Goal: Information Seeking & Learning: Learn about a topic

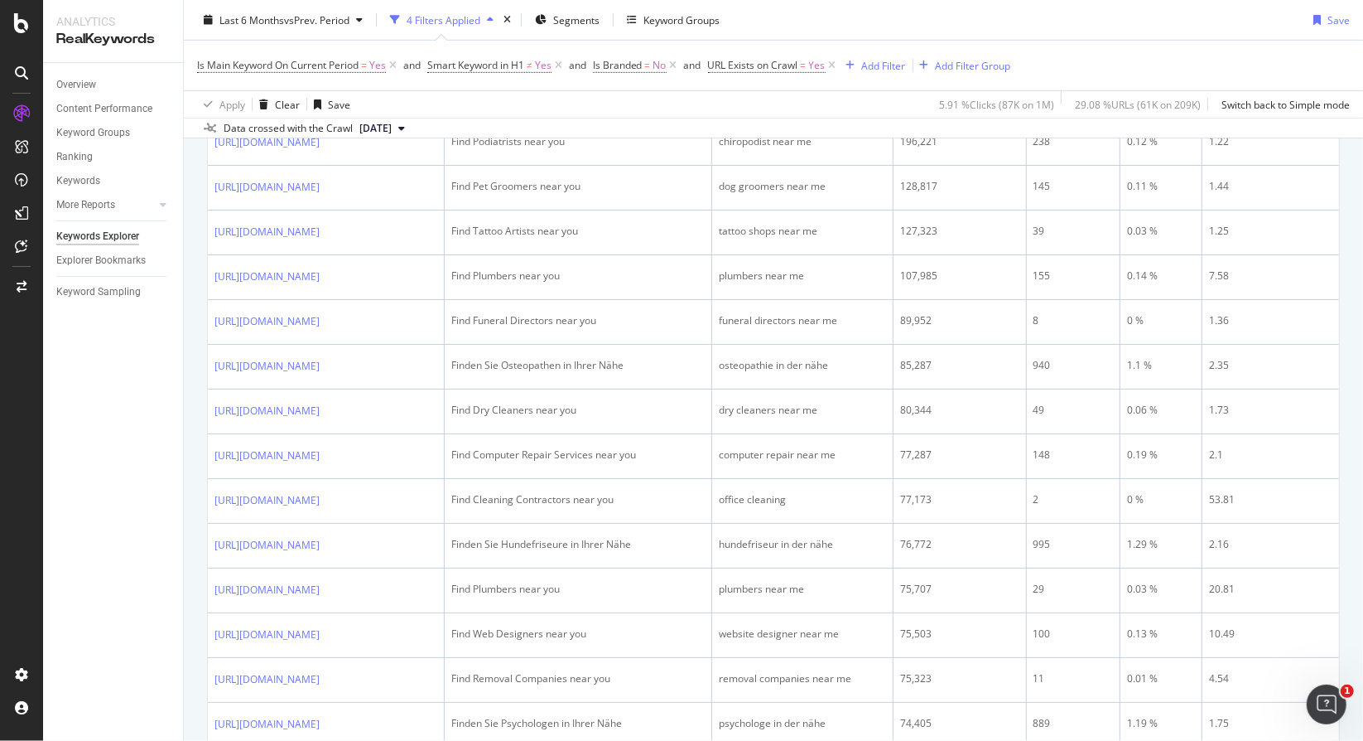
scroll to position [249, 0]
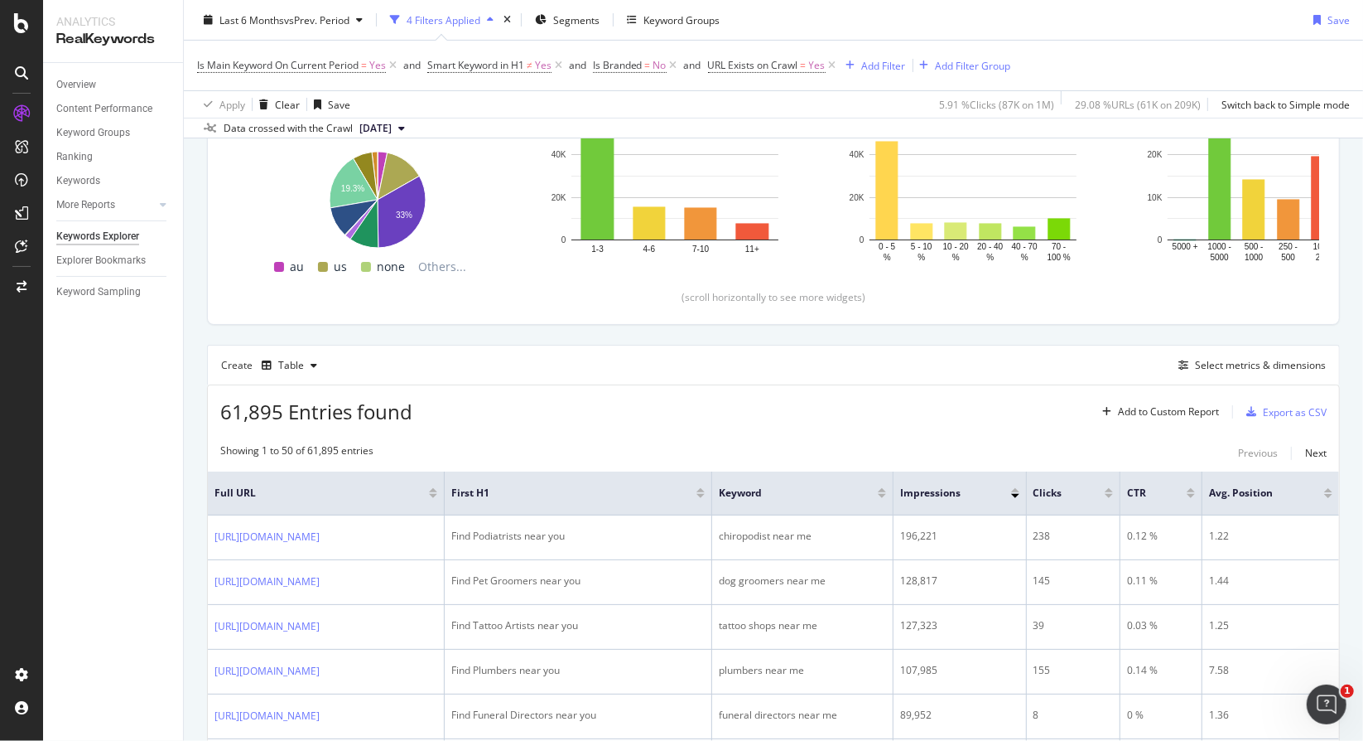
drag, startPoint x: 632, startPoint y: 46, endPoint x: 823, endPoint y: 420, distance: 420.5
click at [823, 420] on div "61,895 Entries found Add to Custom Report Export as CSV" at bounding box center [774, 405] width 1132 height 41
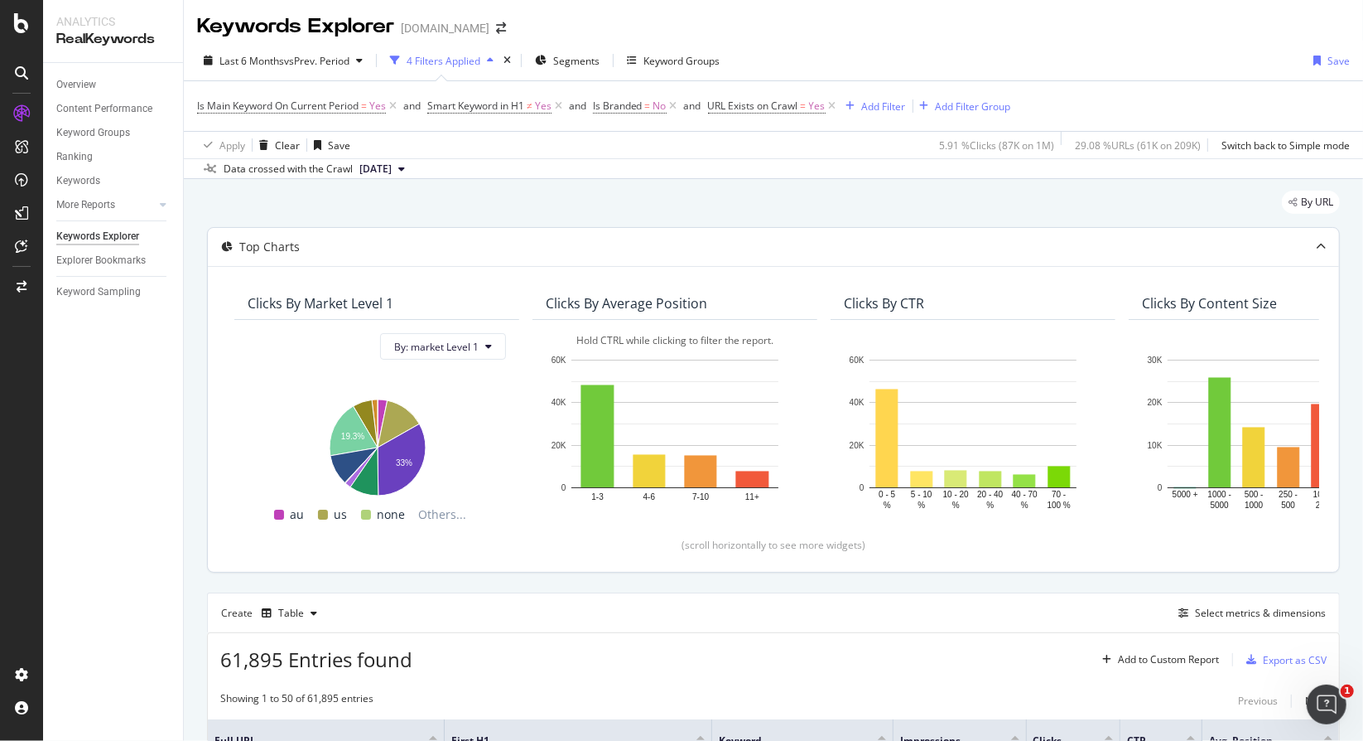
scroll to position [0, 0]
click at [83, 83] on div "Overview" at bounding box center [76, 84] width 40 height 17
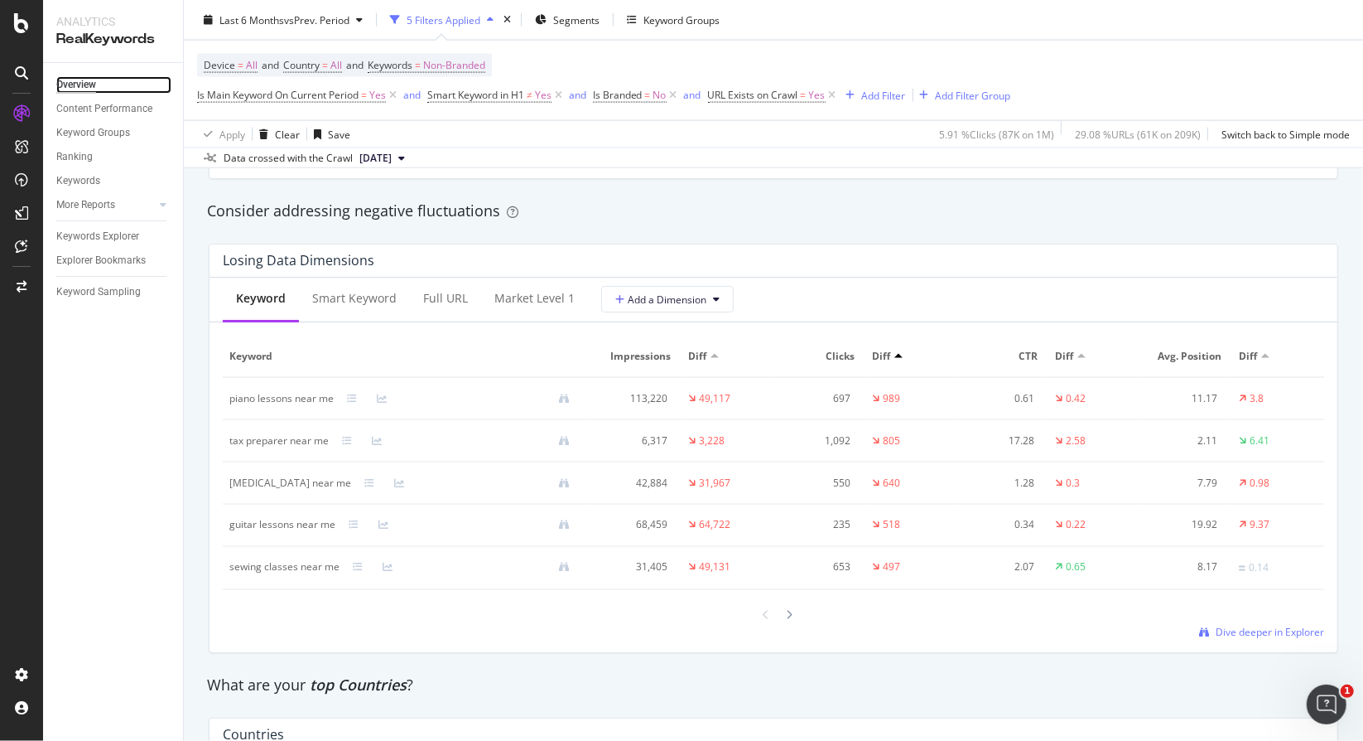
scroll to position [2071, 0]
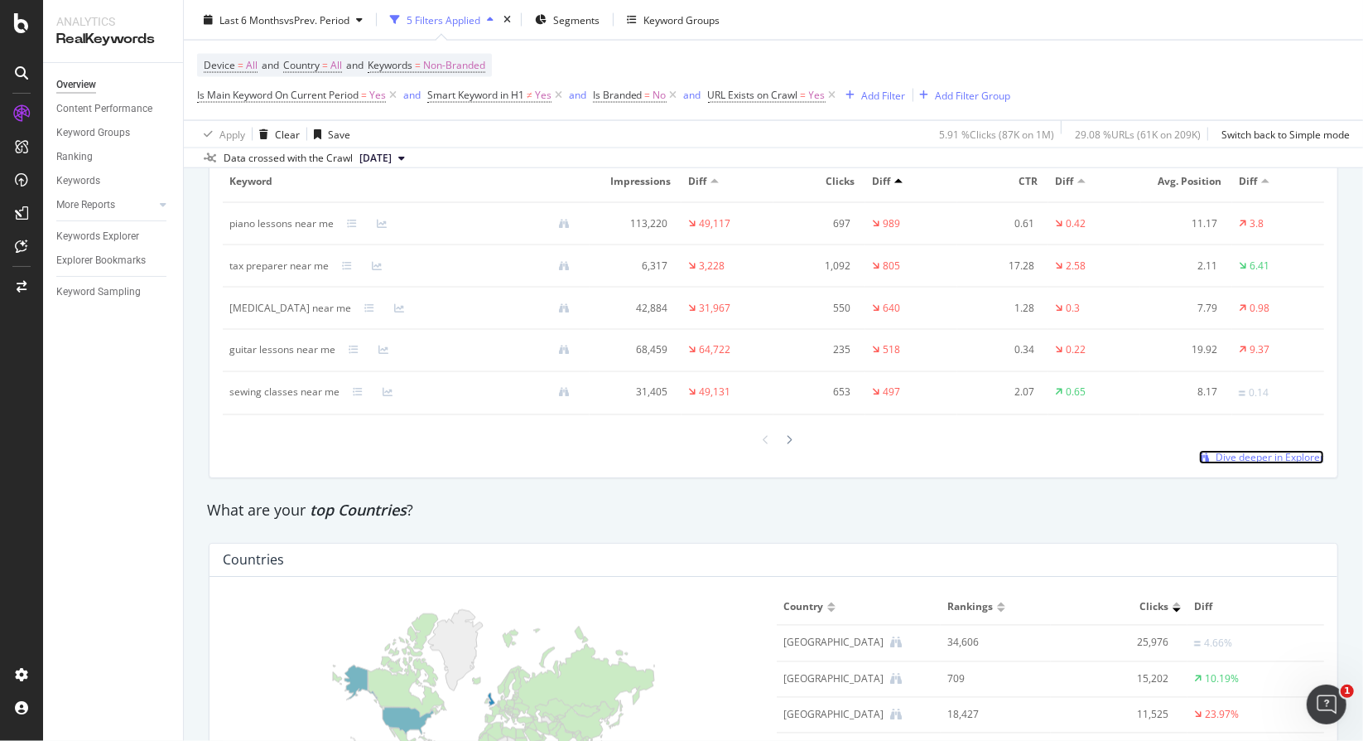
click at [1283, 456] on span "Dive deeper in Explorer" at bounding box center [1270, 457] width 109 height 14
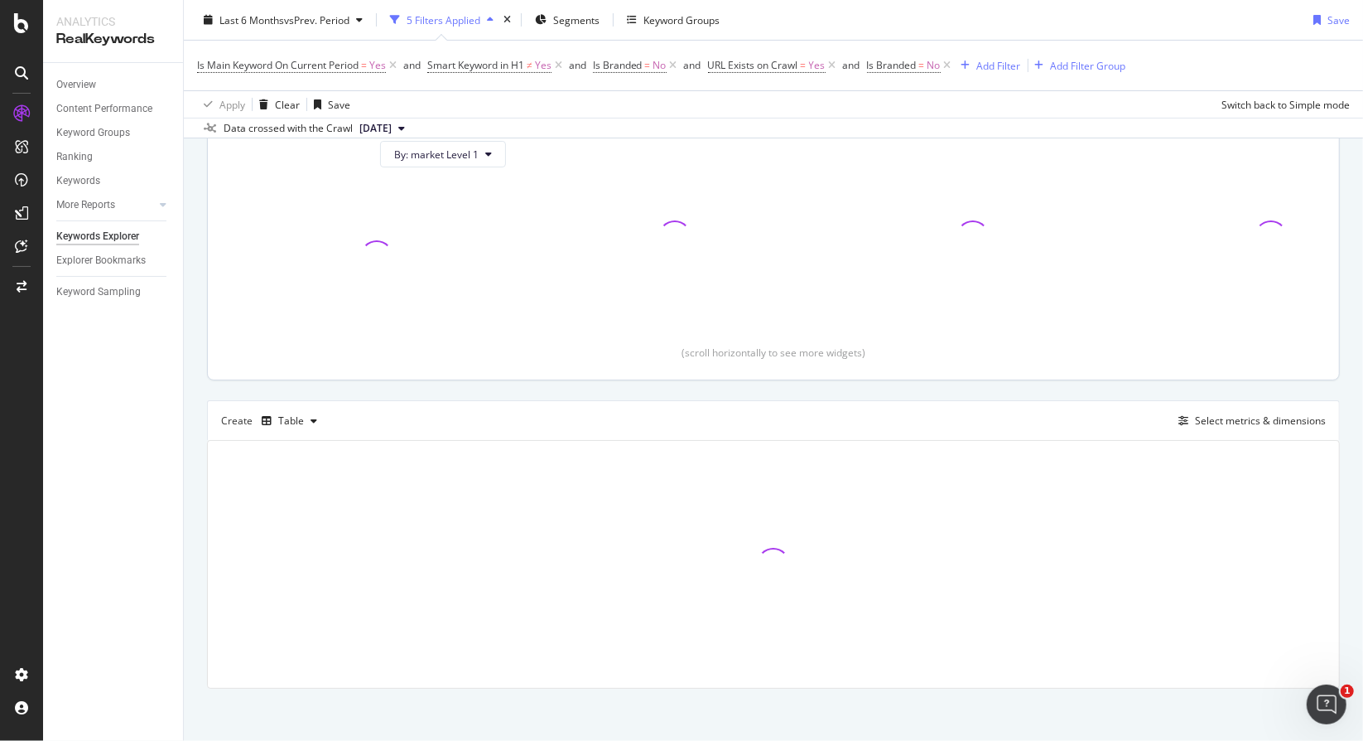
scroll to position [196, 0]
click at [396, 65] on icon at bounding box center [393, 65] width 14 height 17
click at [332, 64] on icon at bounding box center [328, 65] width 14 height 17
click at [593, 65] on div "Add Filter" at bounding box center [604, 65] width 44 height 14
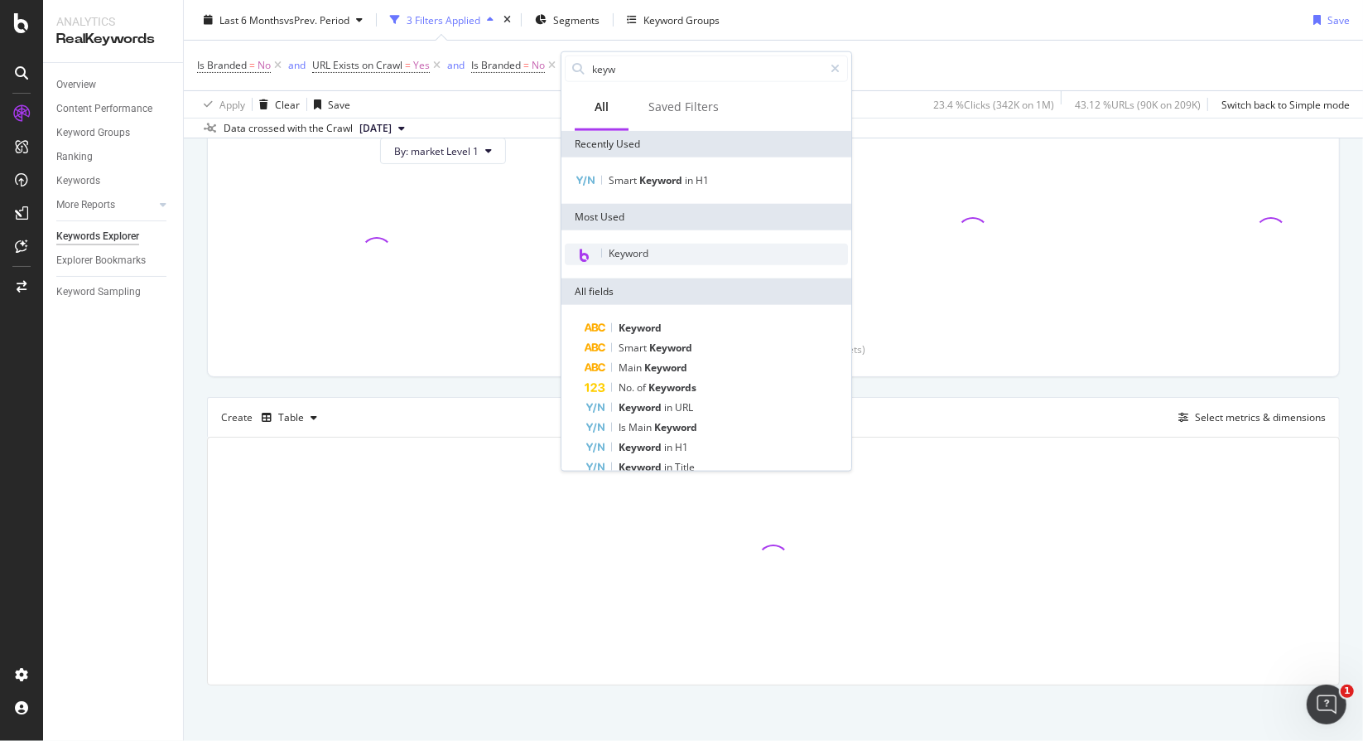
type input "keyw"
click at [630, 247] on span "Keyword" at bounding box center [629, 253] width 40 height 14
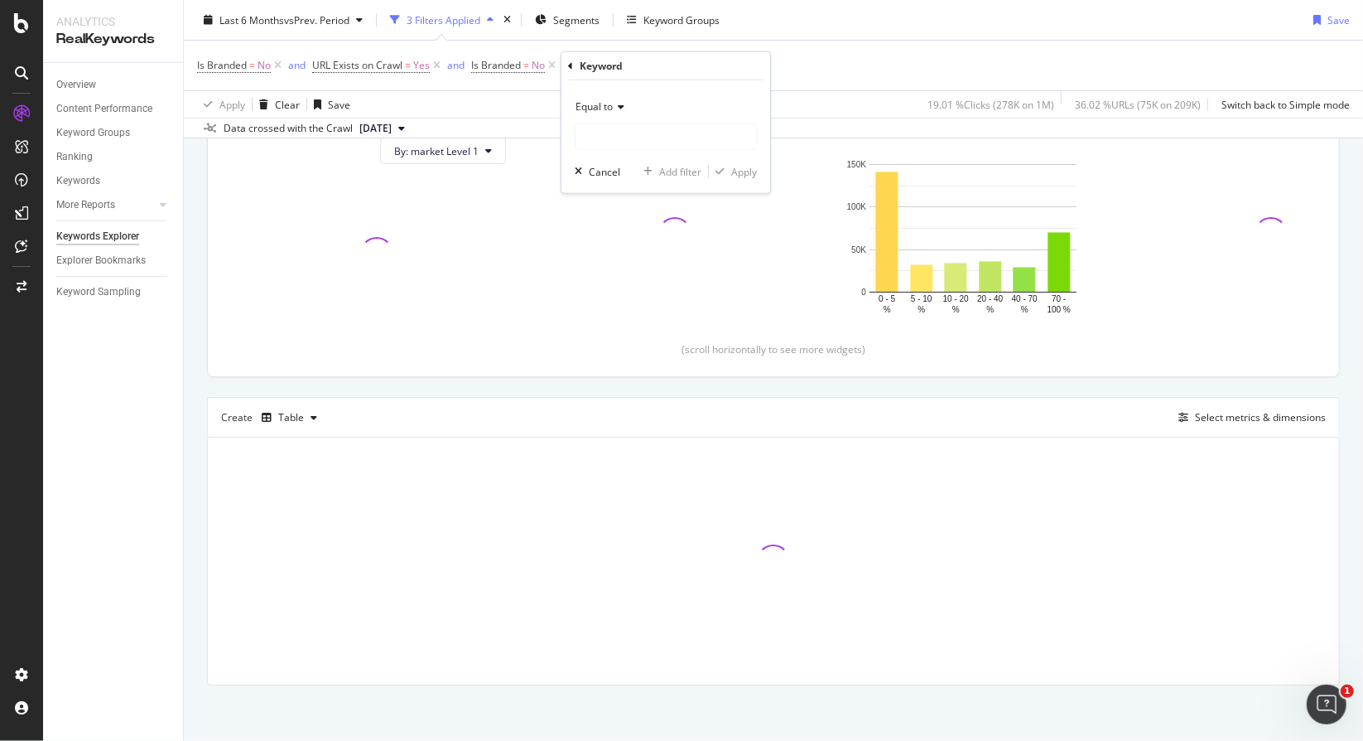
click at [622, 110] on icon at bounding box center [619, 107] width 12 height 10
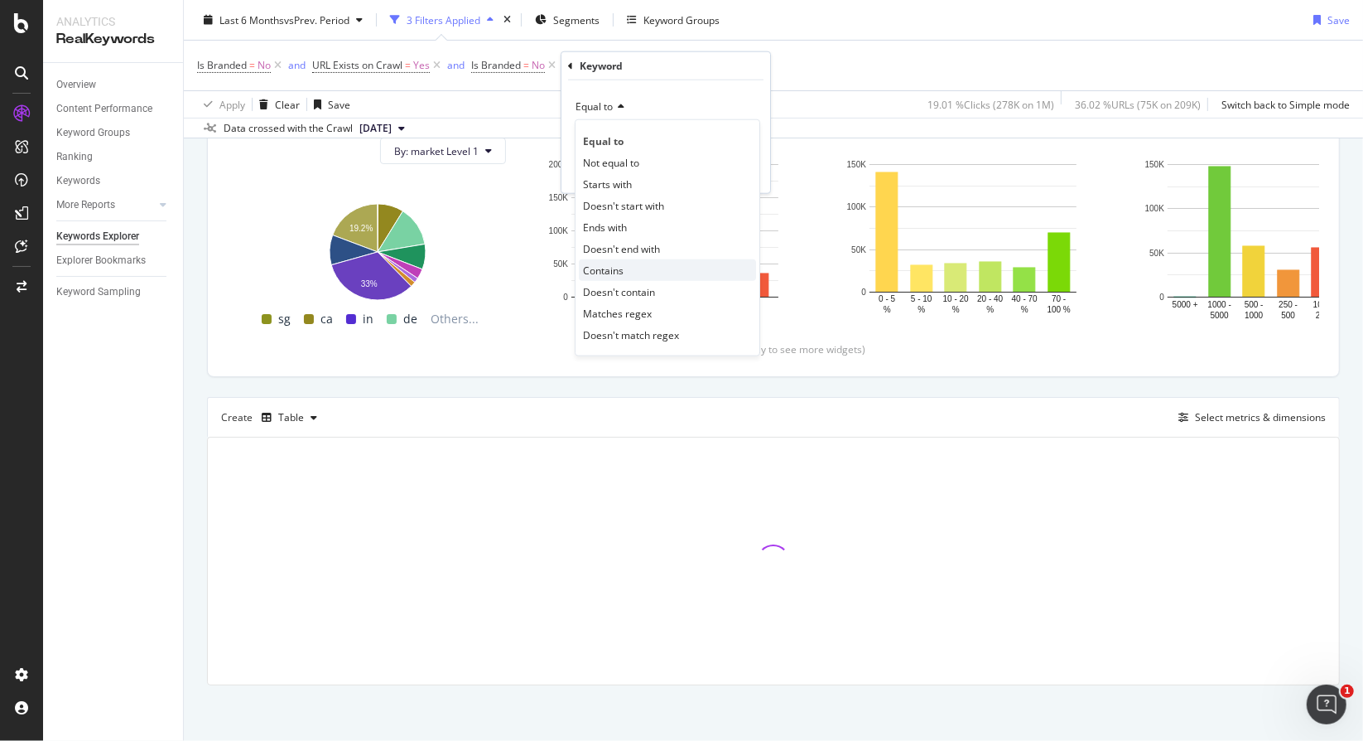
click at [611, 267] on span "Contains" at bounding box center [603, 270] width 41 height 14
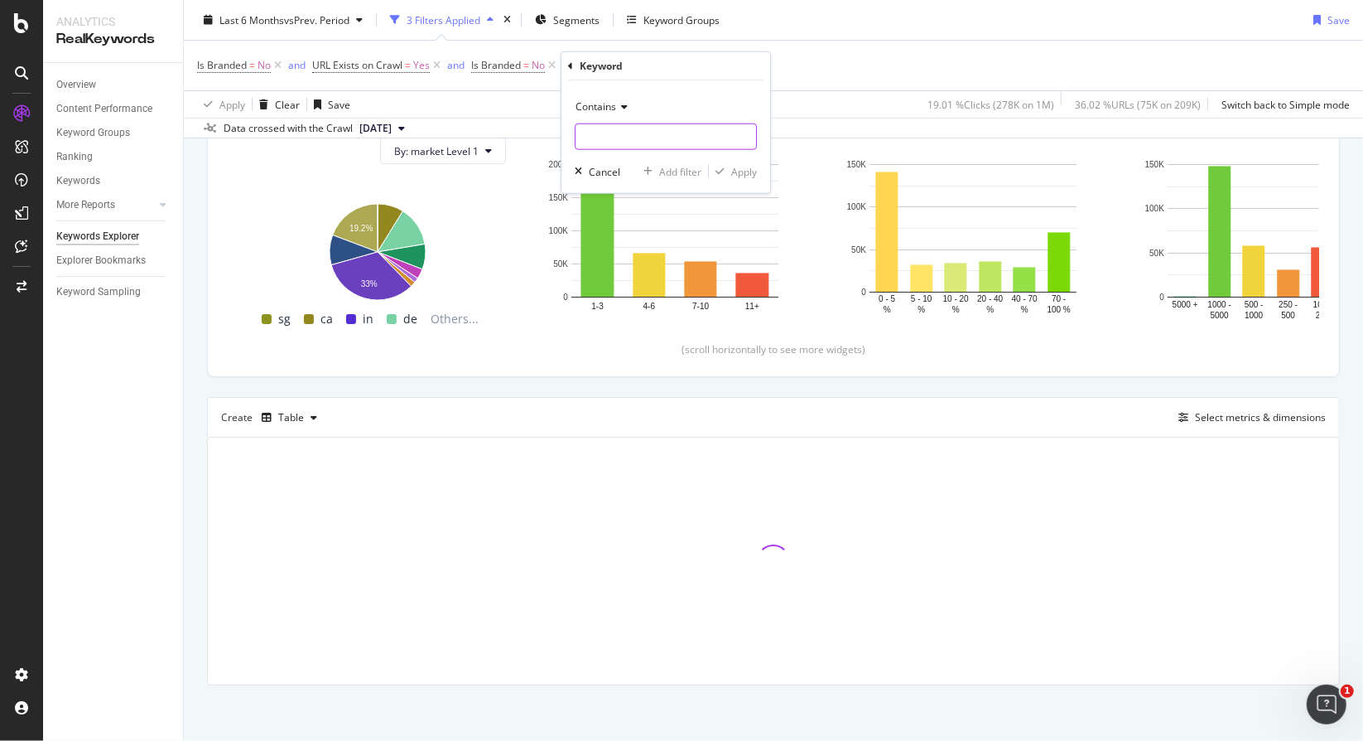
click at [627, 138] on input "text" at bounding box center [666, 136] width 181 height 27
type input "near me"
click at [748, 168] on div "Apply" at bounding box center [744, 171] width 26 height 14
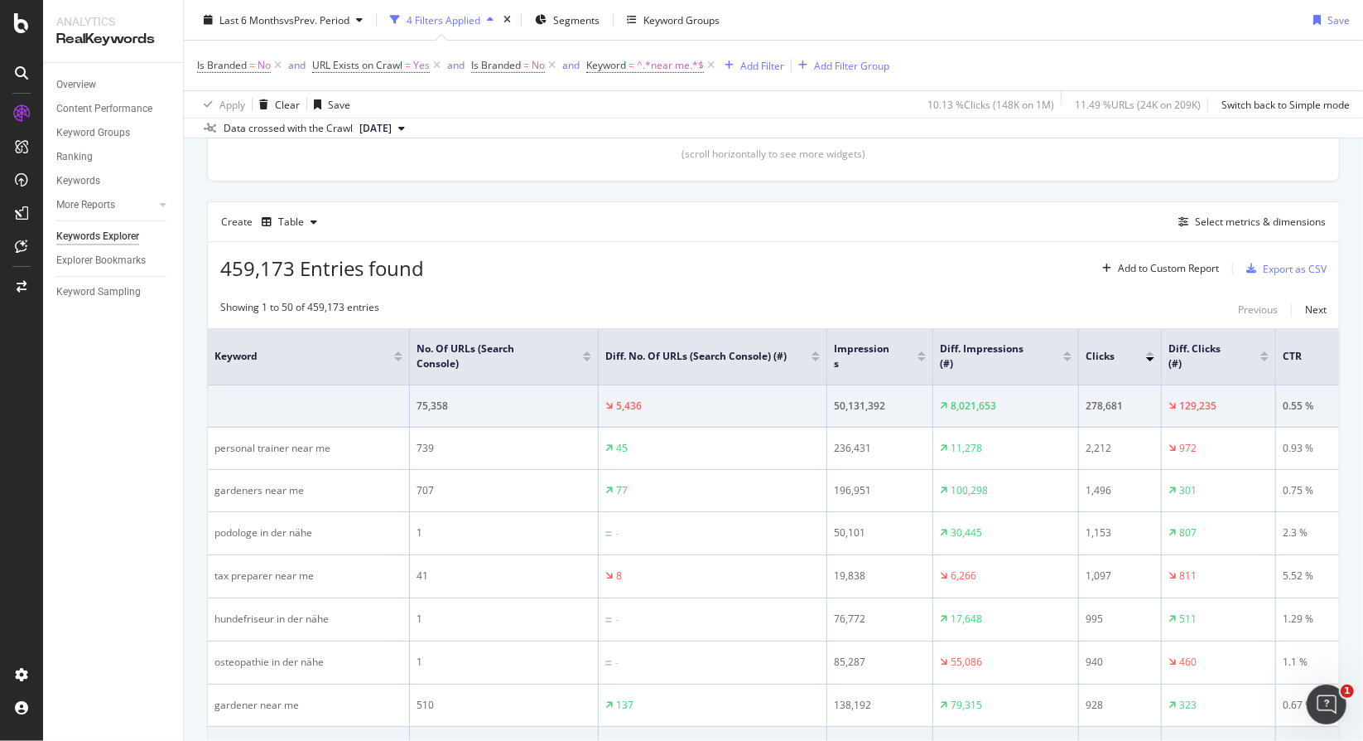
scroll to position [331, 0]
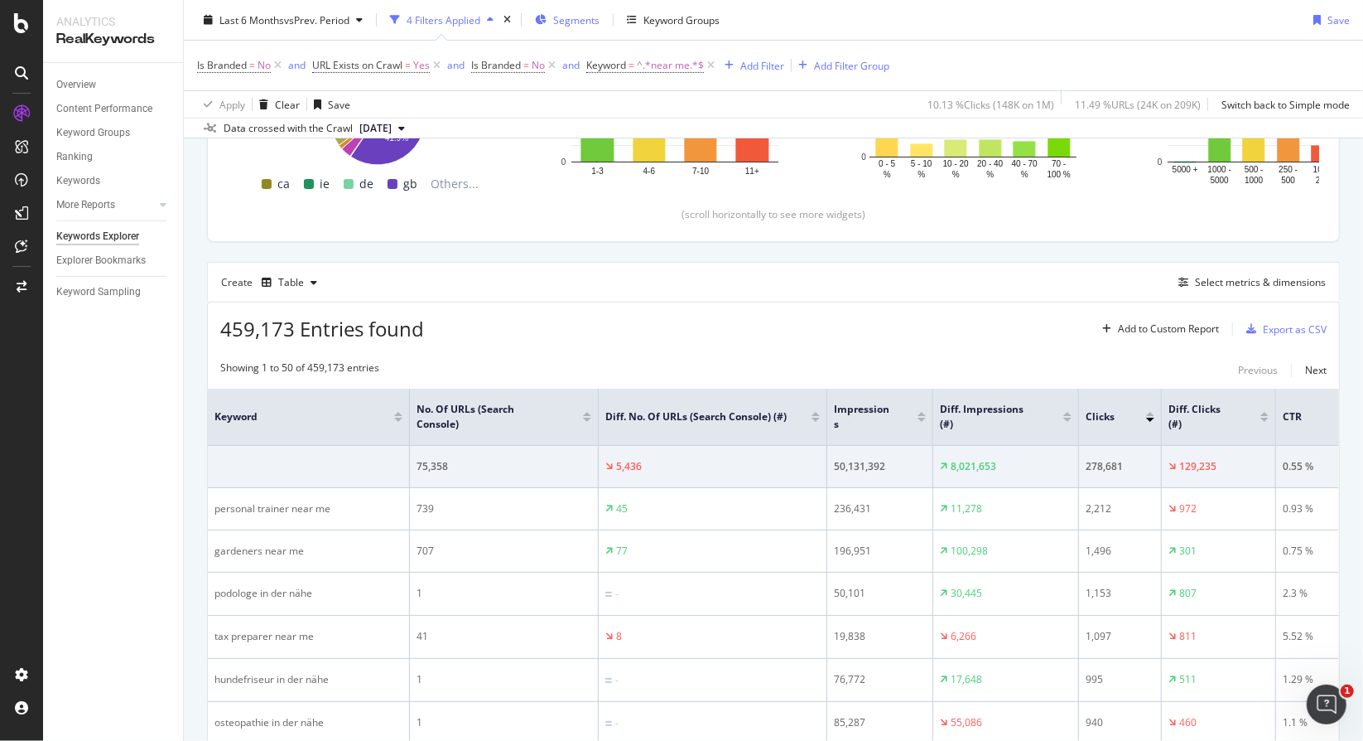
click at [570, 15] on span "Segments" at bounding box center [576, 19] width 46 height 14
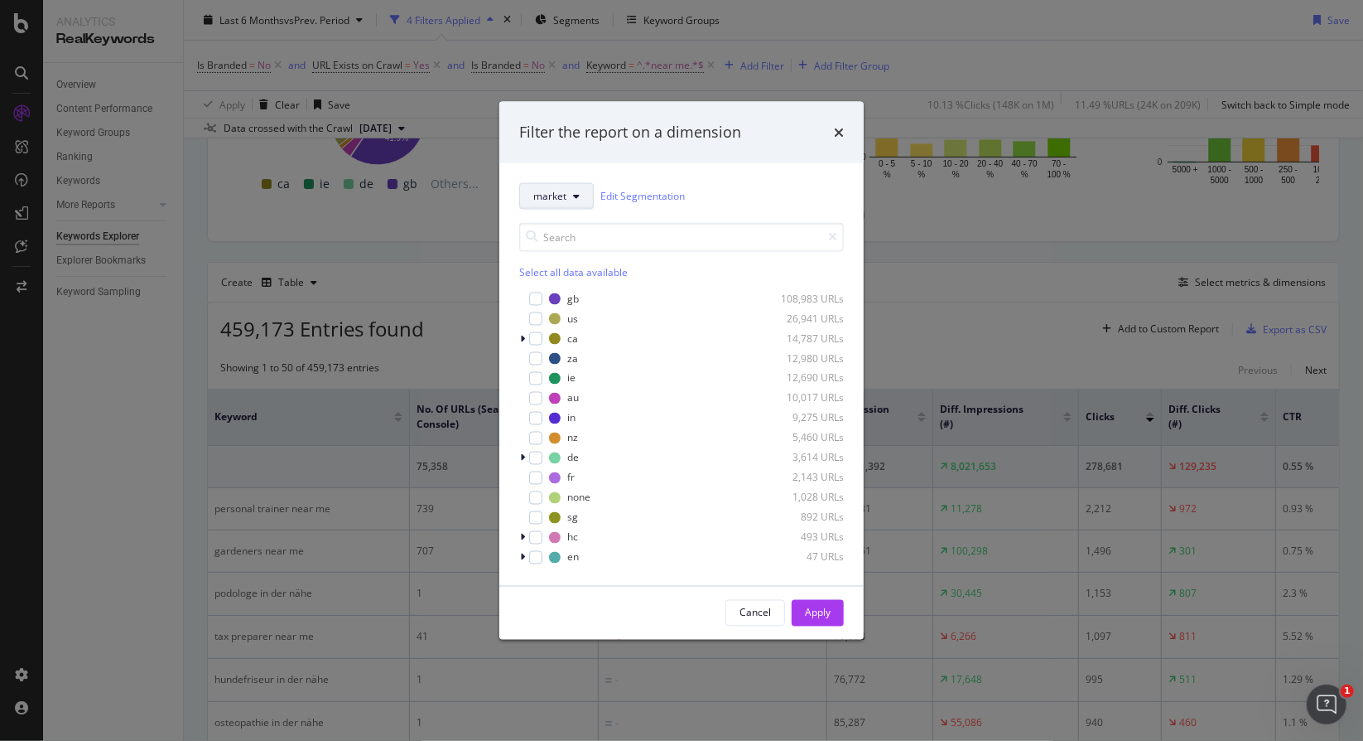
click at [553, 191] on span "market" at bounding box center [549, 196] width 33 height 14
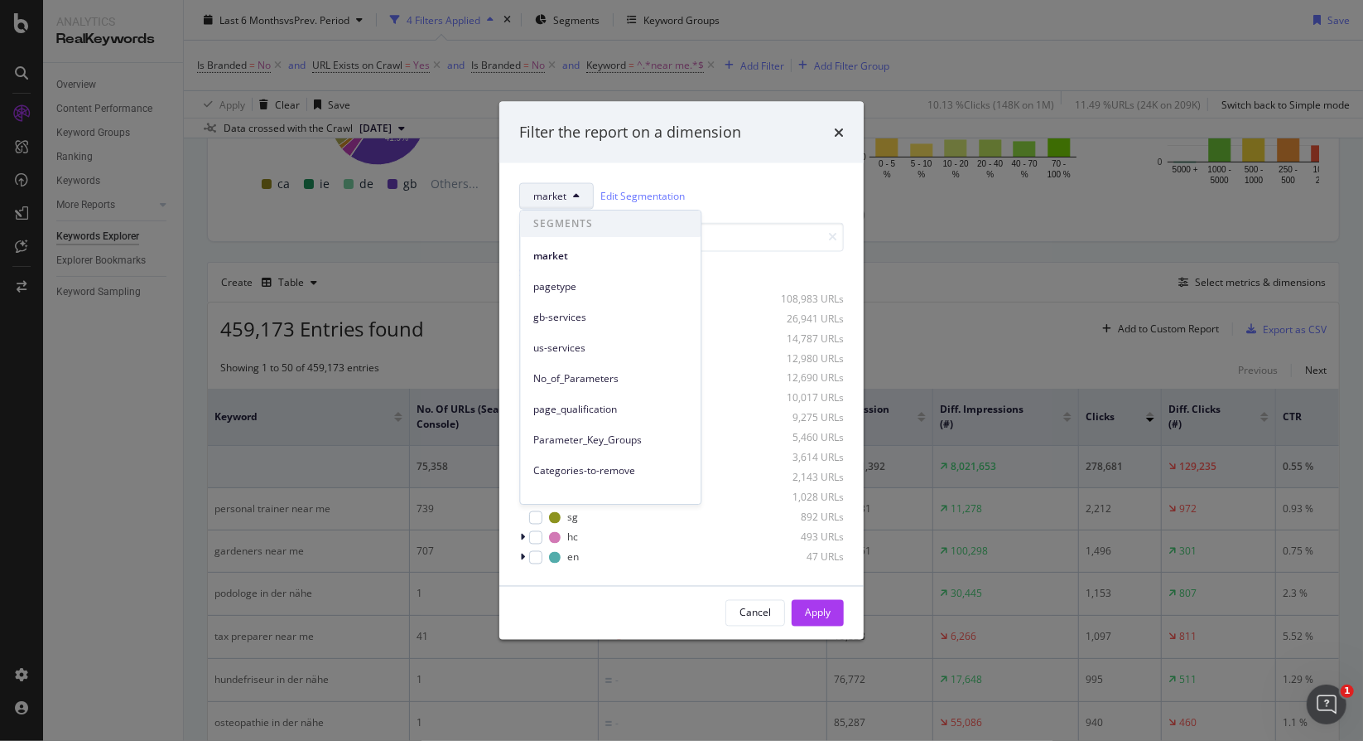
click at [1, 422] on div "Filter the report on a dimension market Edit Segmentation Select all data avail…" at bounding box center [681, 370] width 1363 height 741
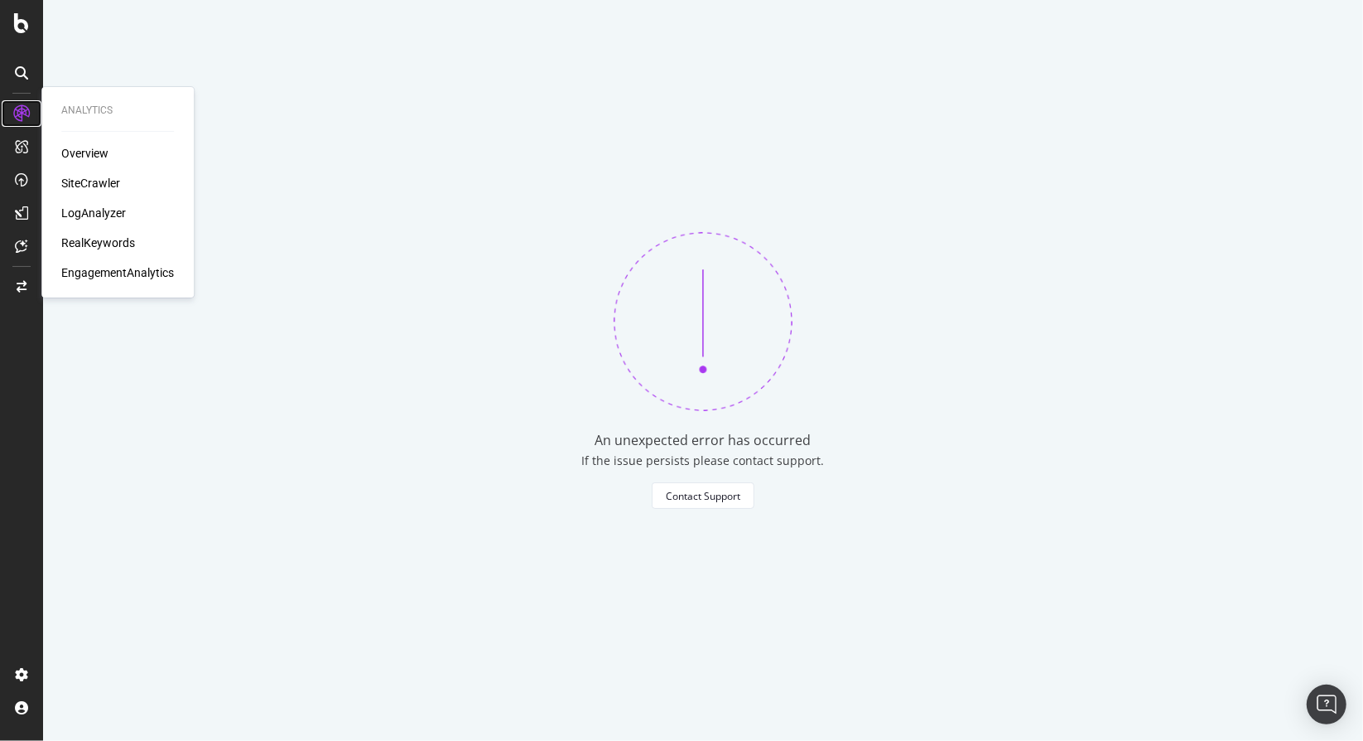
click at [25, 111] on icon at bounding box center [21, 113] width 17 height 17
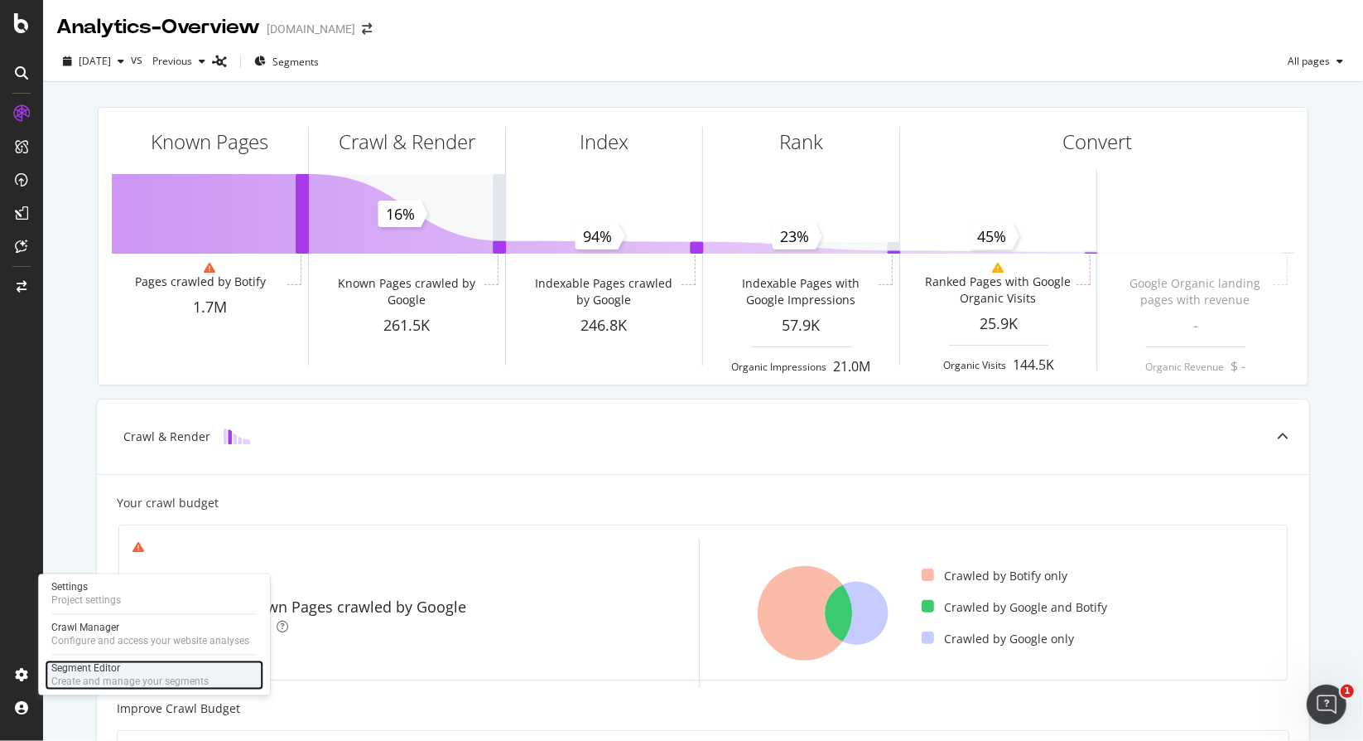
click at [84, 670] on div "Segment Editor" at bounding box center [129, 668] width 157 height 13
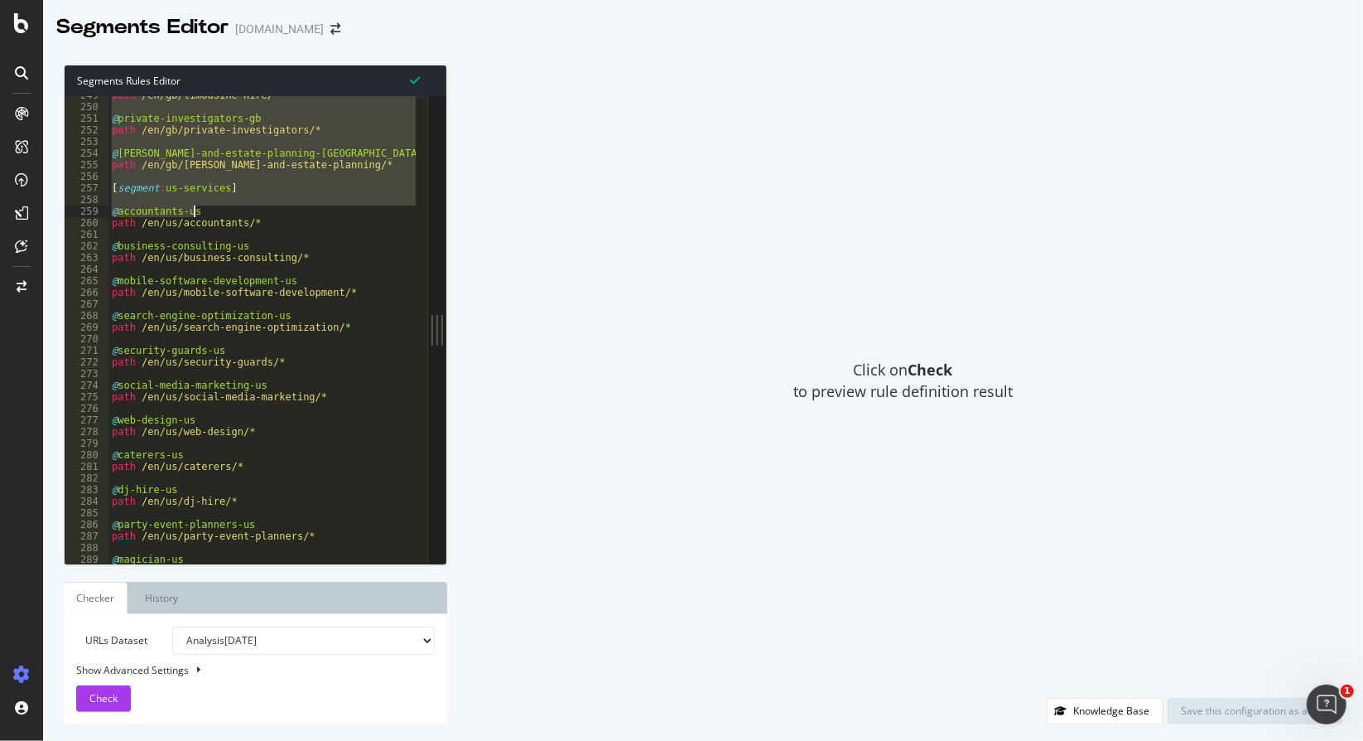
scroll to position [1810, 0]
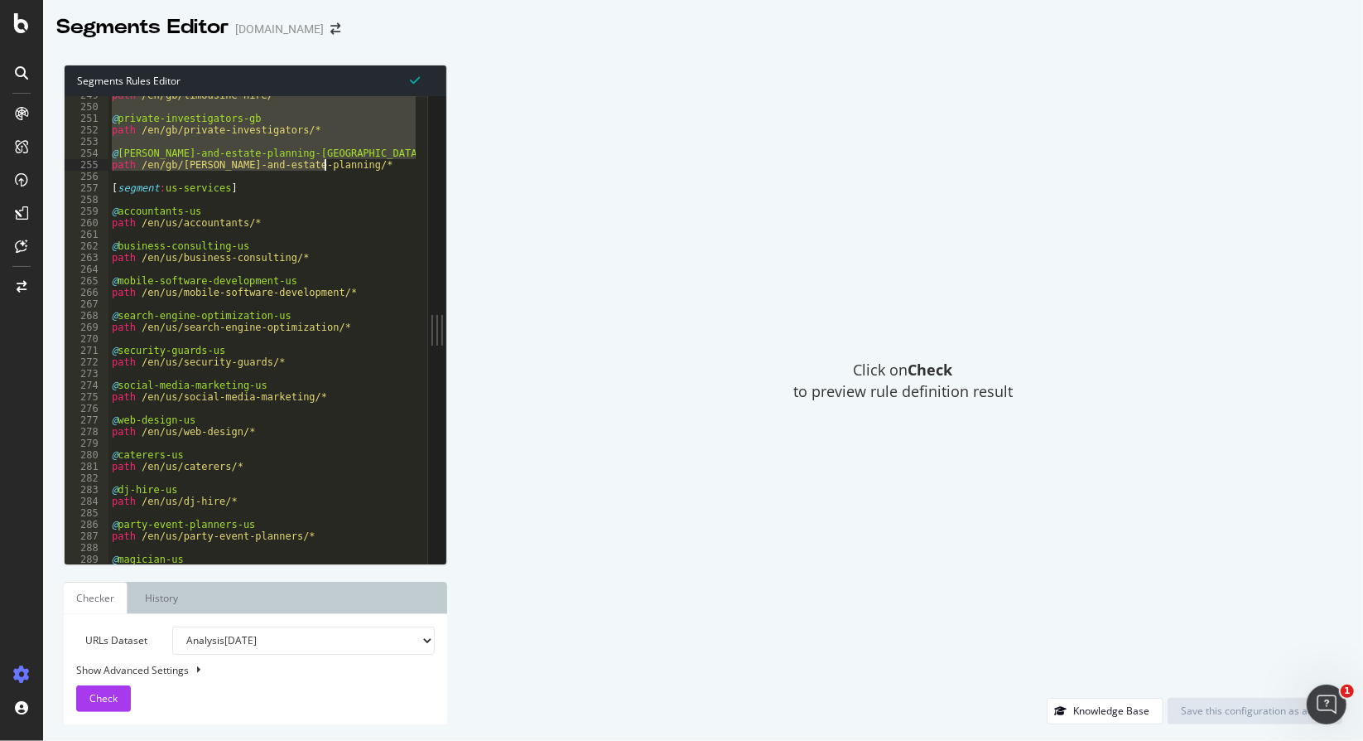
drag, startPoint x: 113, startPoint y: 244, endPoint x: 335, endPoint y: 170, distance: 233.9
click at [335, 170] on div "path /en/gb/limousine-hire/* @ private-investigators-gb path /en/gb/private-inv…" at bounding box center [394, 329] width 570 height 480
type textarea "@wills-and-estate-planning-gb path /en/gb/wills-and-estate-planning/*"
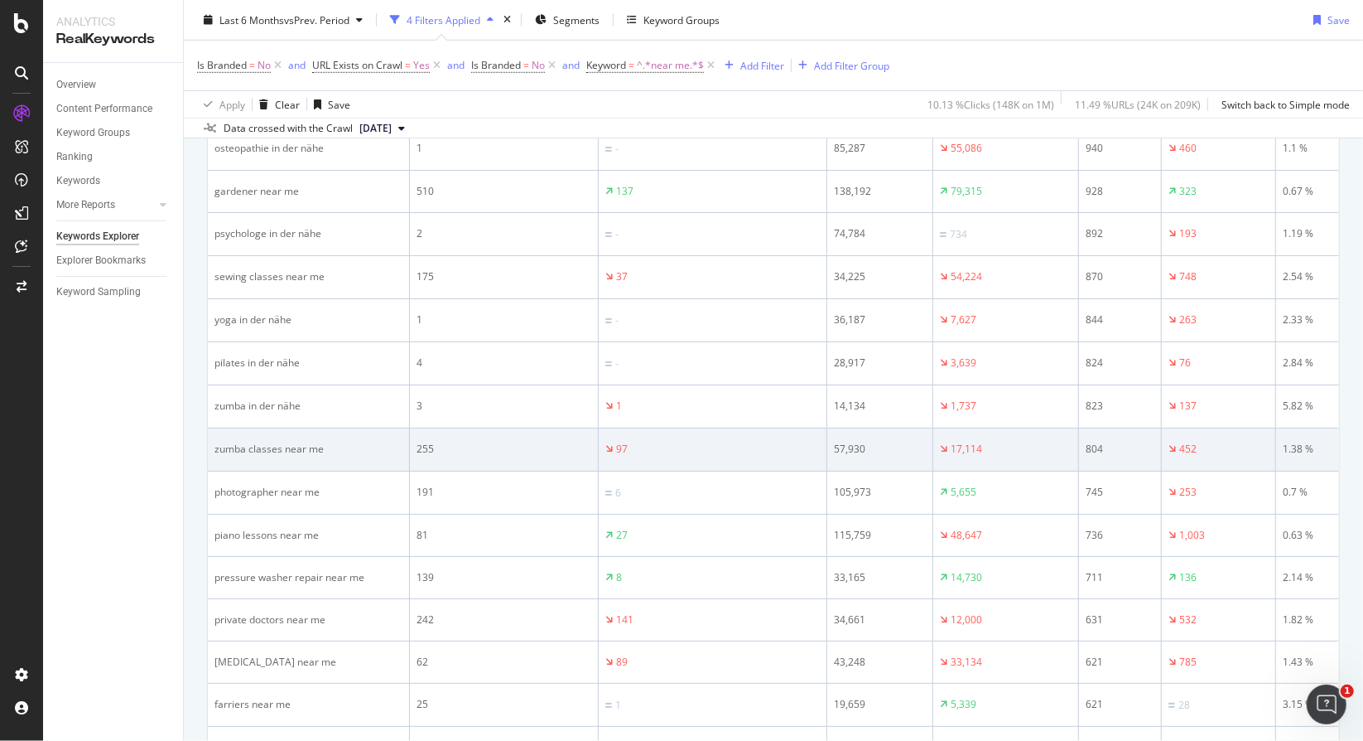
scroll to position [911, 0]
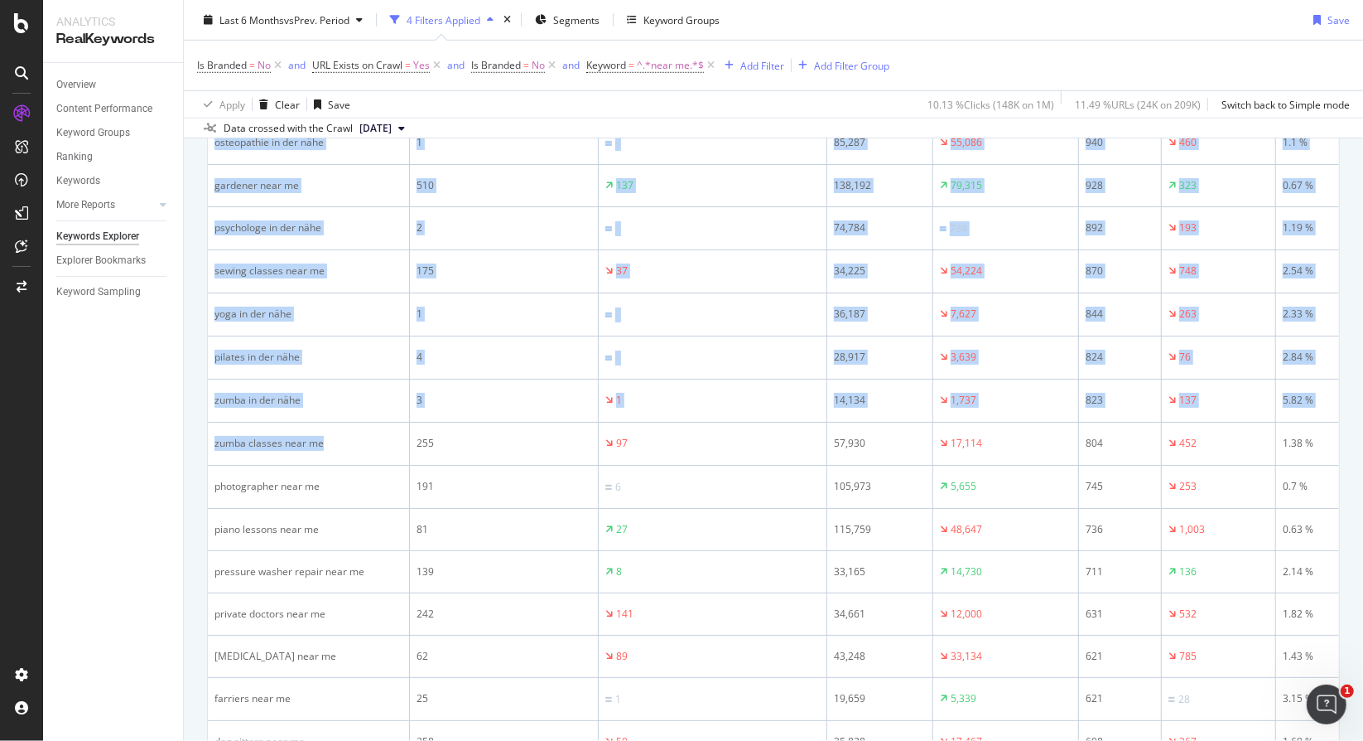
drag, startPoint x: 325, startPoint y: 437, endPoint x: 121, endPoint y: 429, distance: 203.9
click at [168, 443] on div "Analytics RealKeywords Overview Content Performance Keyword Groups Ranking Keyw…" at bounding box center [703, 370] width 1320 height 741
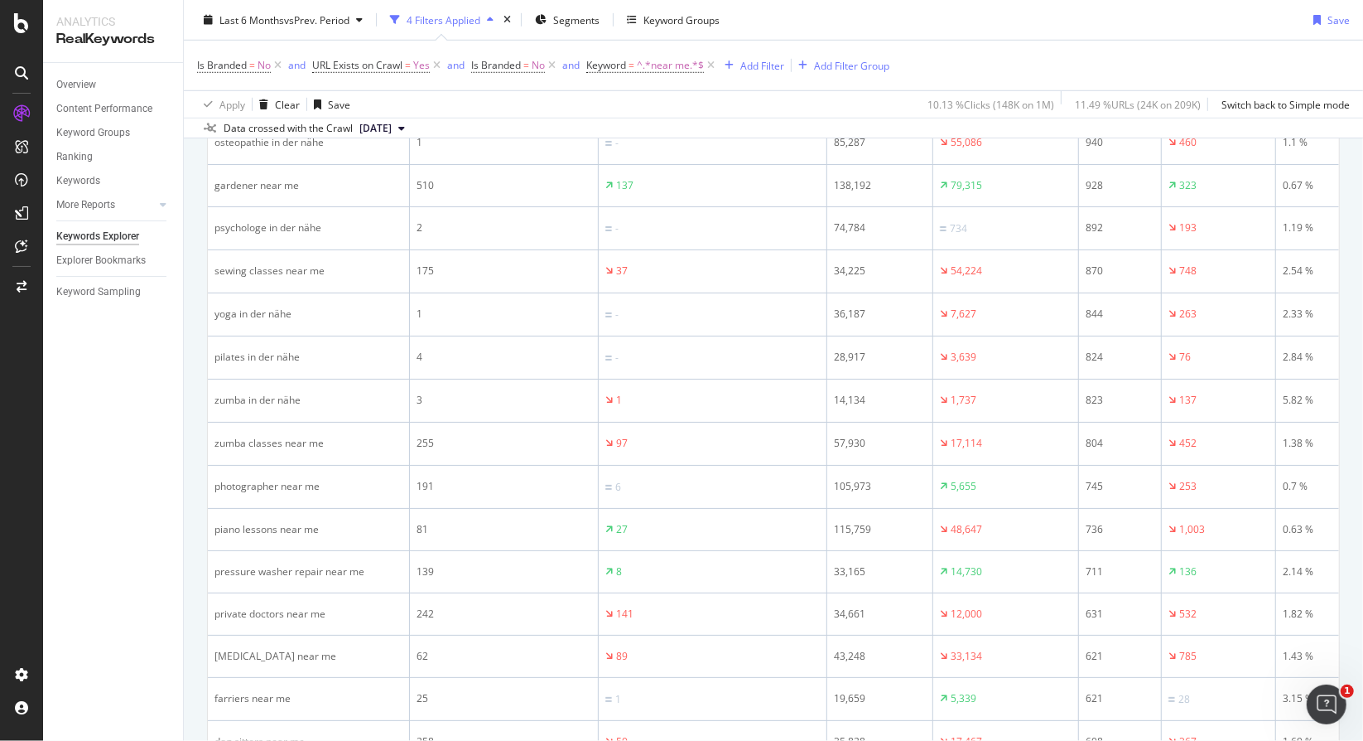
click at [109, 426] on div "Overview Content Performance Keyword Groups Ranking Keywords More Reports Count…" at bounding box center [113, 402] width 140 height 678
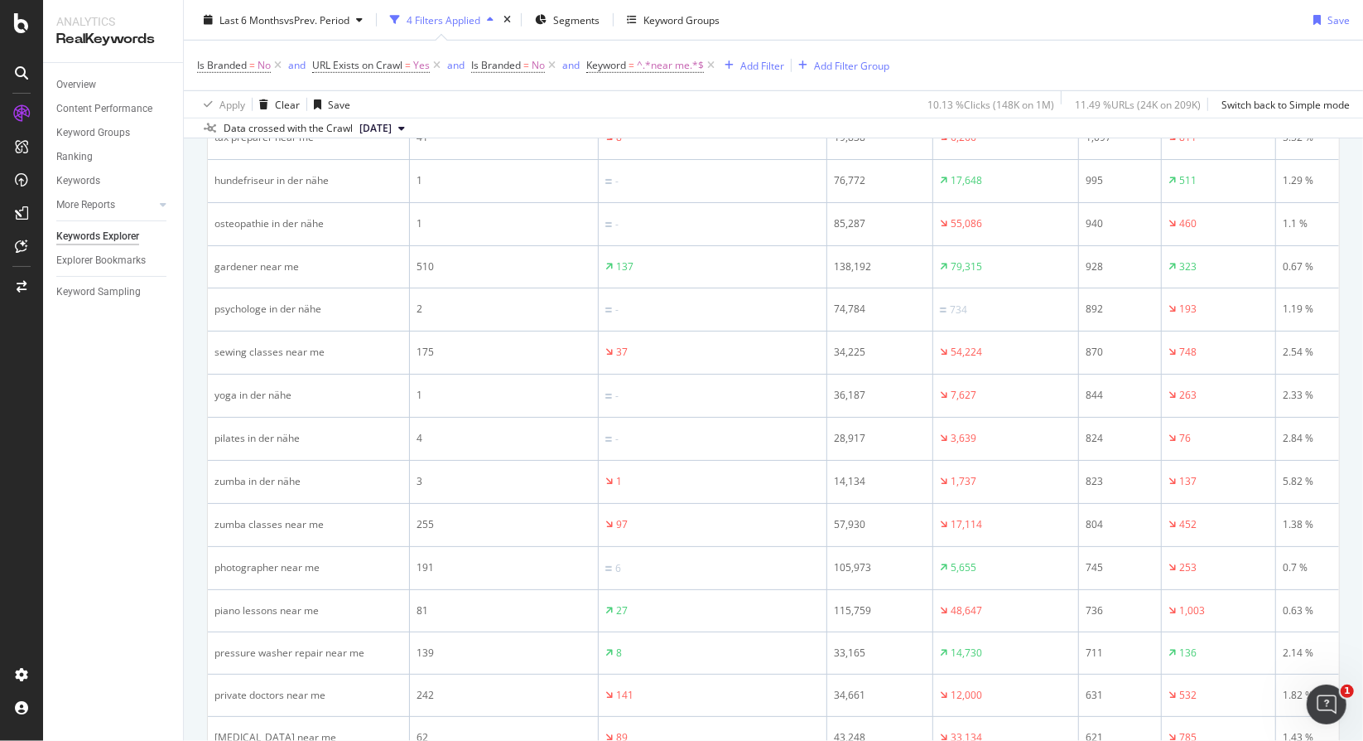
scroll to position [828, 0]
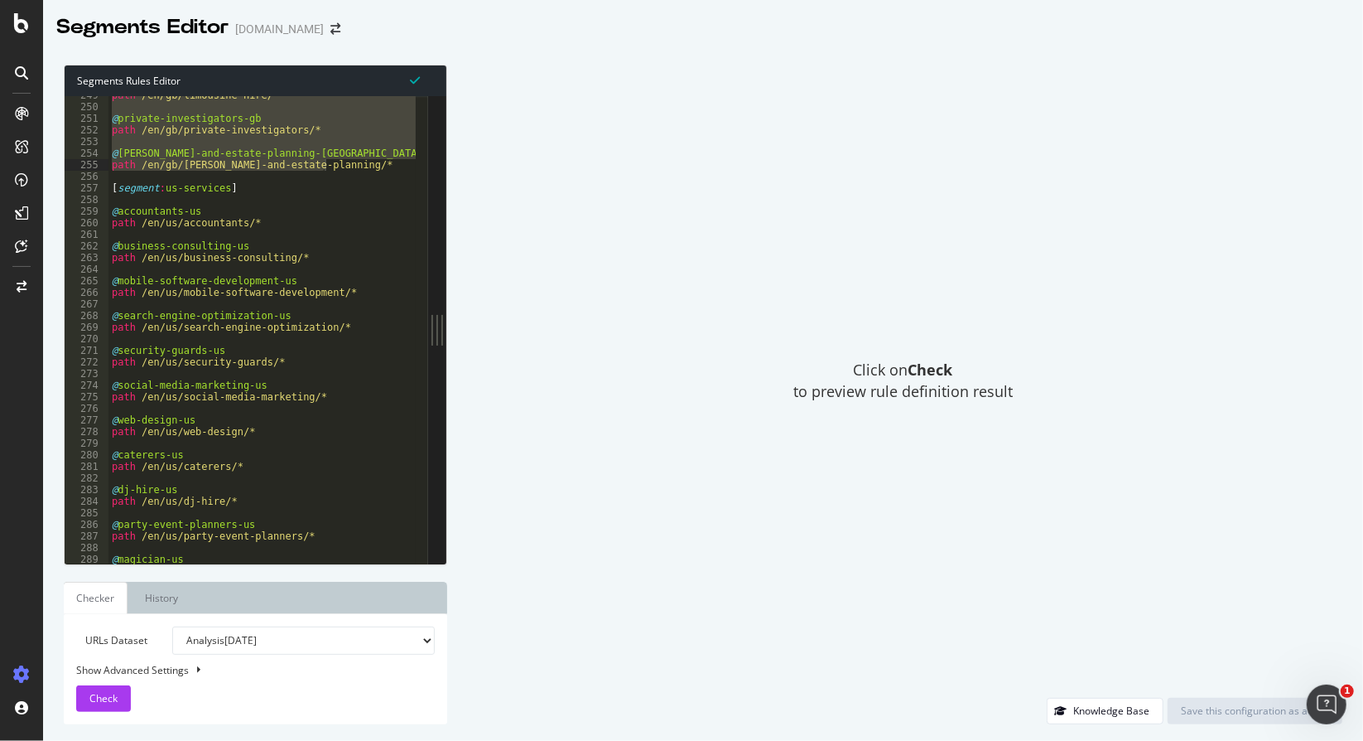
scroll to position [1810, 0]
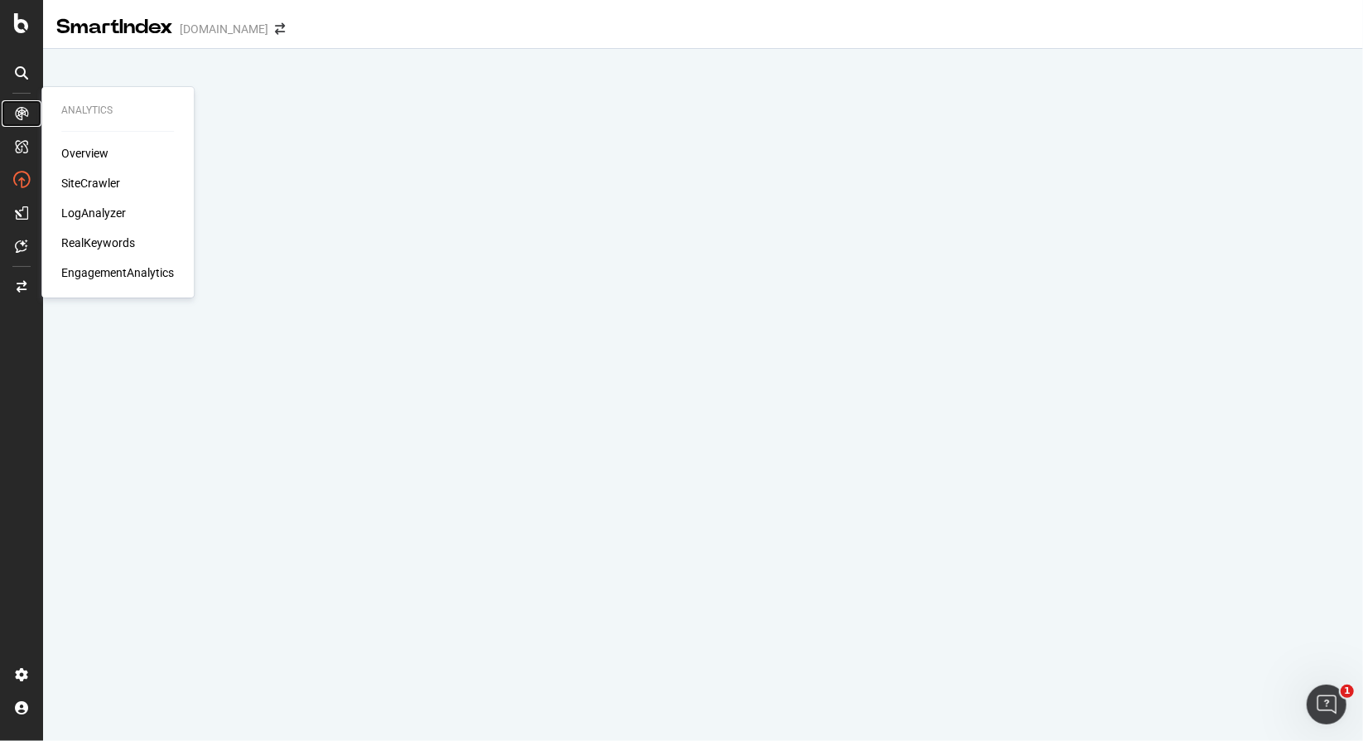
click at [16, 111] on icon at bounding box center [21, 113] width 13 height 13
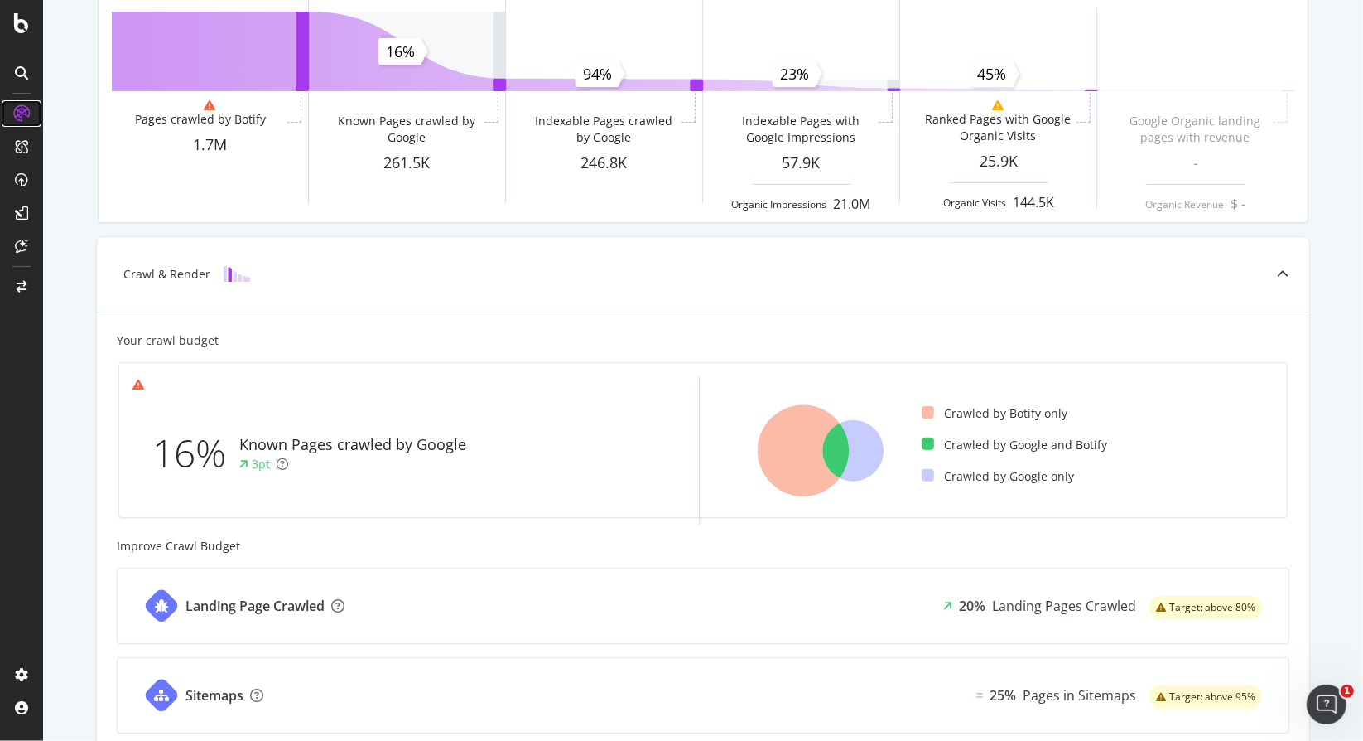
scroll to position [83, 0]
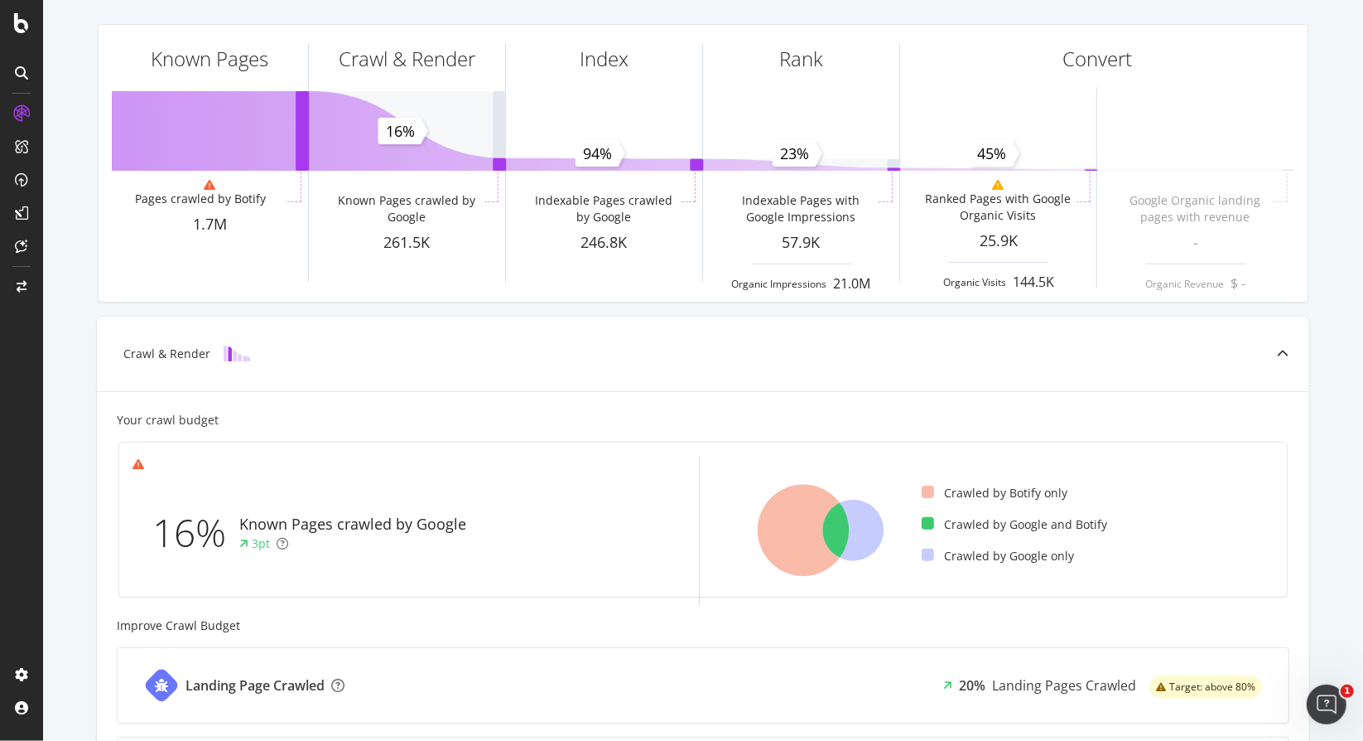
drag, startPoint x: 1323, startPoint y: 466, endPoint x: 1332, endPoint y: 454, distance: 14.7
click at [1331, 459] on div "Known Pages Pages crawled by Botify 1.7M Crawl & Render Known Pages crawled by …" at bounding box center [703, 602] width 1320 height 1207
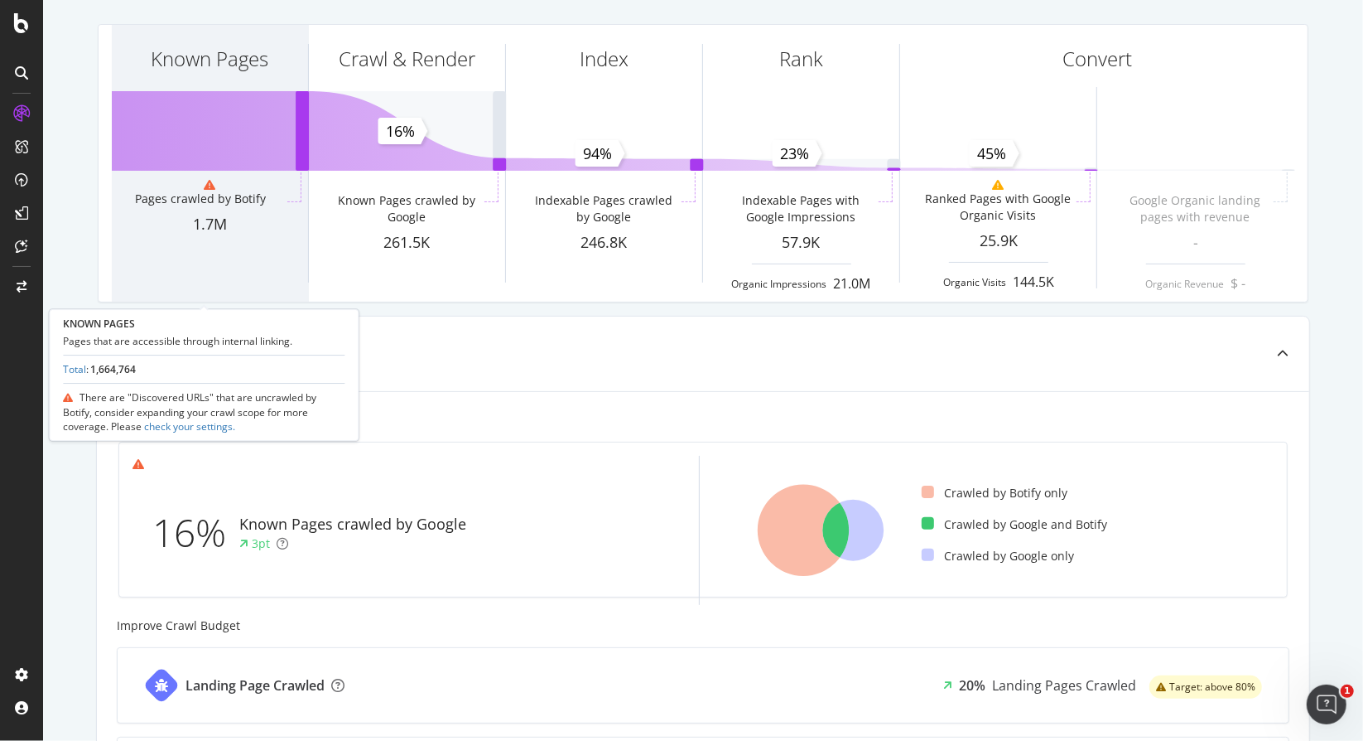
scroll to position [0, 0]
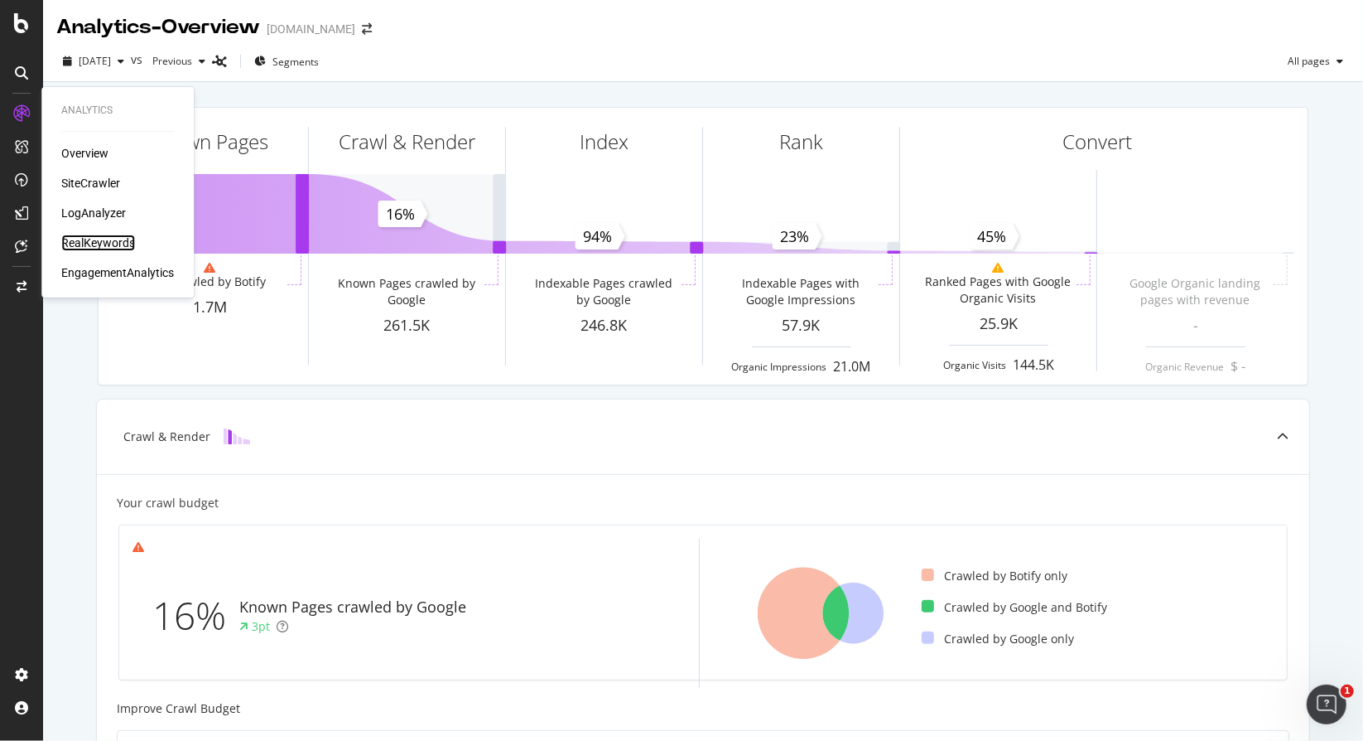
click at [89, 243] on div "RealKeywords" at bounding box center [98, 242] width 74 height 17
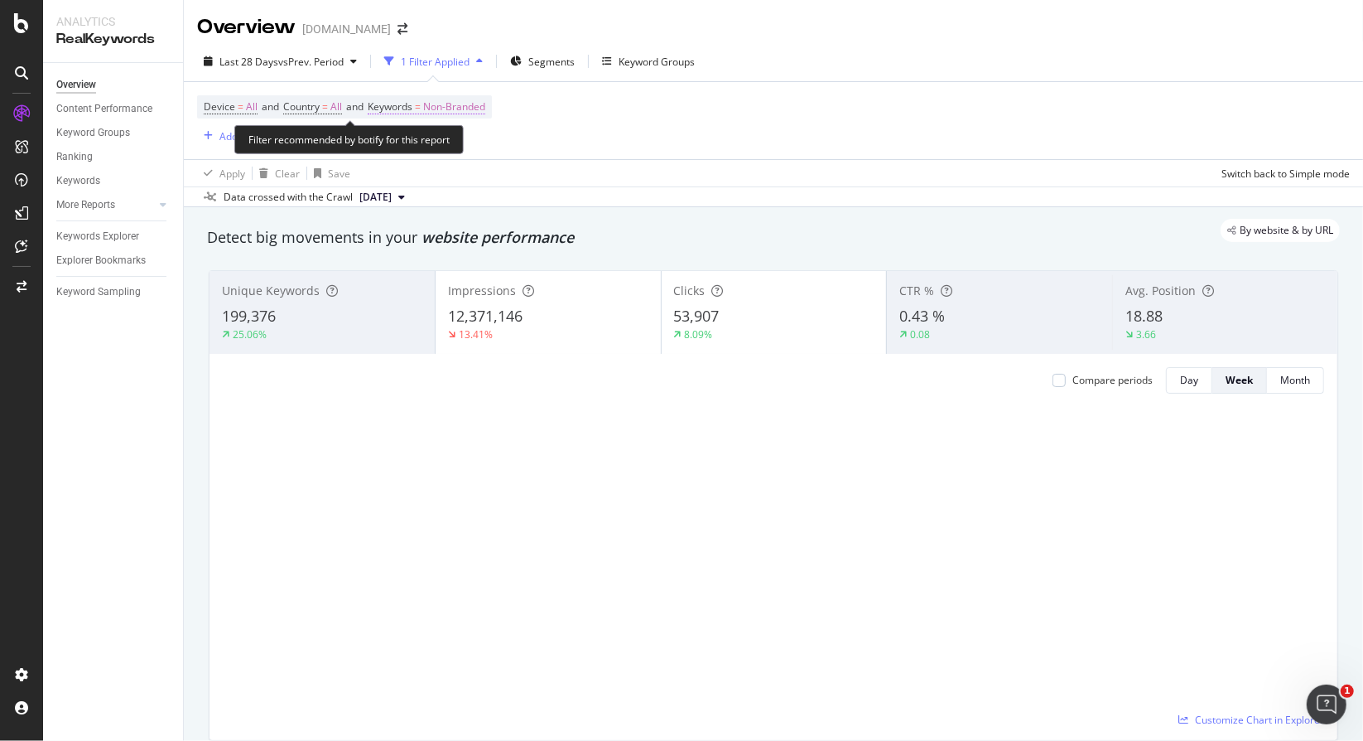
click at [459, 108] on span "Non-Branded" at bounding box center [454, 106] width 62 height 23
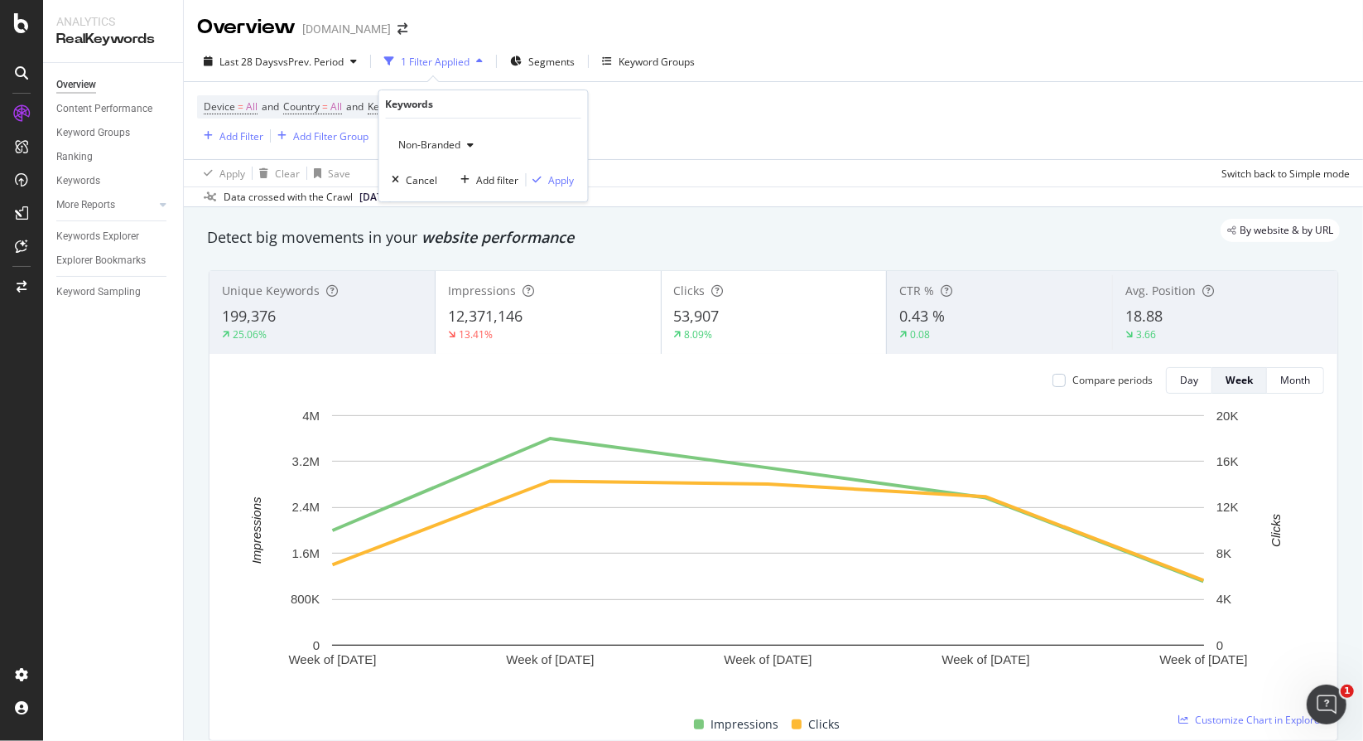
click at [459, 141] on span "Non-Branded" at bounding box center [427, 145] width 69 height 14
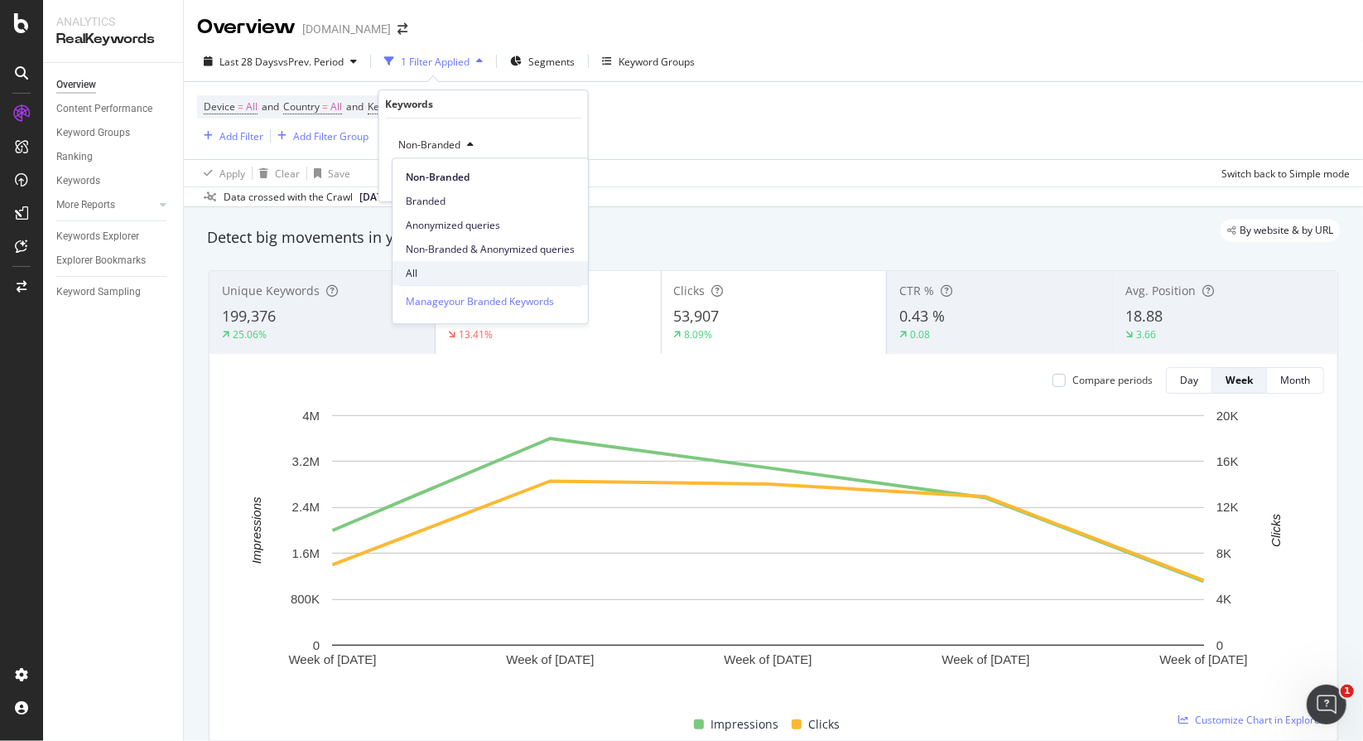
click at [446, 279] on span "All" at bounding box center [490, 273] width 169 height 15
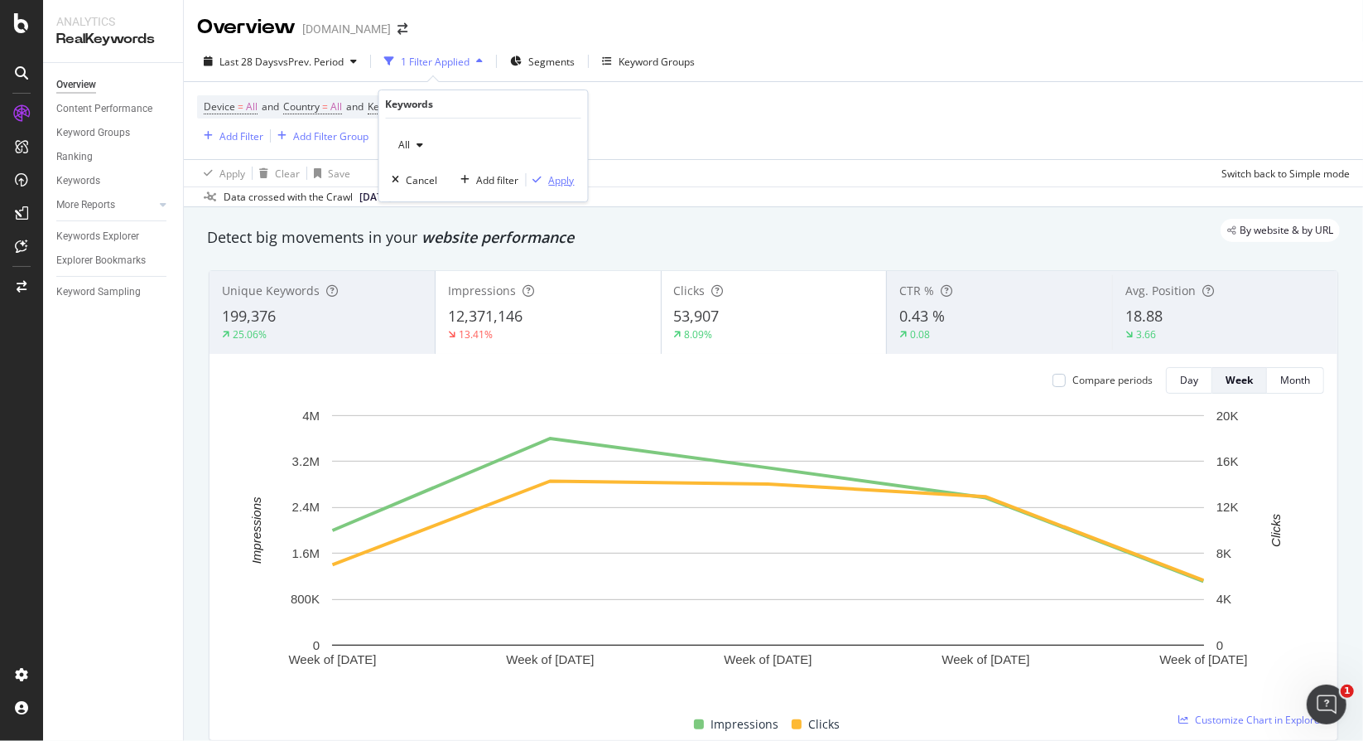
click at [557, 175] on div "Apply" at bounding box center [562, 180] width 26 height 14
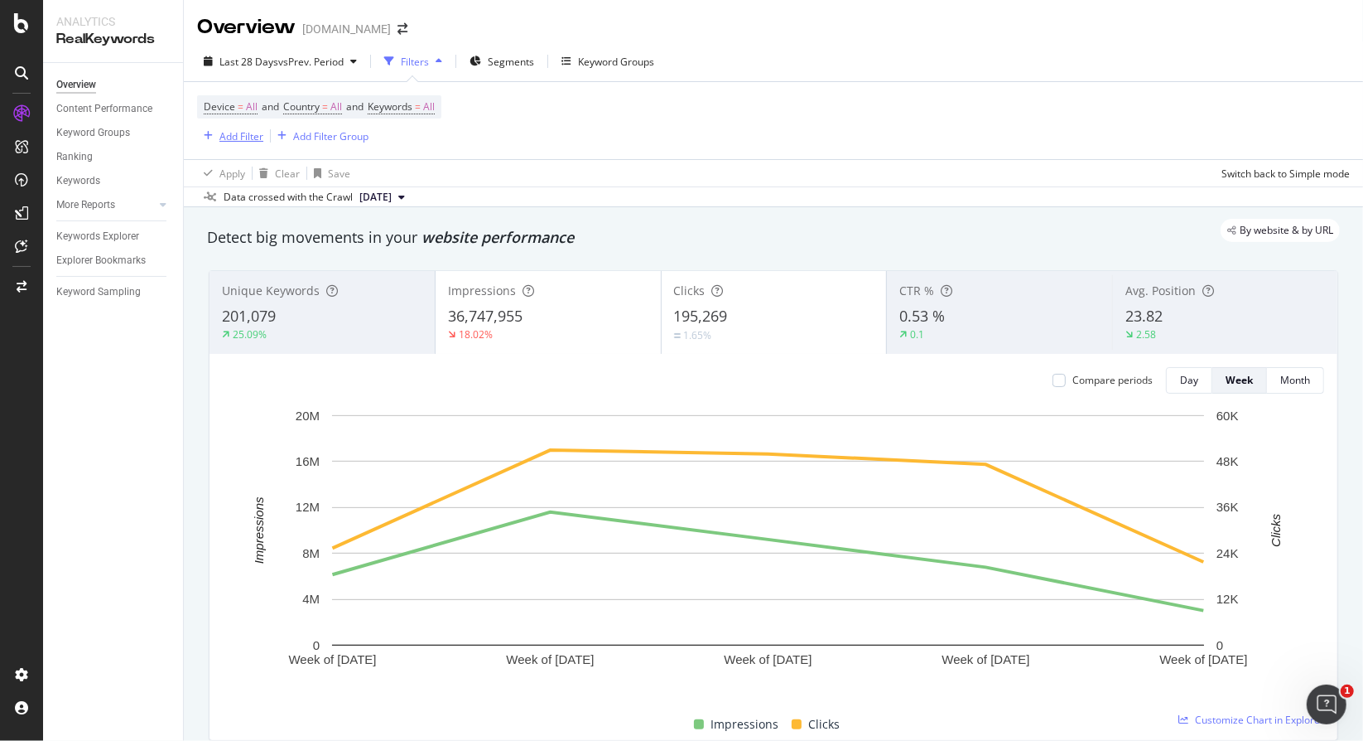
click at [233, 129] on div "Add Filter" at bounding box center [242, 136] width 44 height 14
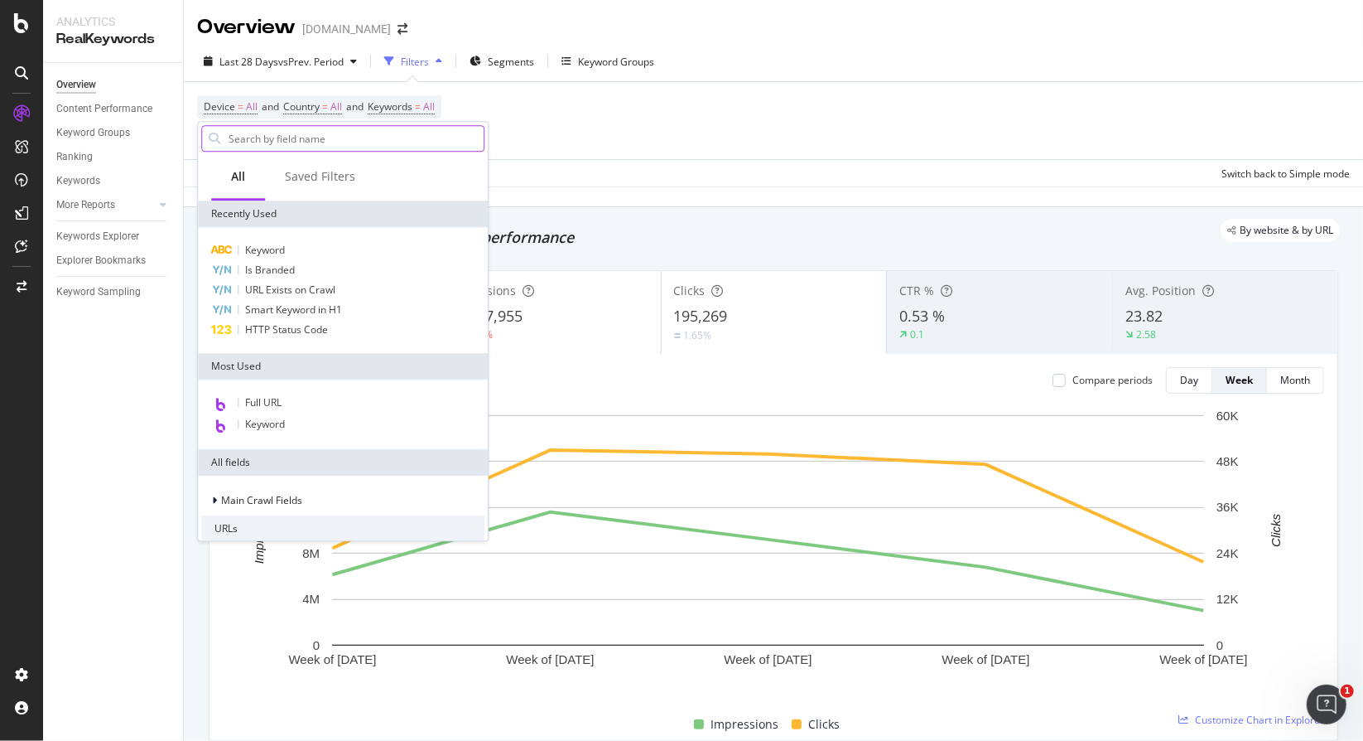
click at [307, 132] on input "text" at bounding box center [355, 138] width 257 height 25
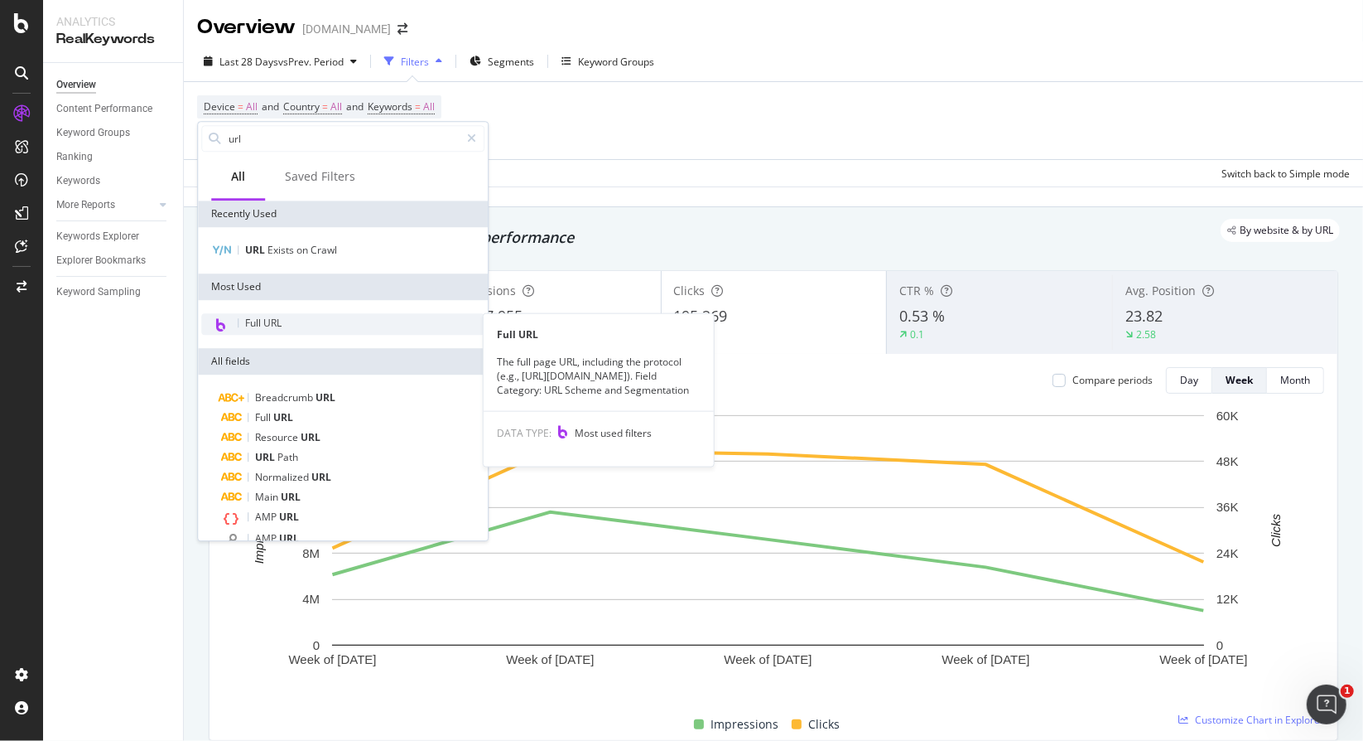
type input "url"
click at [309, 333] on div "Full URL" at bounding box center [342, 324] width 283 height 22
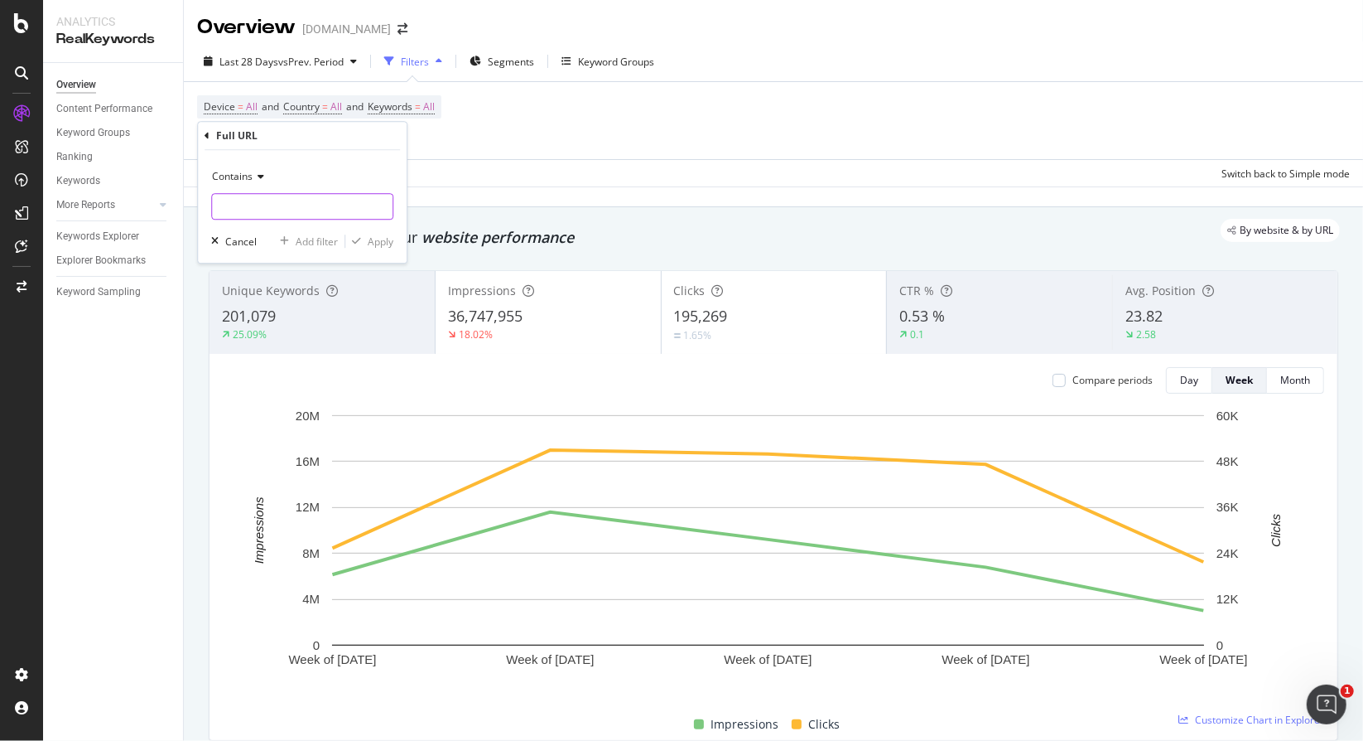
click at [263, 201] on input "text" at bounding box center [302, 206] width 181 height 27
paste input "https://www.bark.com/en/us/dj-hire/"
type input "https://www.bark.com/en/us/dj-hire/"
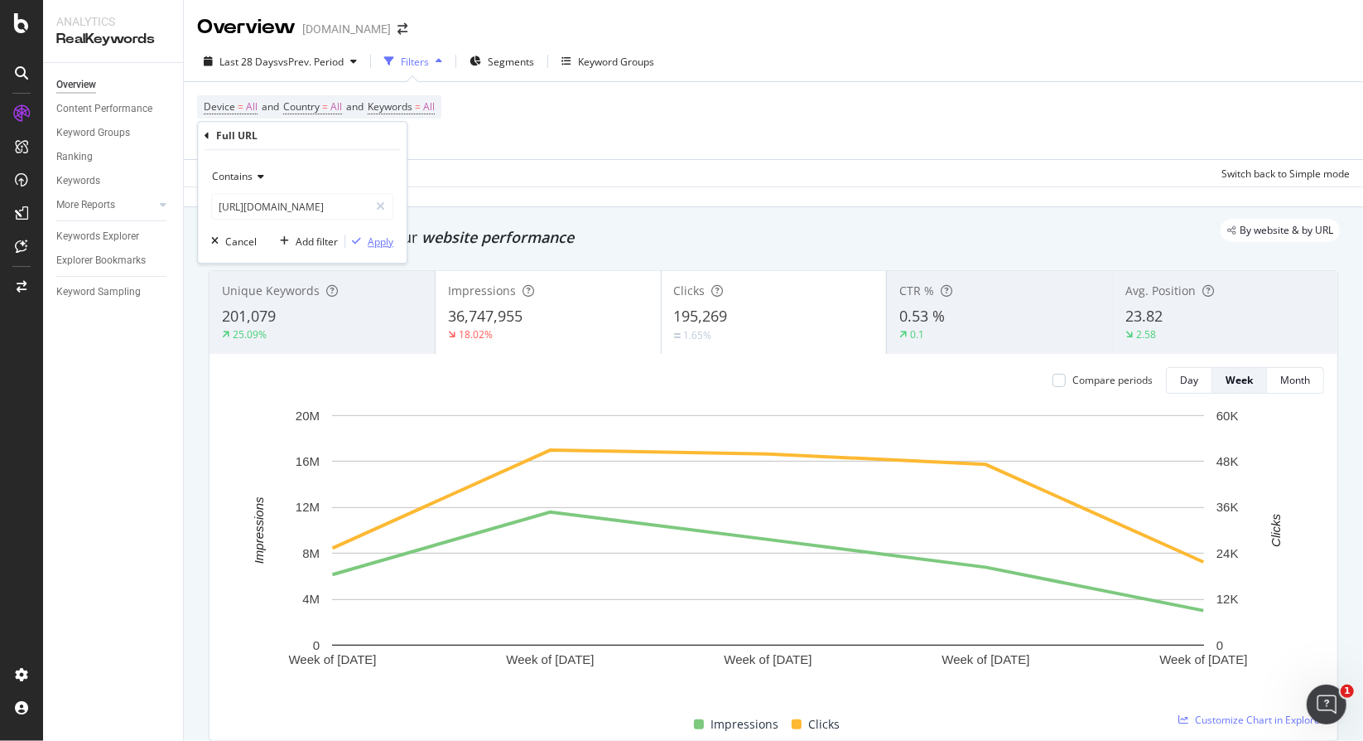
click at [372, 238] on div "Apply" at bounding box center [381, 241] width 26 height 14
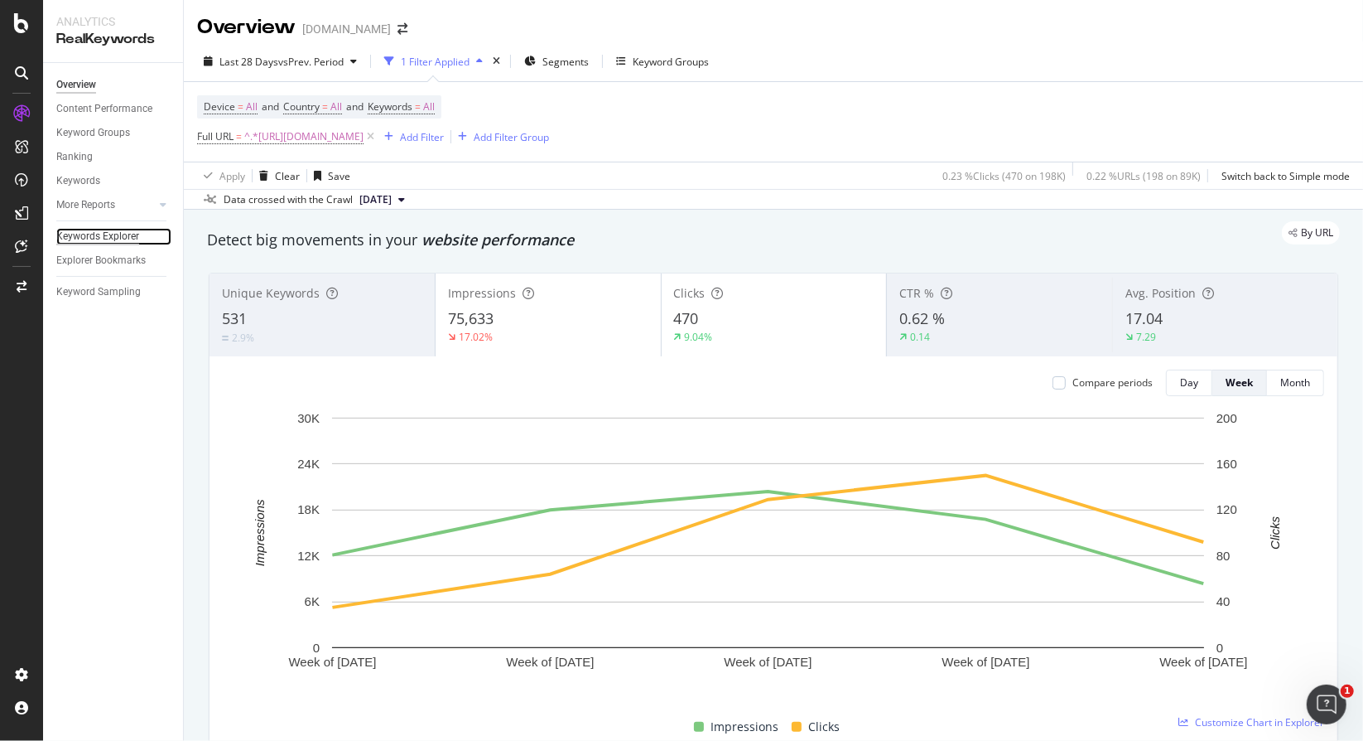
click at [133, 234] on div "Keywords Explorer" at bounding box center [97, 236] width 83 height 17
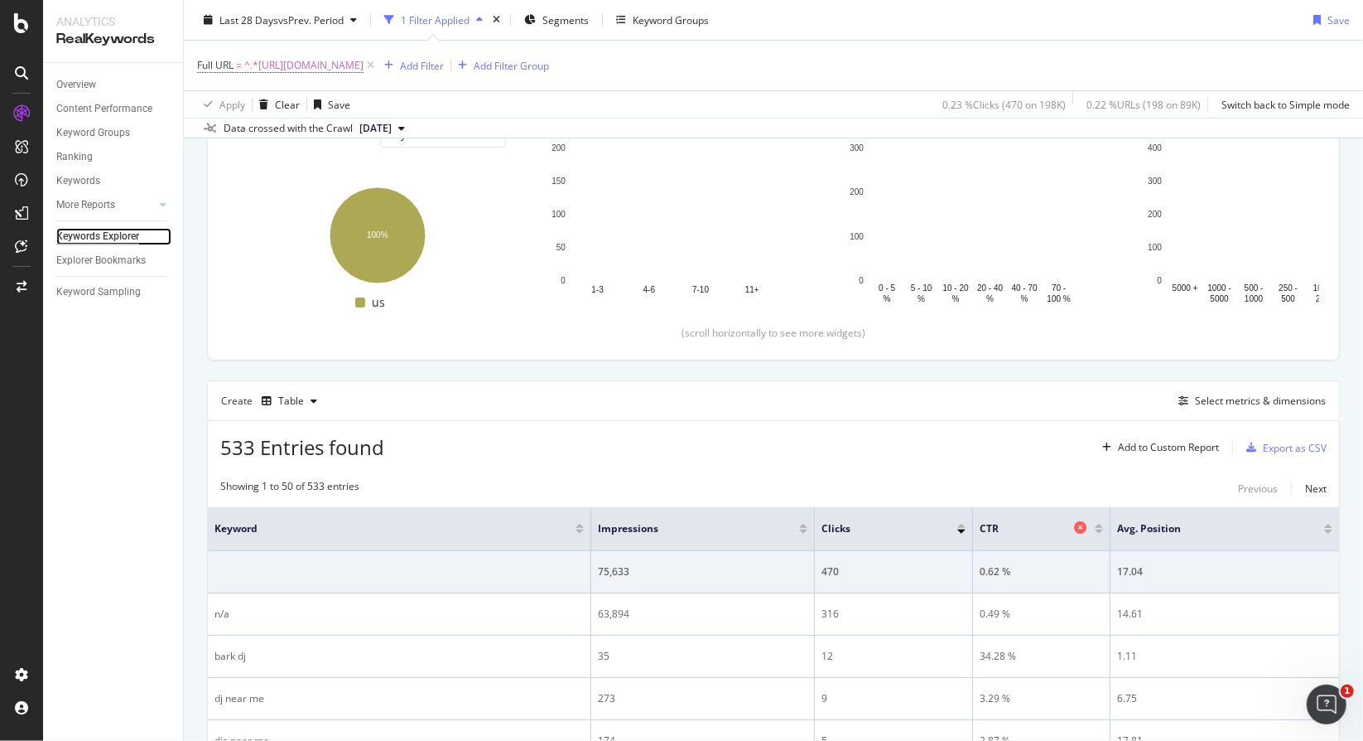
scroll to position [249, 0]
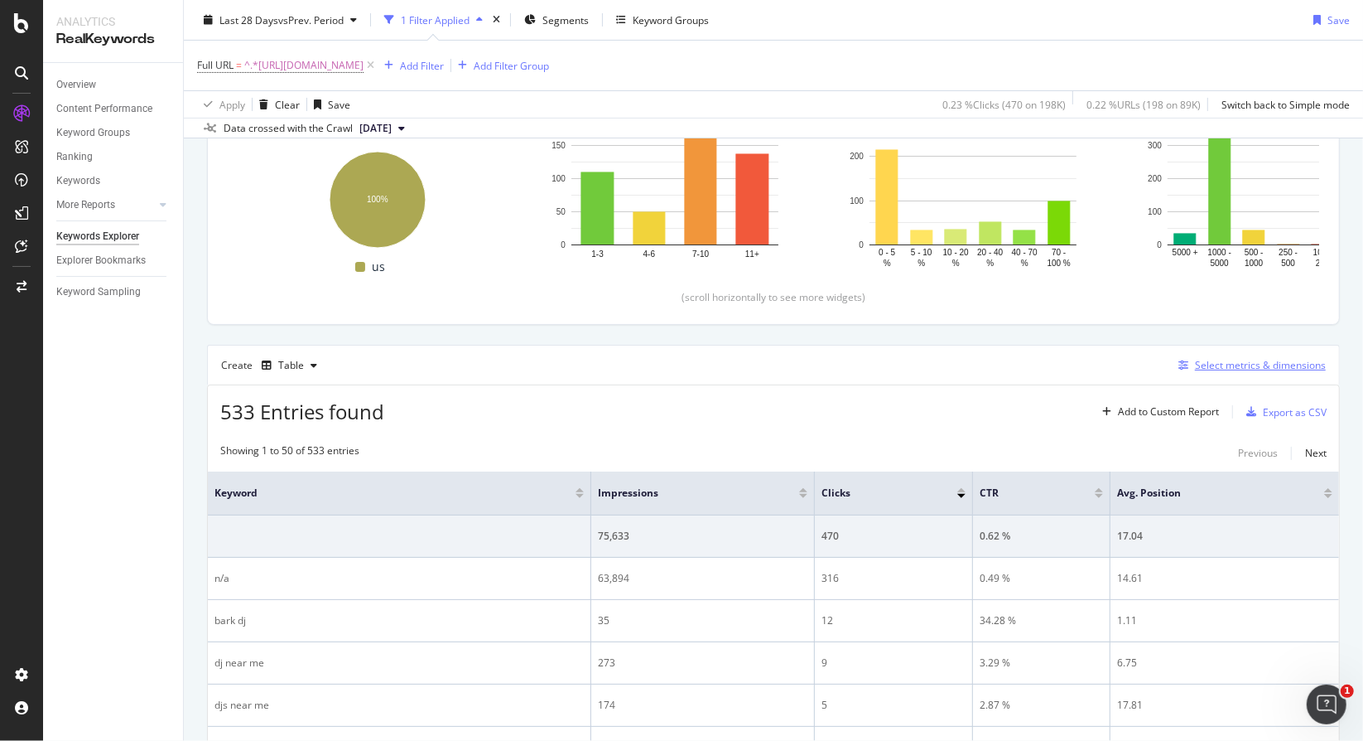
click at [1195, 362] on div "Select metrics & dimensions" at bounding box center [1260, 365] width 131 height 14
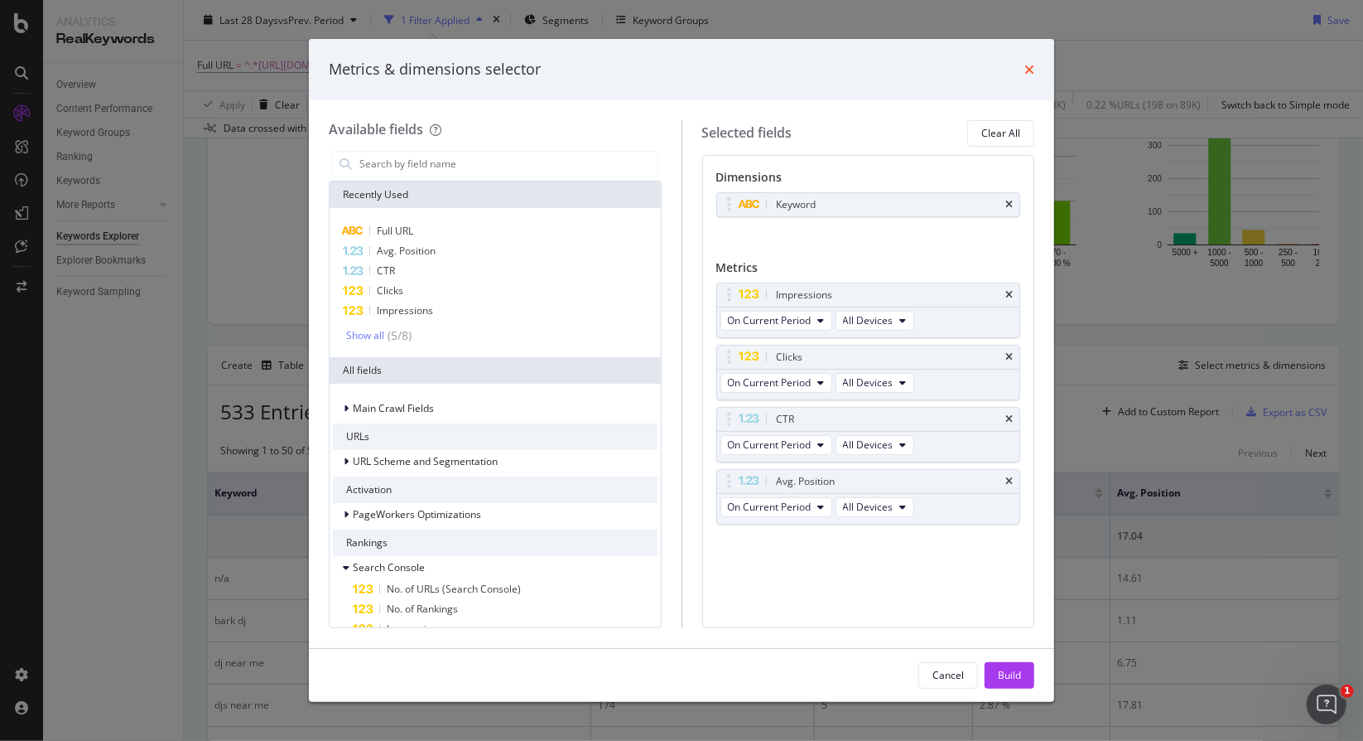
click at [1030, 68] on icon "times" at bounding box center [1030, 69] width 10 height 13
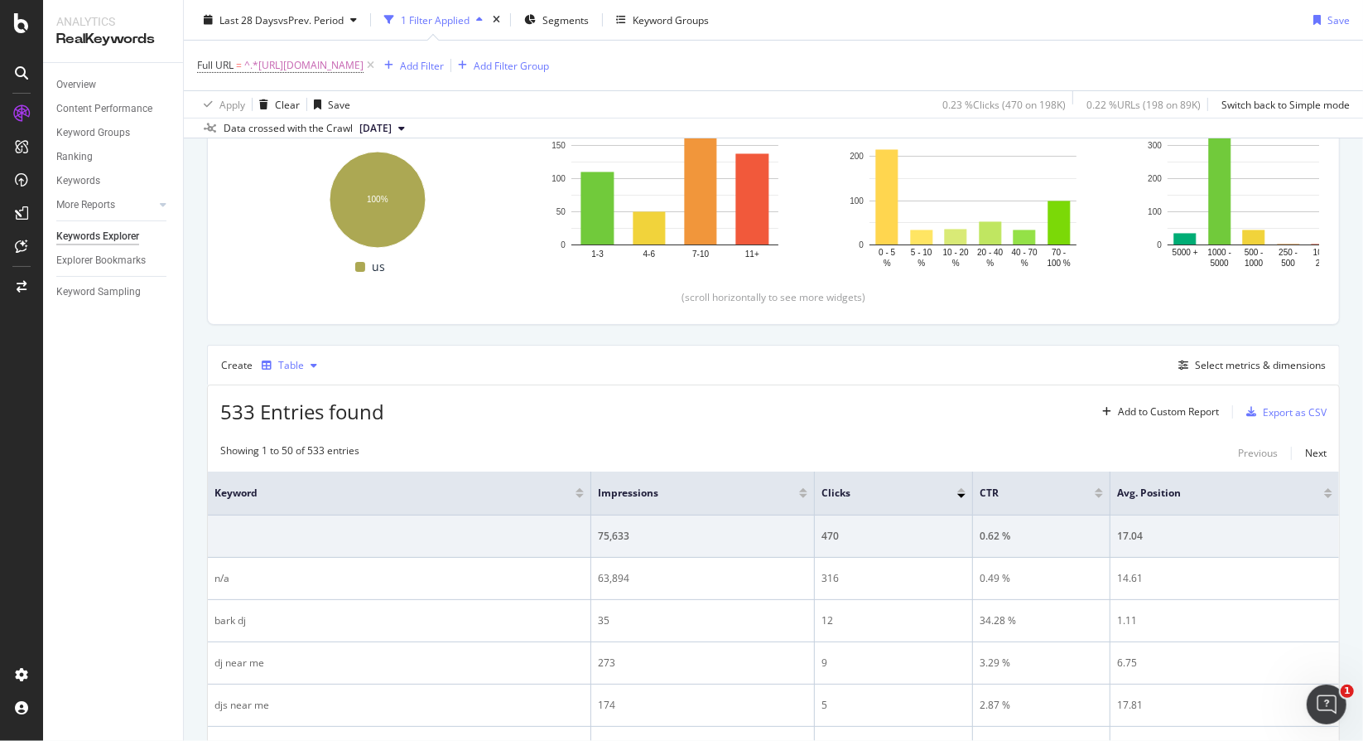
click at [302, 372] on div "Table" at bounding box center [289, 365] width 69 height 25
click at [637, 407] on div "533 Entries found Add to Custom Report Export as CSV" at bounding box center [774, 405] width 1132 height 41
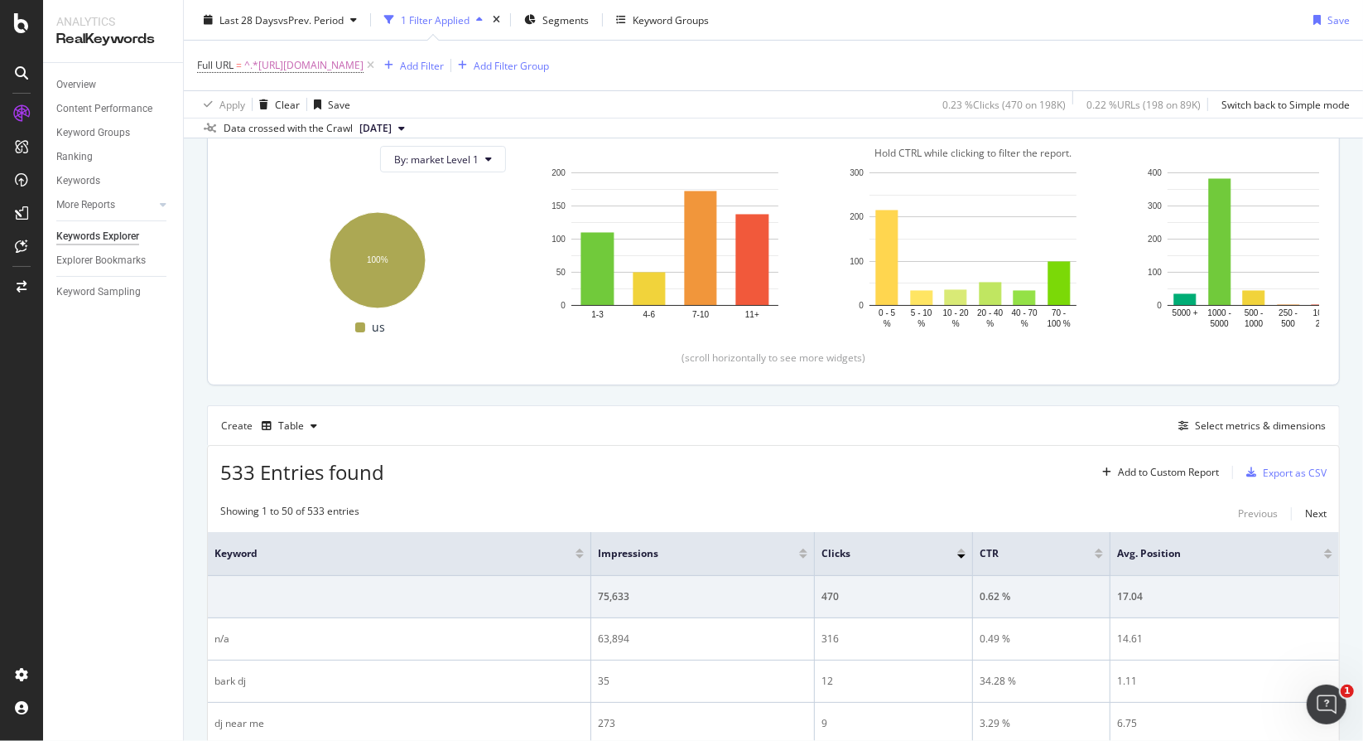
scroll to position [83, 0]
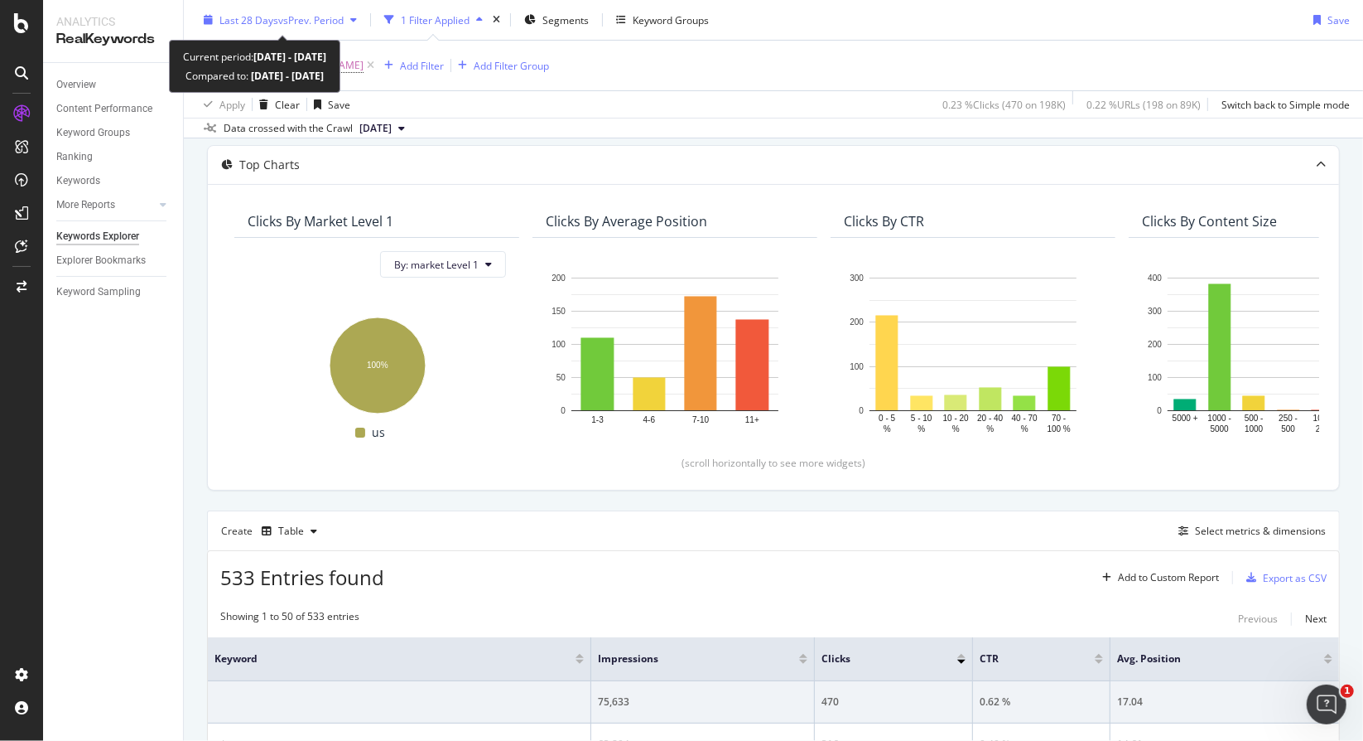
click at [247, 13] on span "Last 28 Days" at bounding box center [249, 19] width 59 height 14
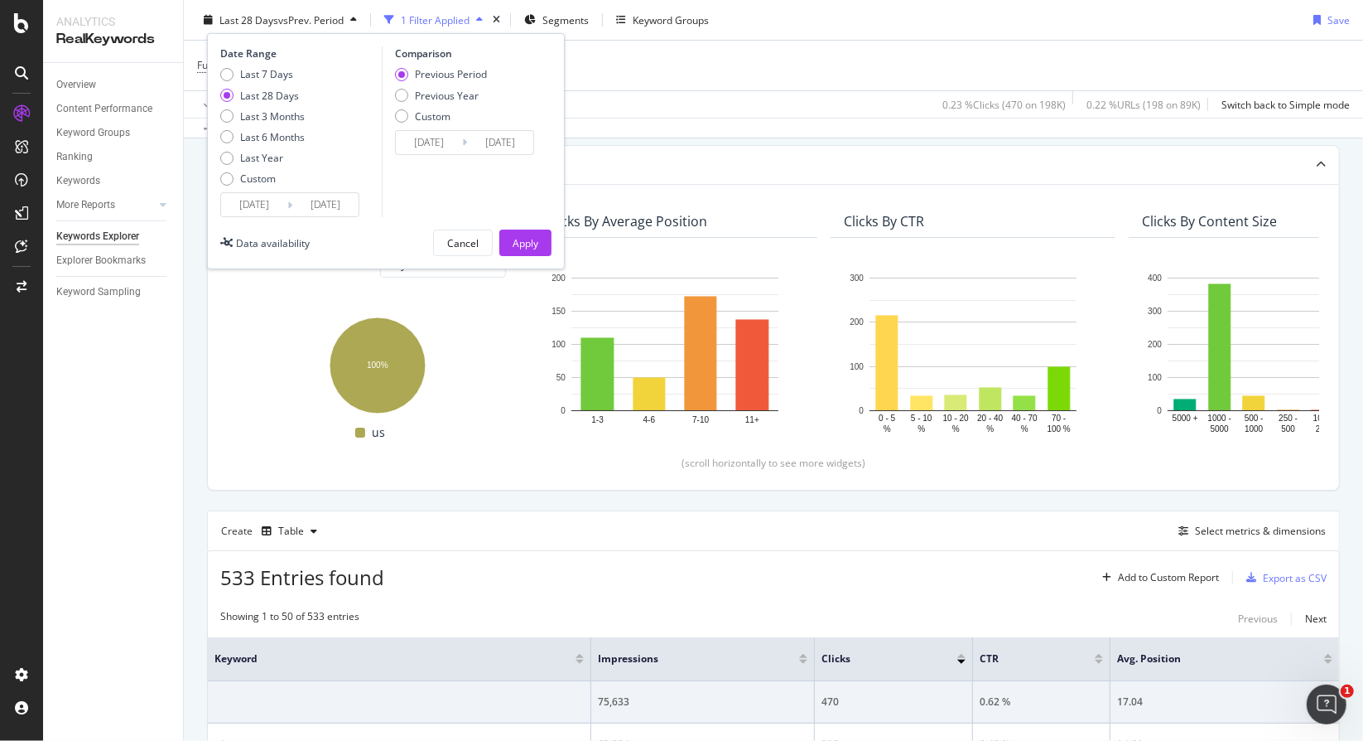
click at [253, 203] on input "2025/08/28" at bounding box center [254, 204] width 66 height 23
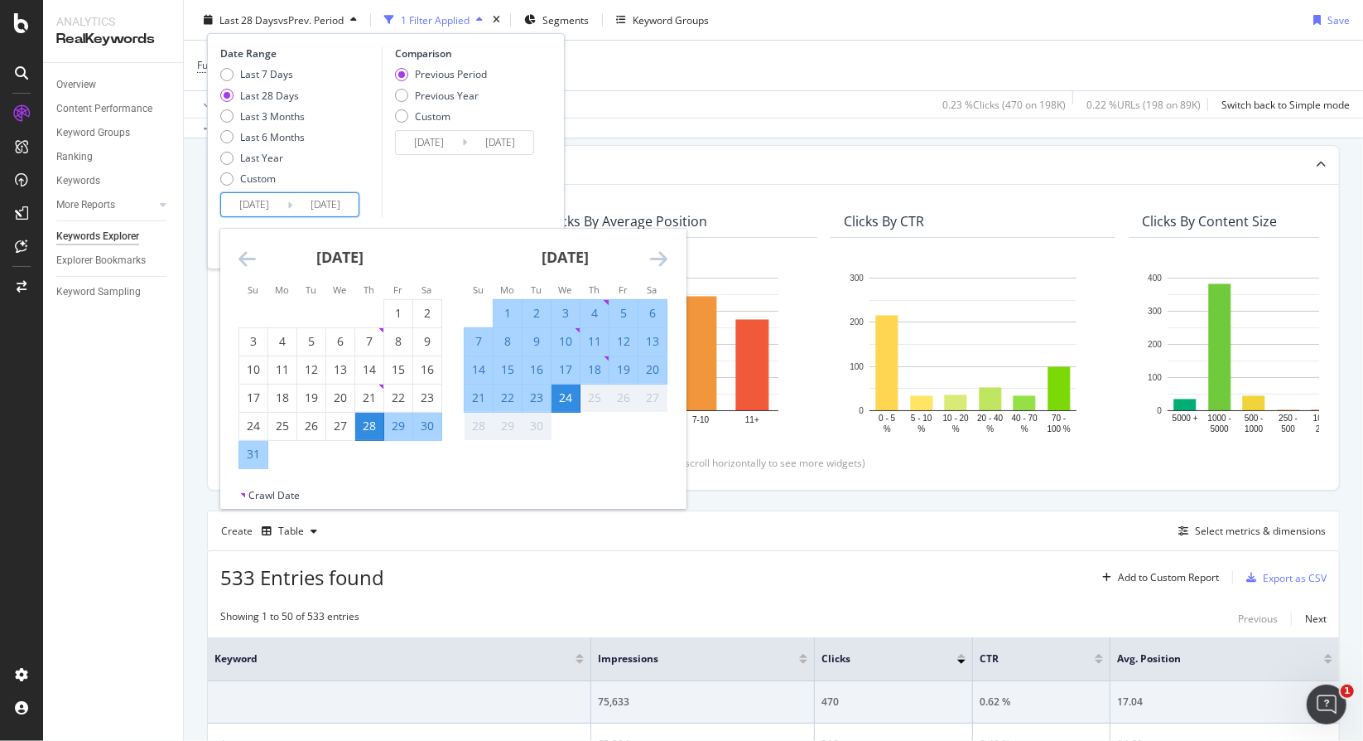
click at [280, 203] on input "2025/08/28" at bounding box center [254, 204] width 66 height 23
click at [246, 264] on icon "Move backward to switch to the previous month." at bounding box center [247, 259] width 17 height 20
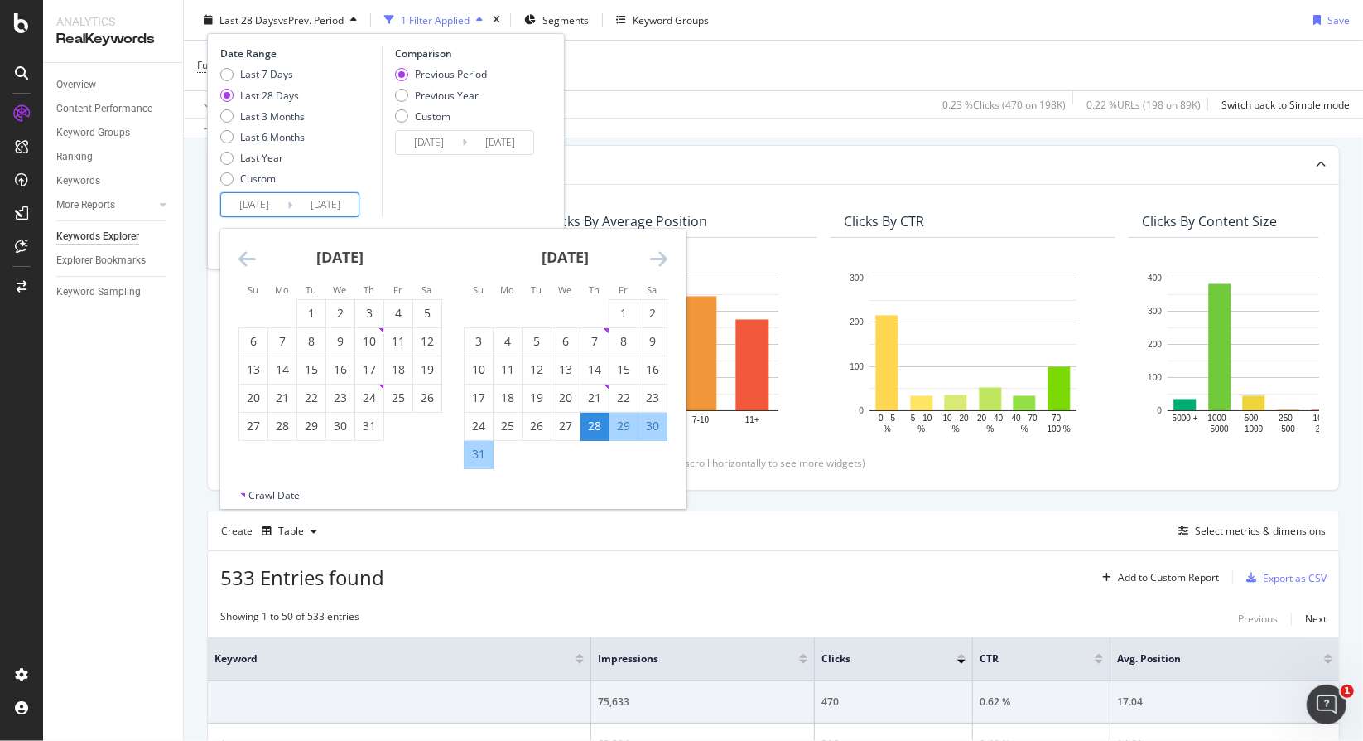
click at [246, 264] on icon "Move backward to switch to the previous month." at bounding box center [247, 259] width 17 height 20
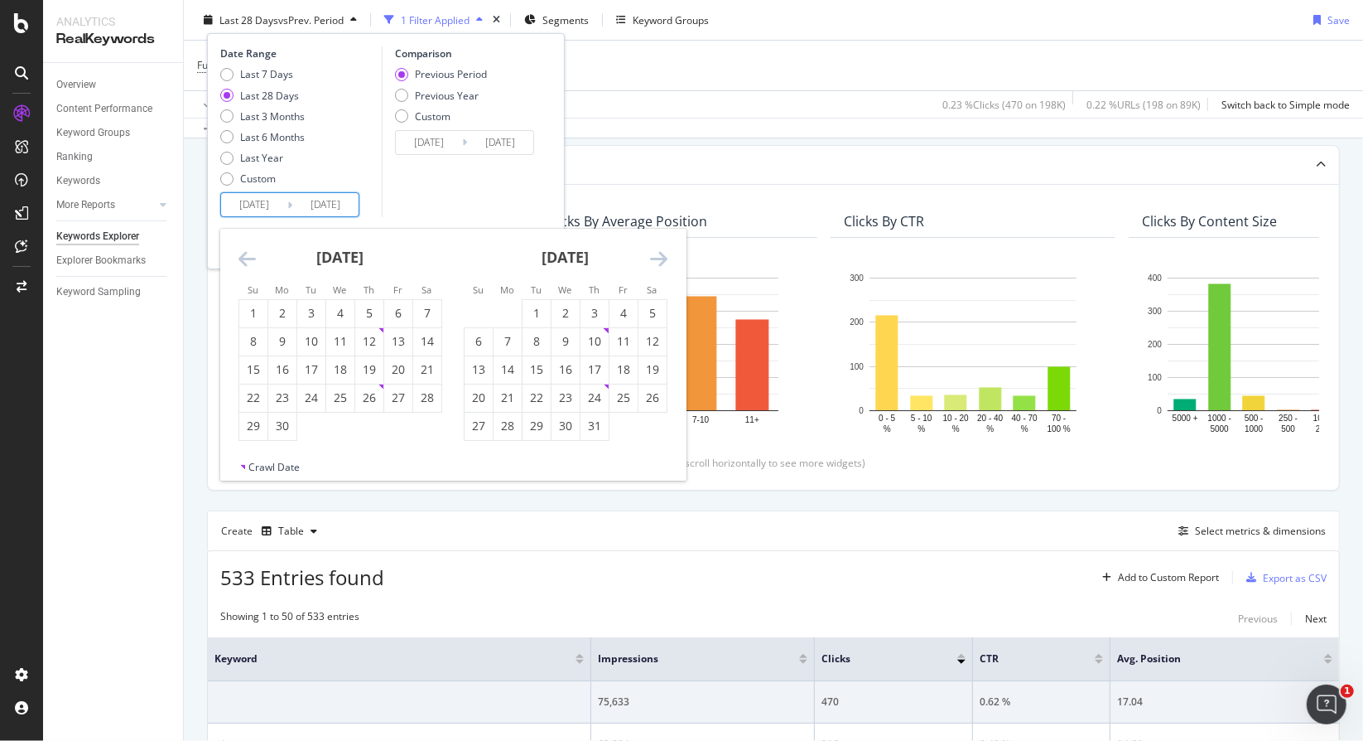
click at [246, 264] on icon "Move backward to switch to the previous month." at bounding box center [247, 259] width 17 height 20
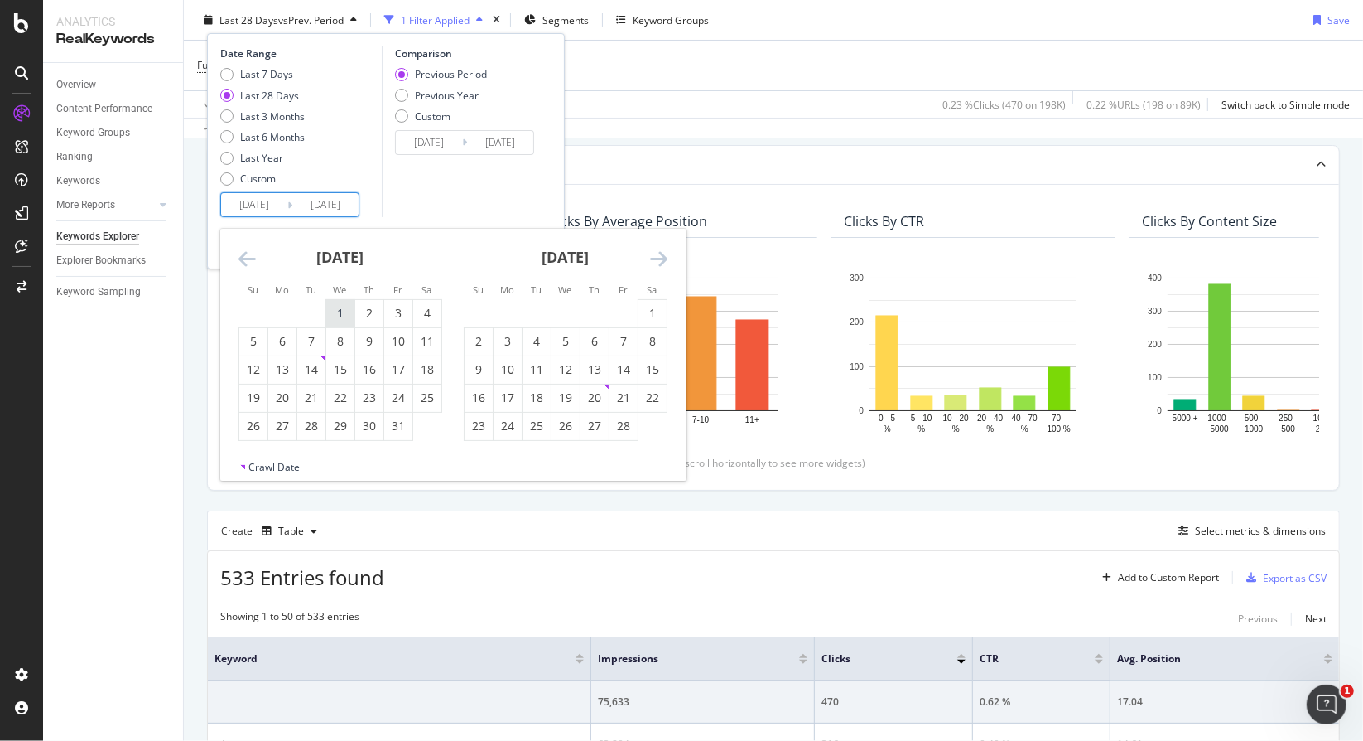
click at [336, 312] on div "1" at bounding box center [340, 313] width 28 height 17
type input "2025/01/01"
type input "2024/04/08"
type input "2024/12/31"
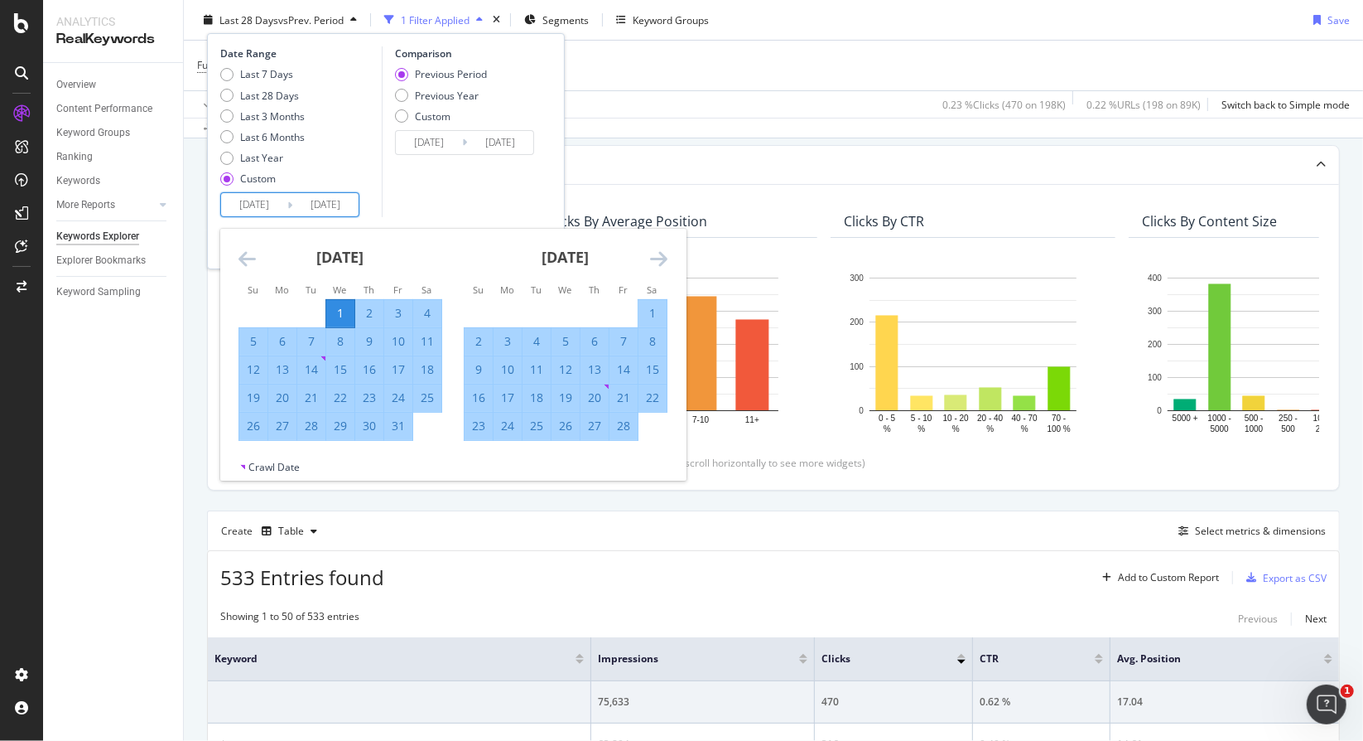
click at [660, 253] on icon "Move forward to switch to the next month." at bounding box center [658, 259] width 17 height 20
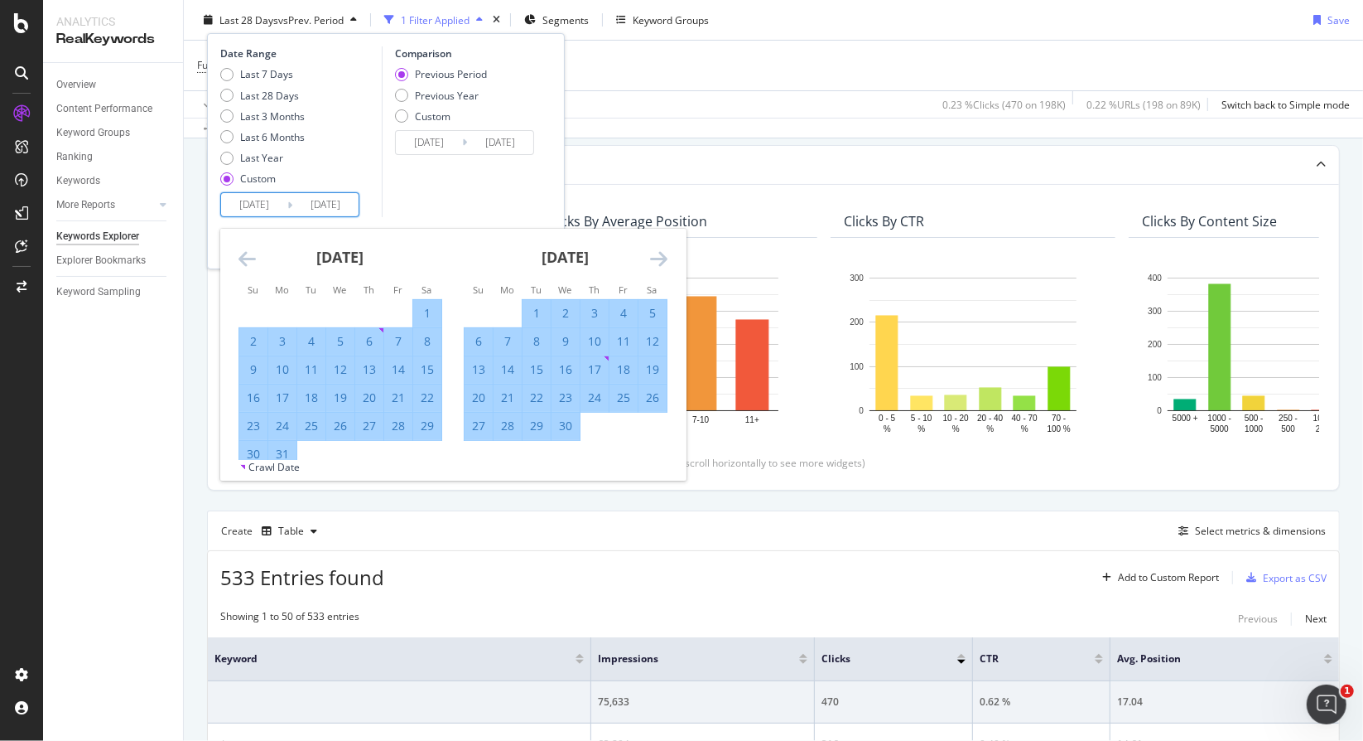
click at [660, 253] on icon "Move forward to switch to the next month." at bounding box center [658, 259] width 17 height 20
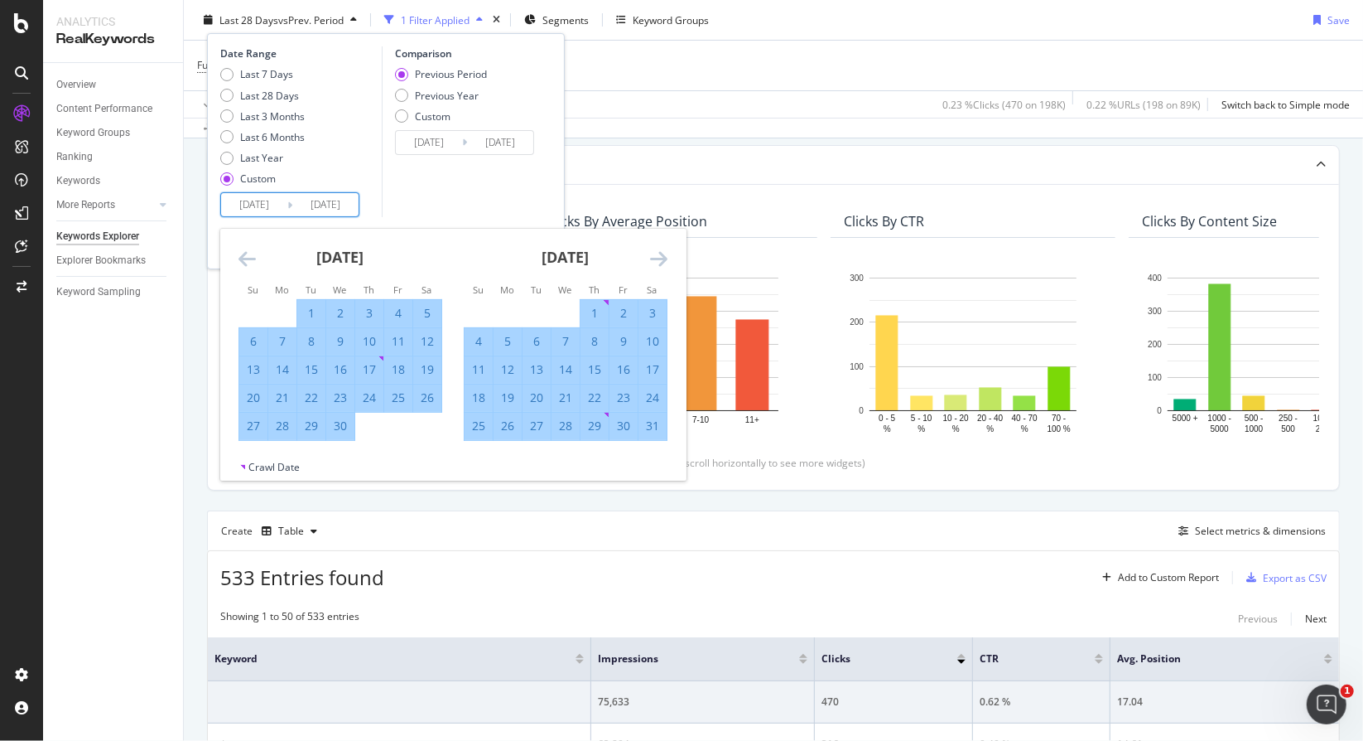
click at [660, 253] on icon "Move forward to switch to the next month." at bounding box center [658, 259] width 17 height 20
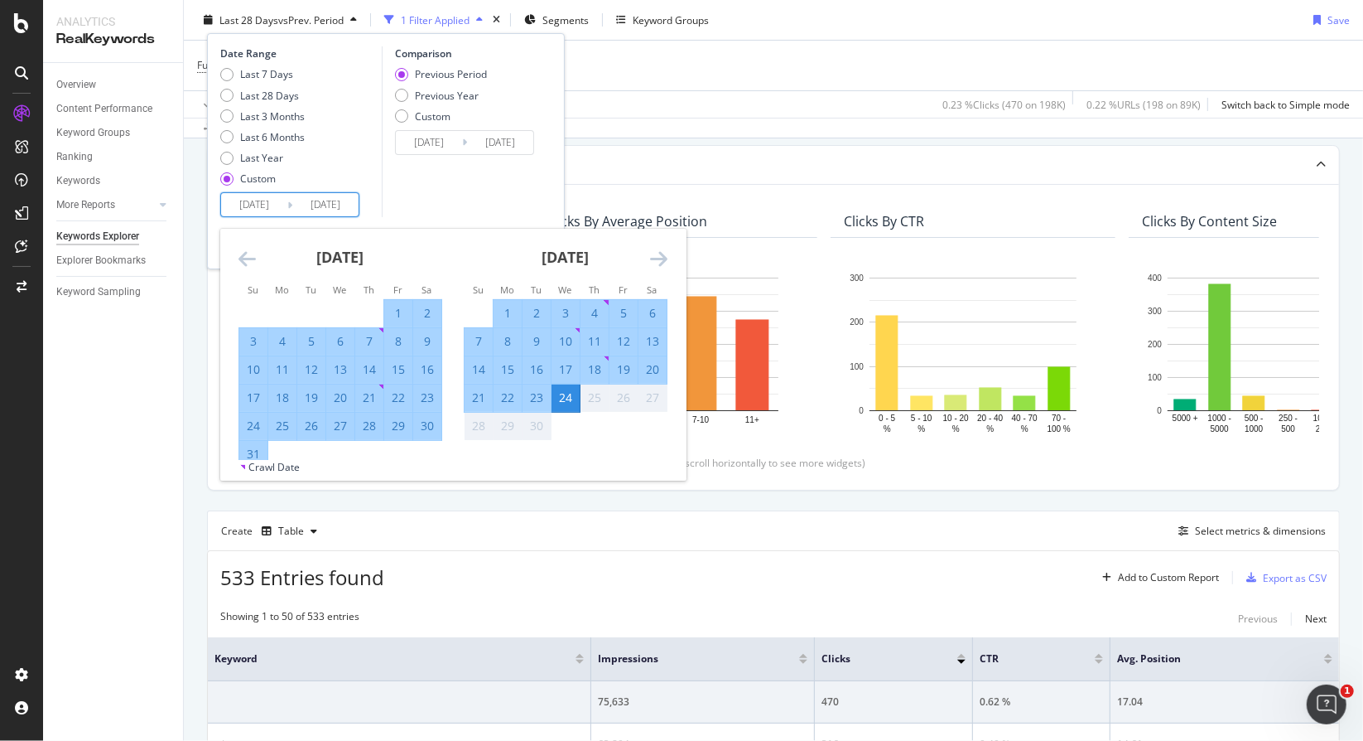
click at [565, 397] on div "24" at bounding box center [566, 397] width 28 height 17
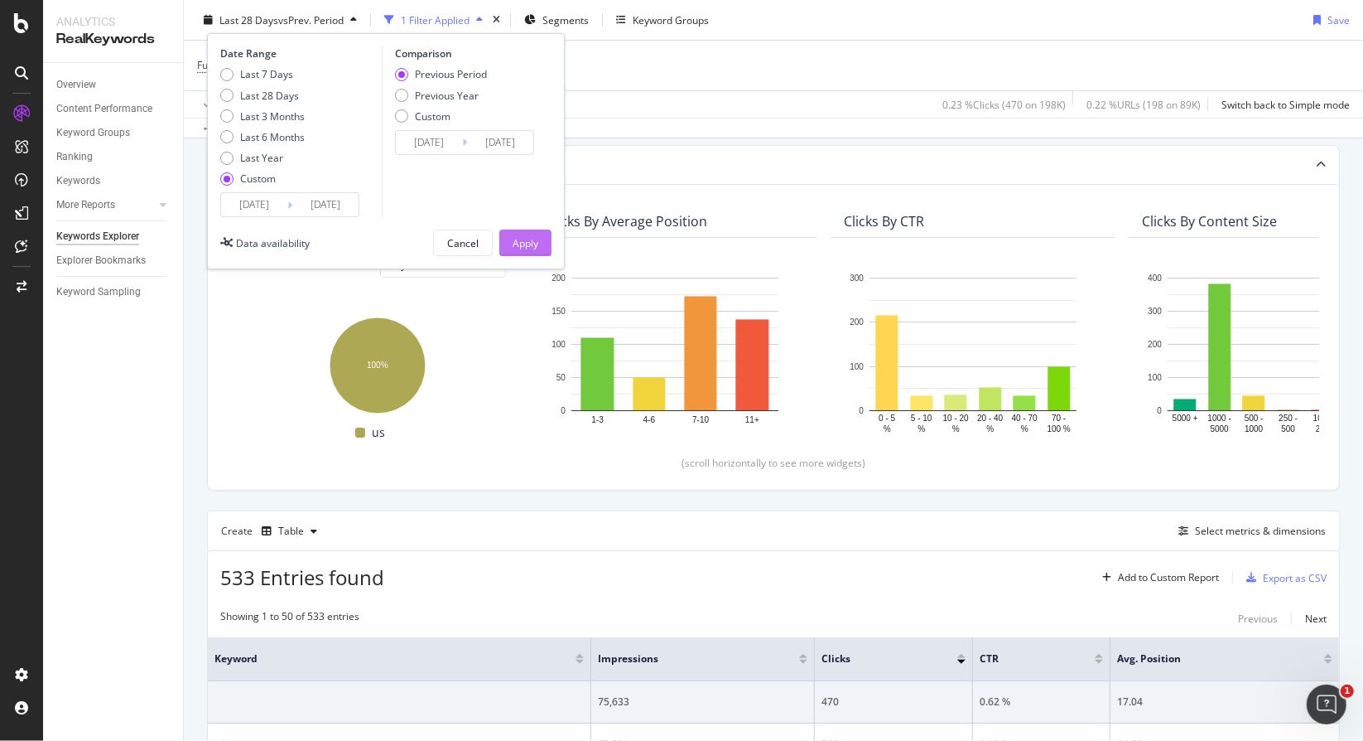
click at [521, 241] on div "Apply" at bounding box center [526, 242] width 26 height 14
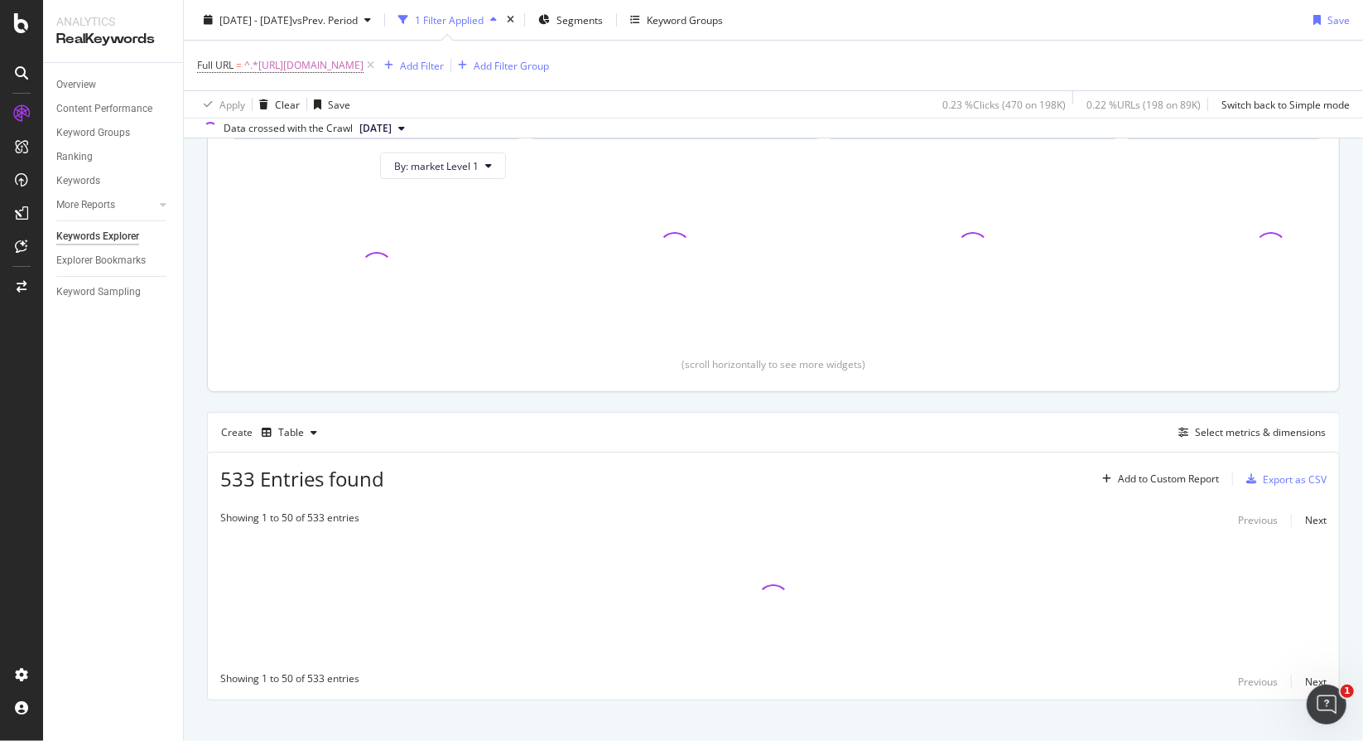
scroll to position [196, 0]
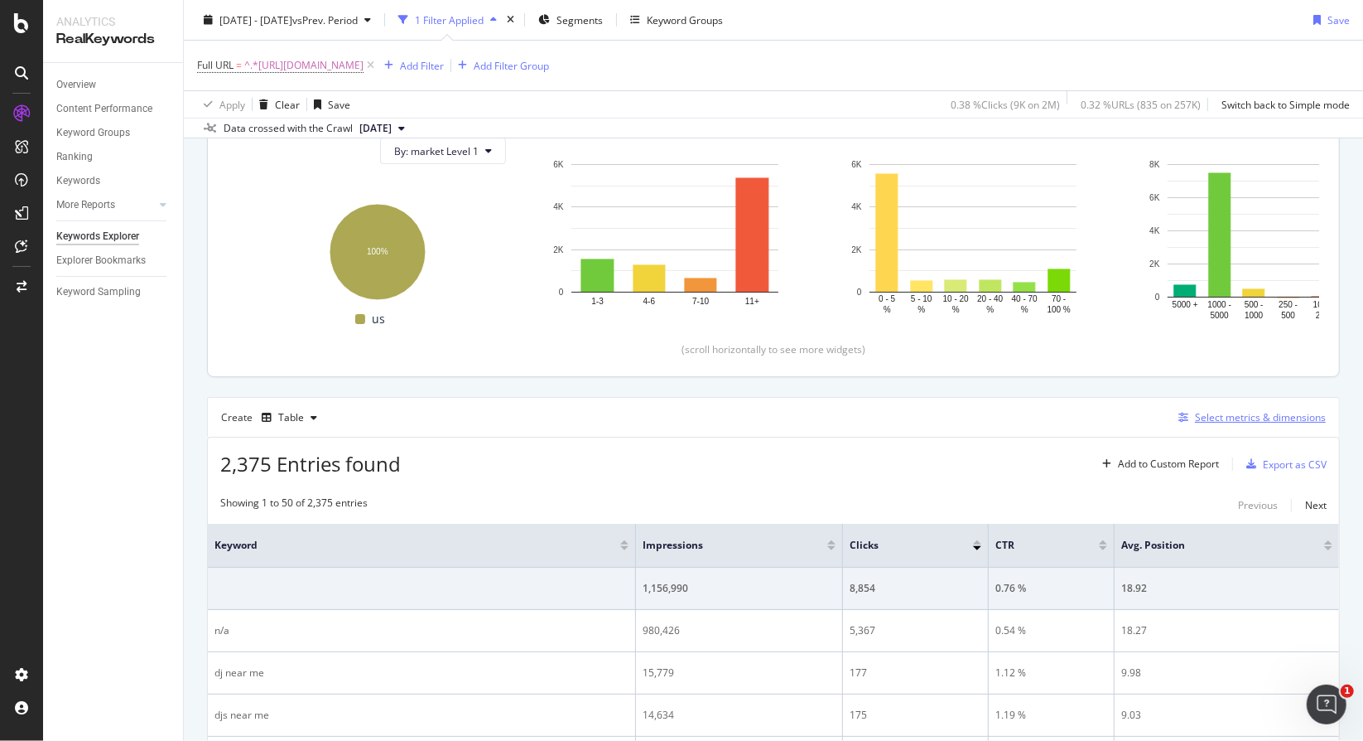
click at [1229, 412] on div "Select metrics & dimensions" at bounding box center [1260, 417] width 131 height 14
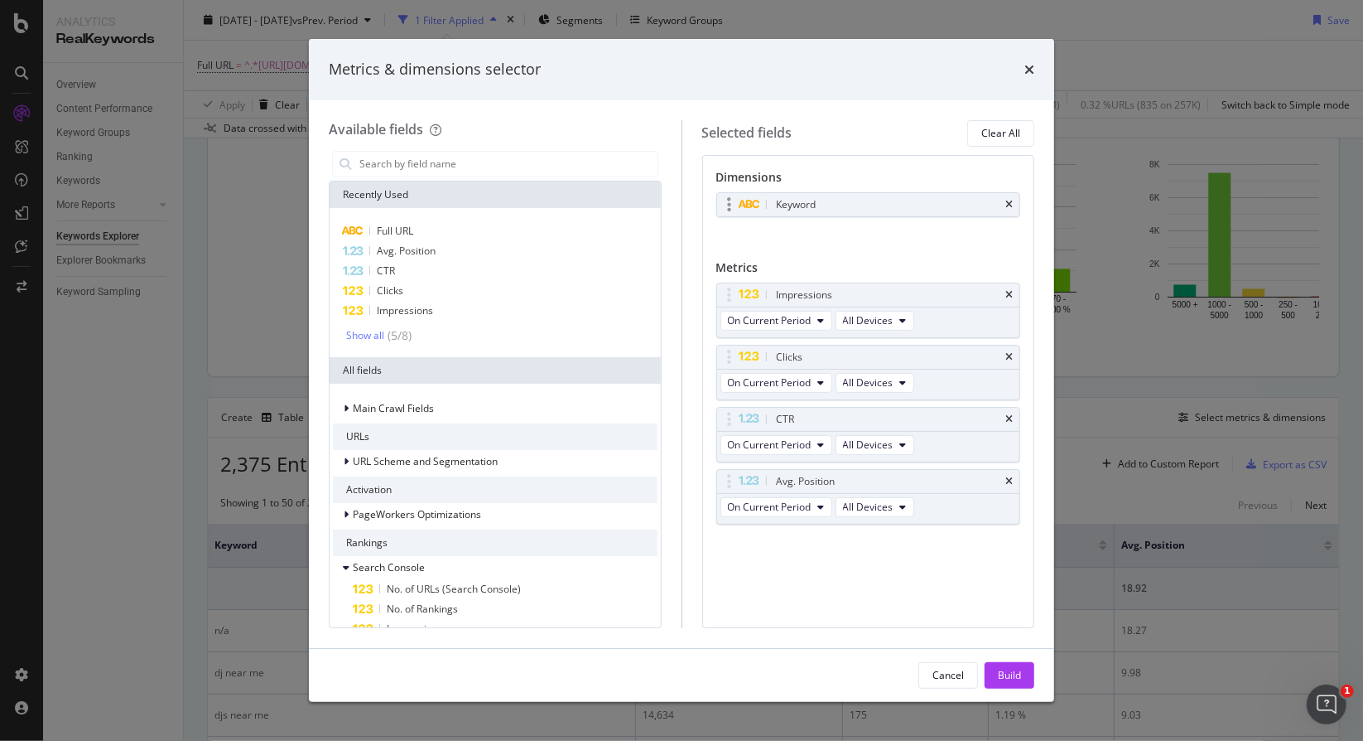
click at [1012, 196] on div "Keyword" at bounding box center [868, 204] width 303 height 23
click at [1012, 206] on icon "times" at bounding box center [1009, 205] width 7 height 10
drag, startPoint x: 1016, startPoint y: 672, endPoint x: 1059, endPoint y: 731, distance: 72.9
click at [1016, 673] on div "Build" at bounding box center [1009, 675] width 23 height 14
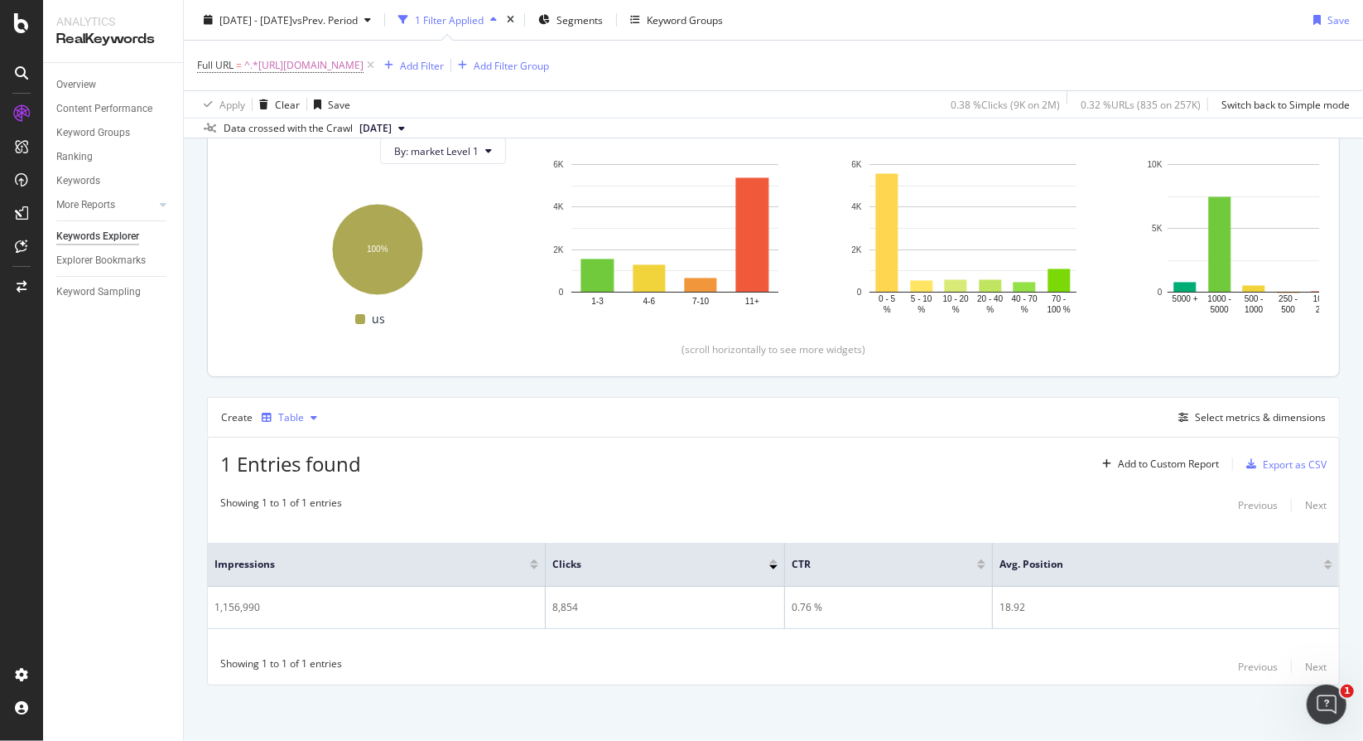
click at [311, 413] on icon "button" at bounding box center [314, 418] width 7 height 10
click at [328, 499] on div "Series" at bounding box center [299, 497] width 75 height 21
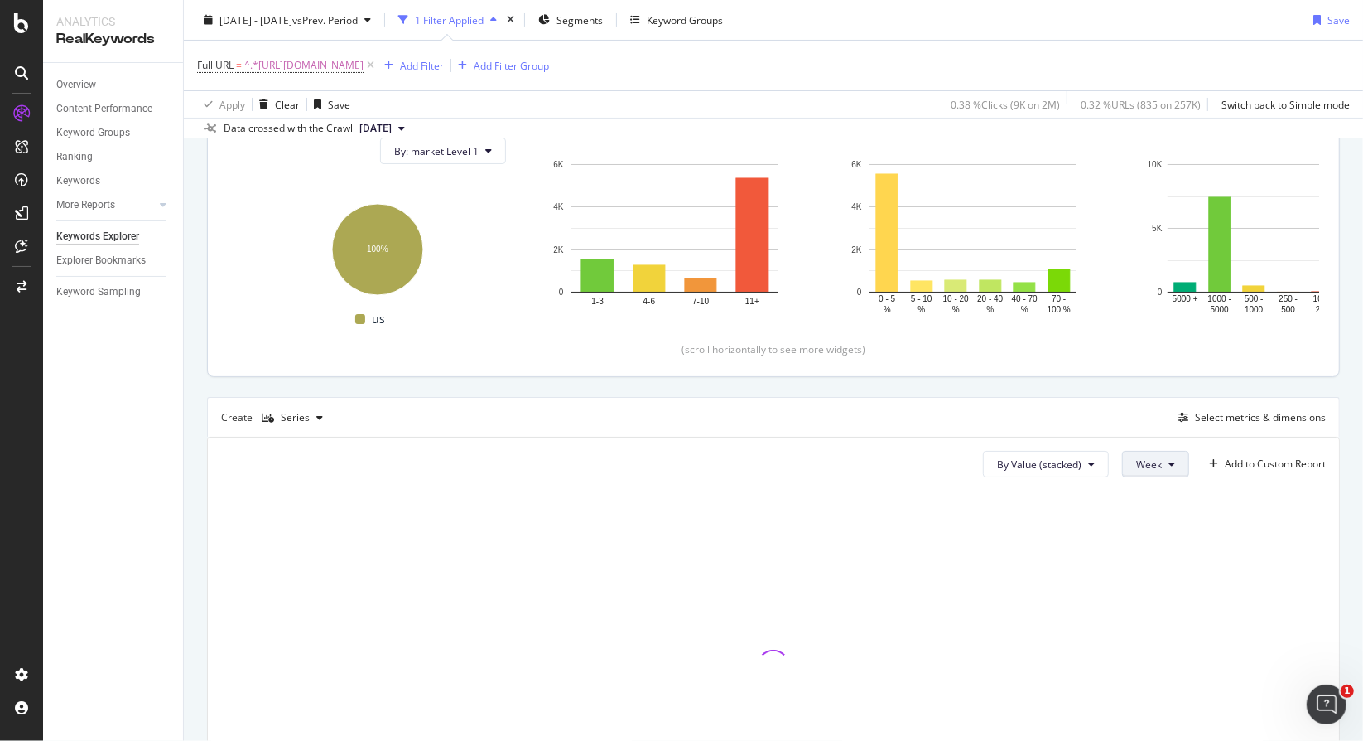
click at [1167, 471] on button "Week" at bounding box center [1155, 464] width 67 height 27
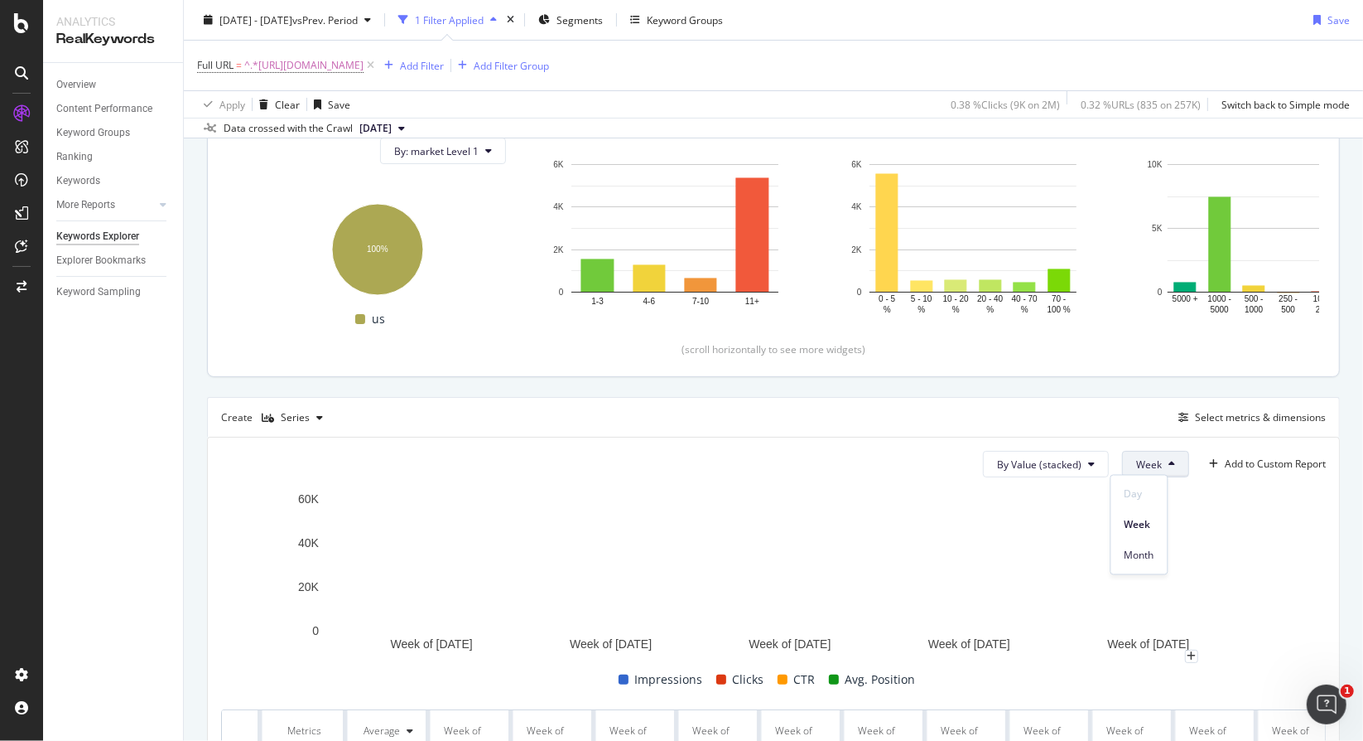
click at [1236, 495] on rect "A chart." at bounding box center [767, 573] width 1093 height 166
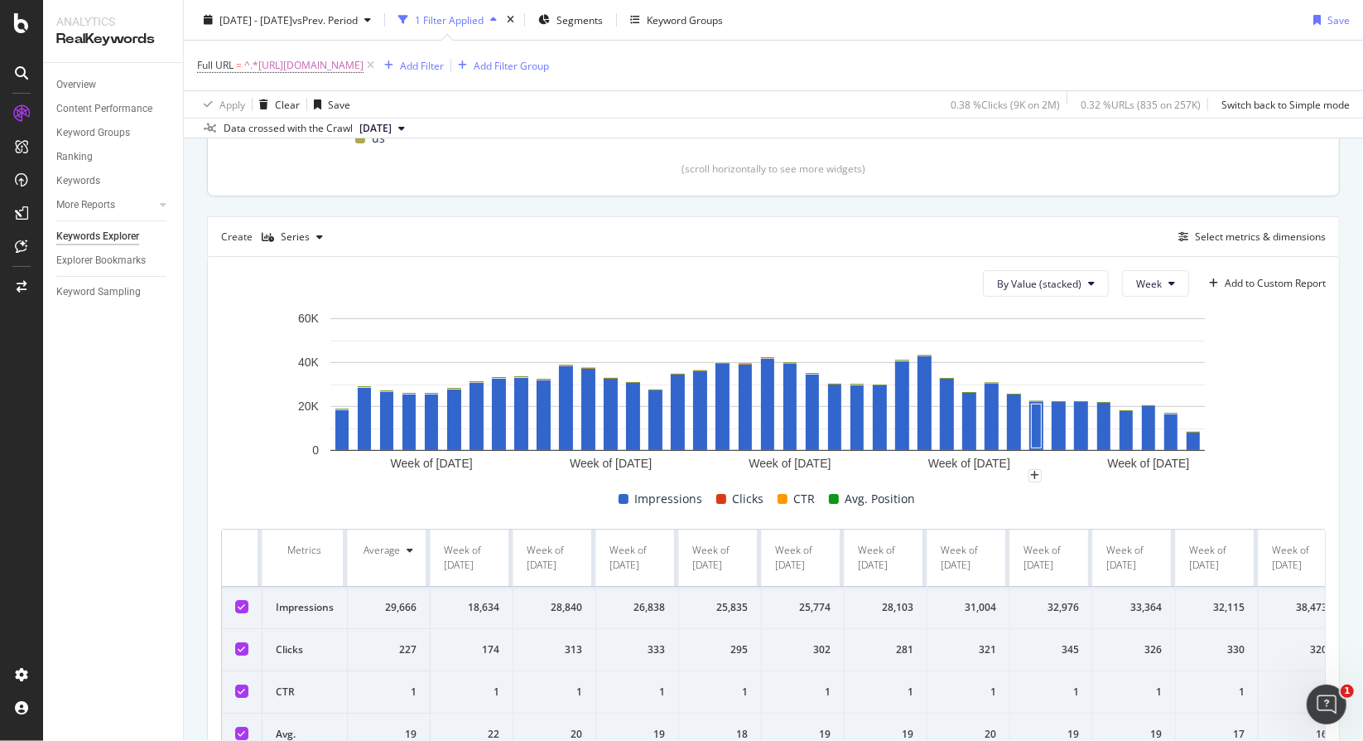
scroll to position [253, 0]
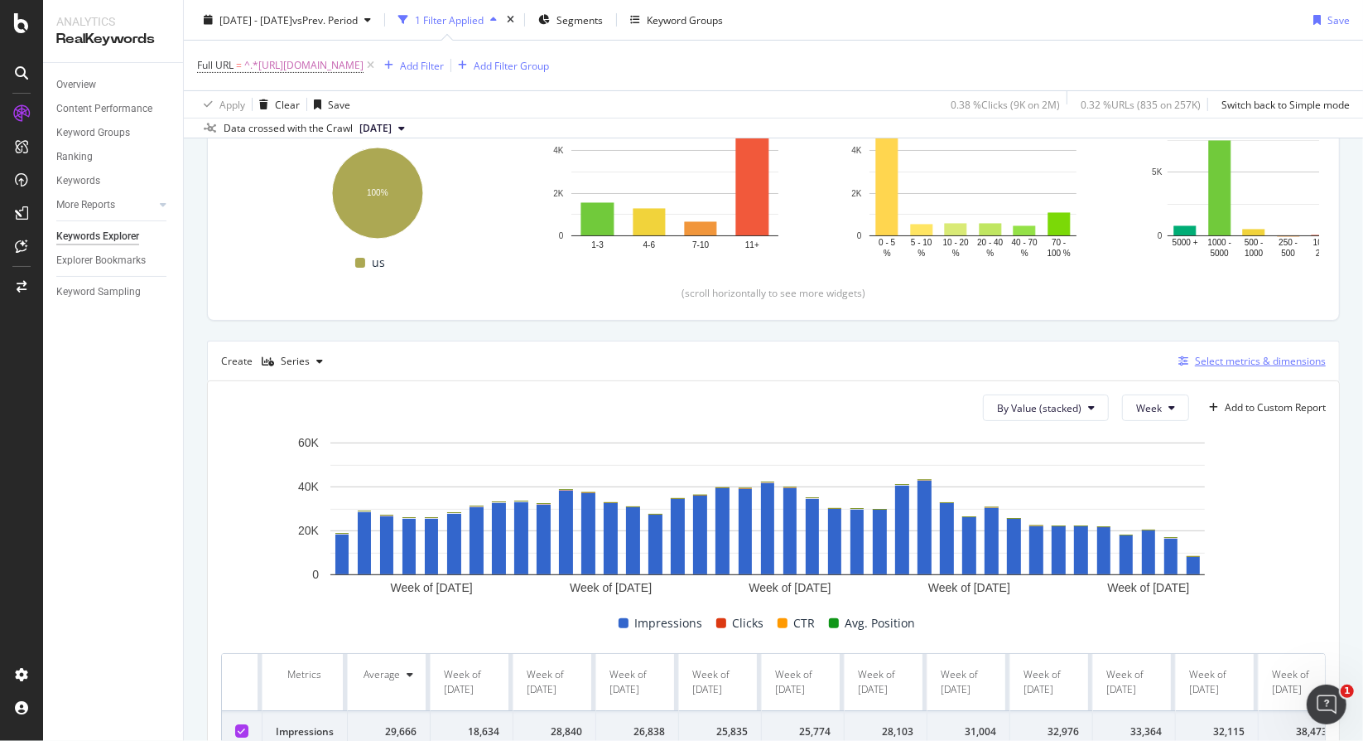
click at [1230, 360] on div "Select metrics & dimensions" at bounding box center [1260, 361] width 131 height 14
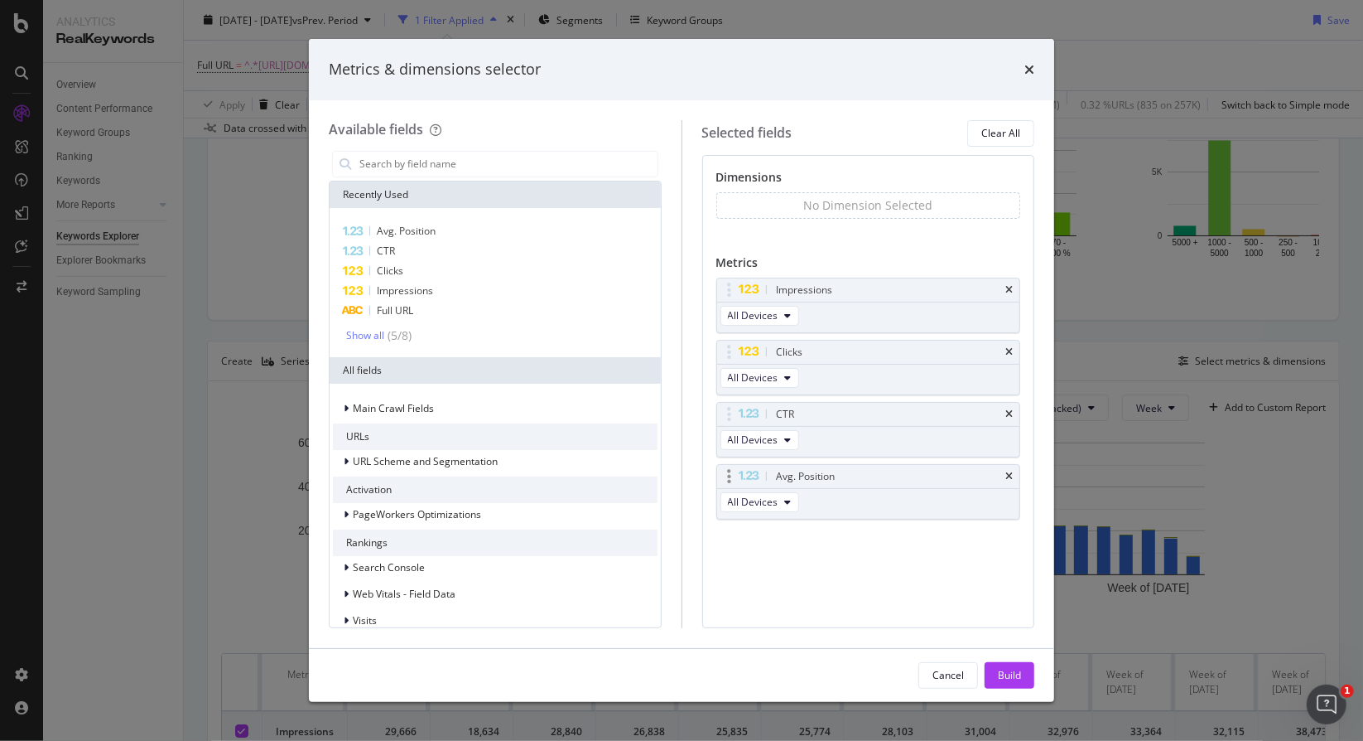
click at [1016, 473] on div "Avg. Position" at bounding box center [868, 476] width 303 height 23
click at [1011, 471] on icon "times" at bounding box center [1009, 476] width 7 height 10
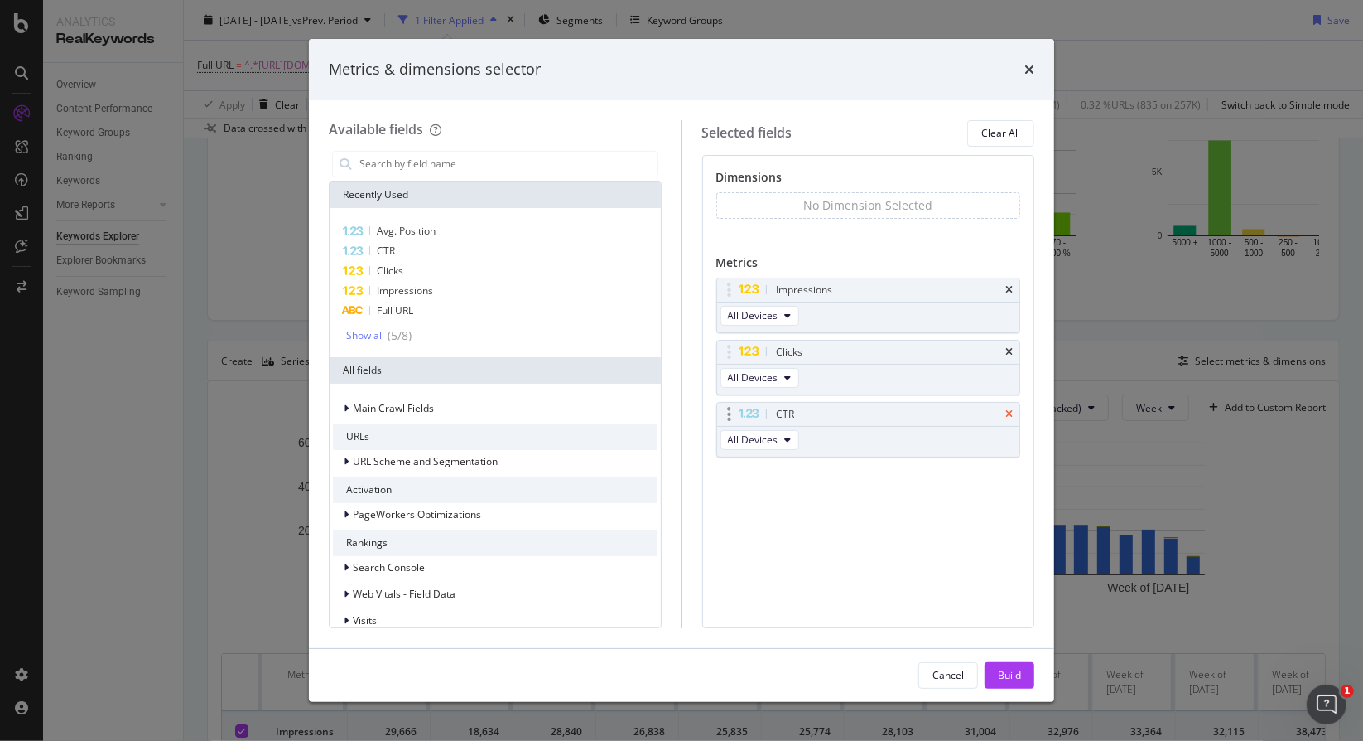
click at [1009, 409] on icon "times" at bounding box center [1009, 414] width 7 height 10
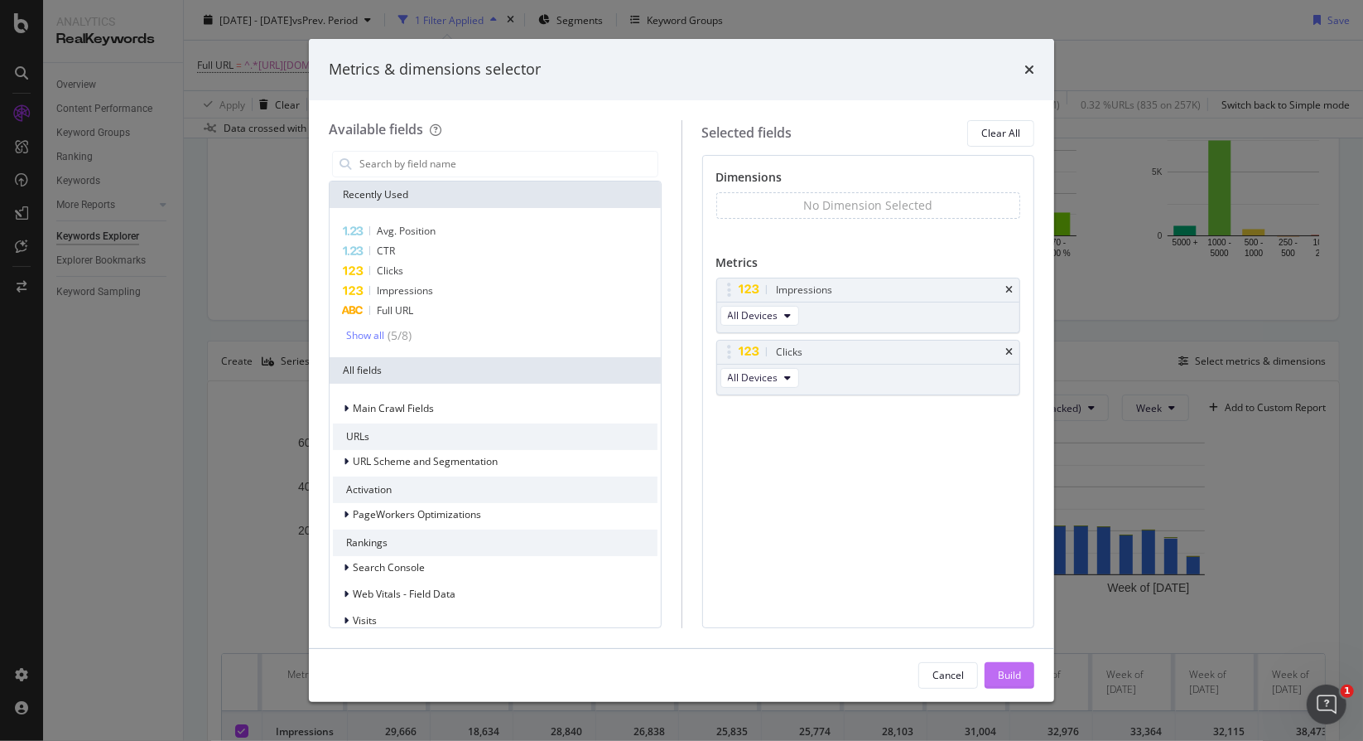
click at [1007, 679] on div "Build" at bounding box center [1009, 675] width 23 height 14
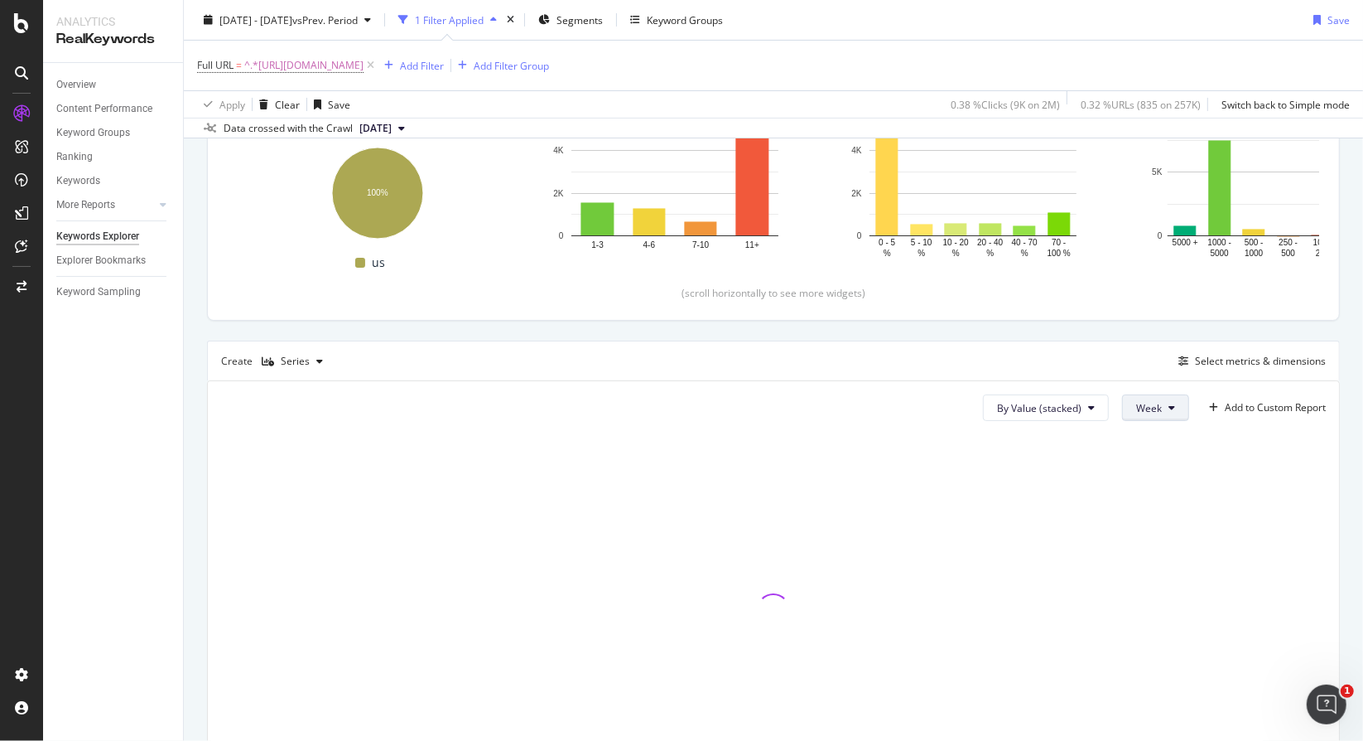
click at [1123, 408] on button "Week" at bounding box center [1155, 407] width 67 height 27
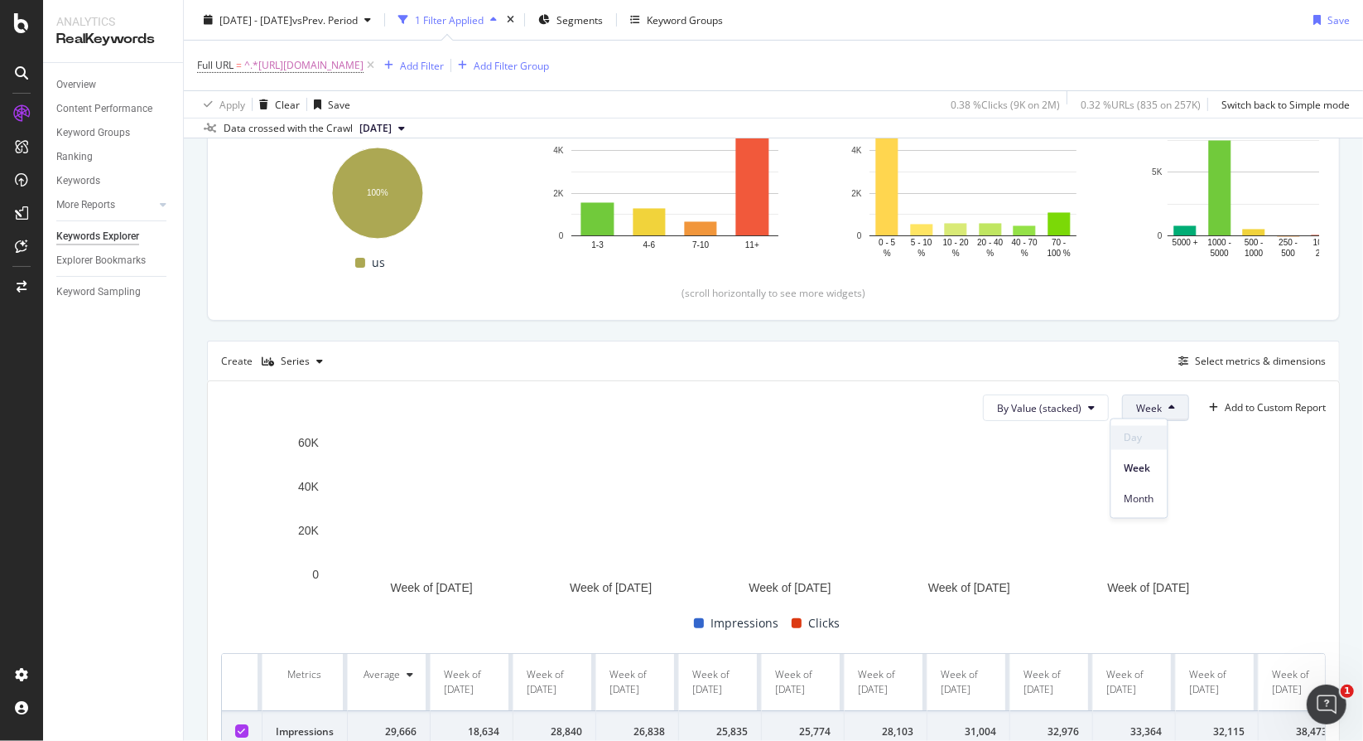
click at [1138, 440] on span "Day" at bounding box center [1140, 437] width 30 height 15
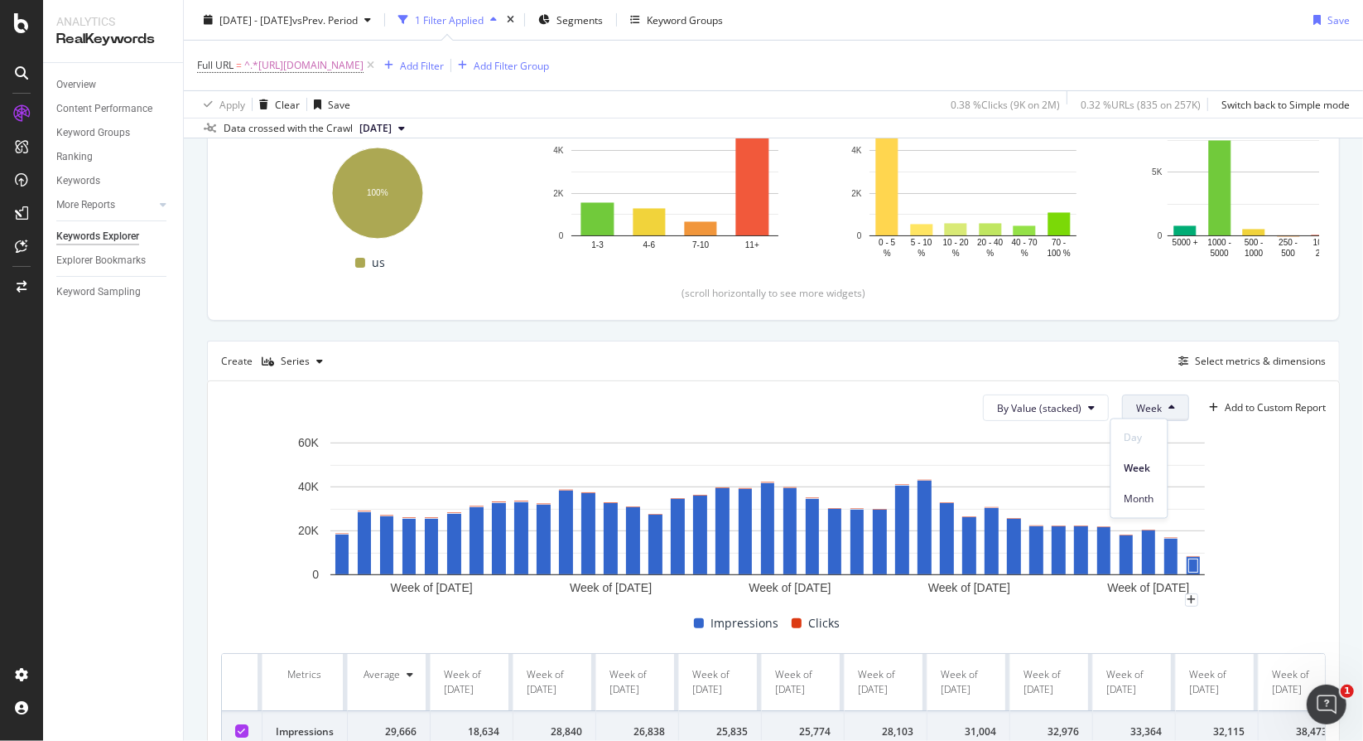
click at [1302, 450] on rect "A chart." at bounding box center [767, 517] width 1093 height 166
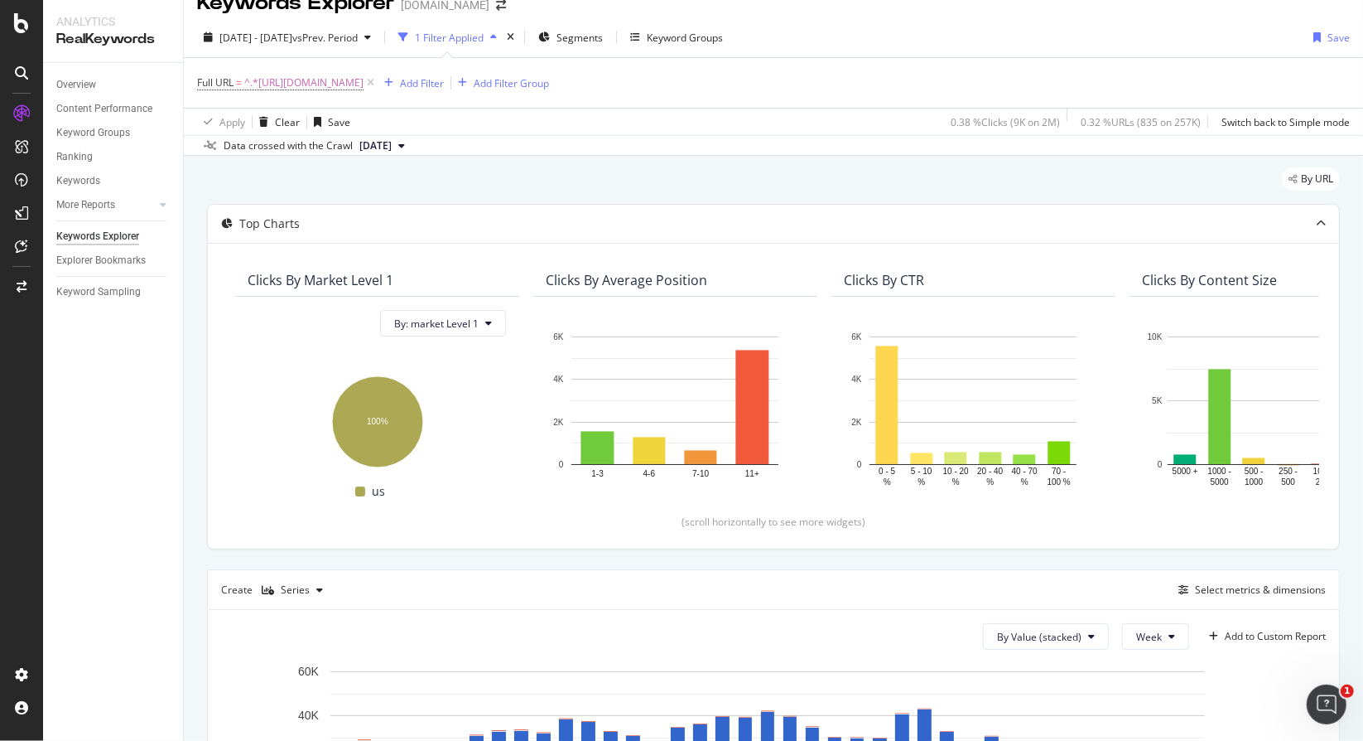
scroll to position [83, 0]
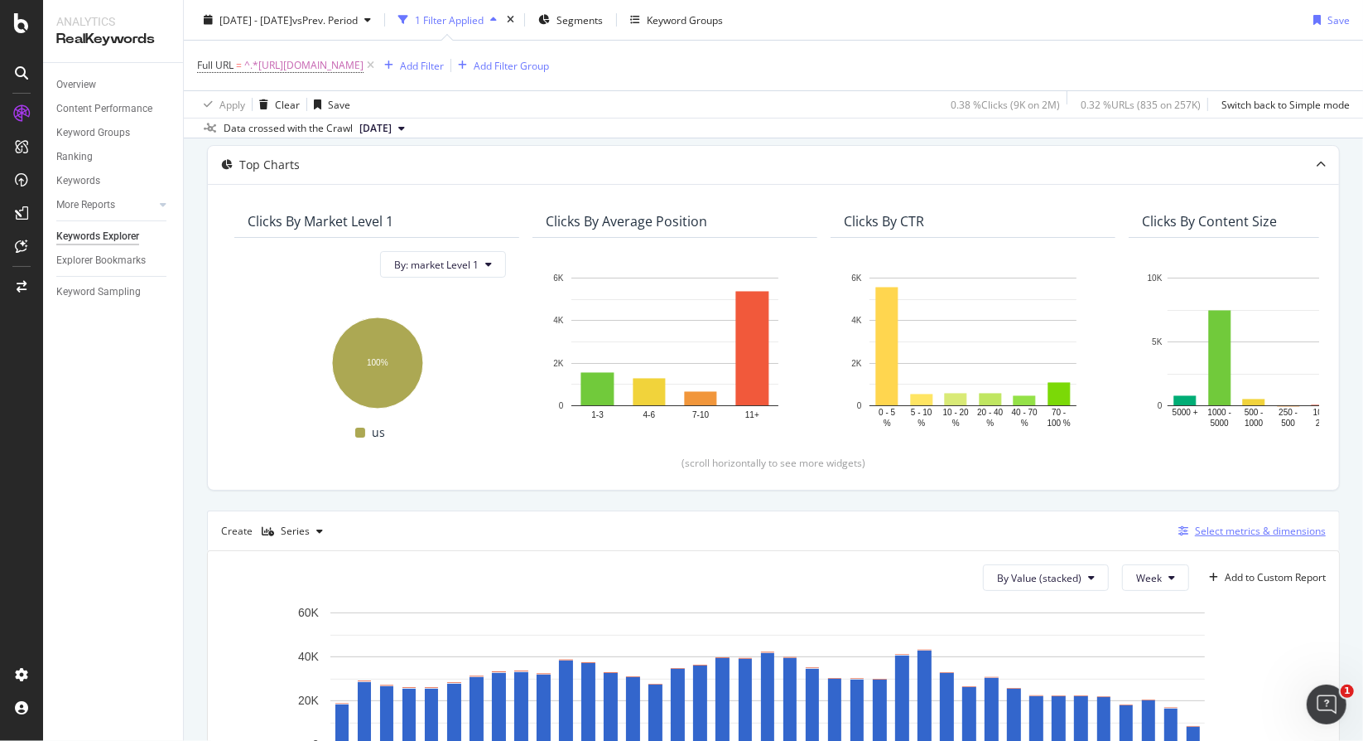
click at [1256, 524] on div "Select metrics & dimensions" at bounding box center [1260, 531] width 131 height 14
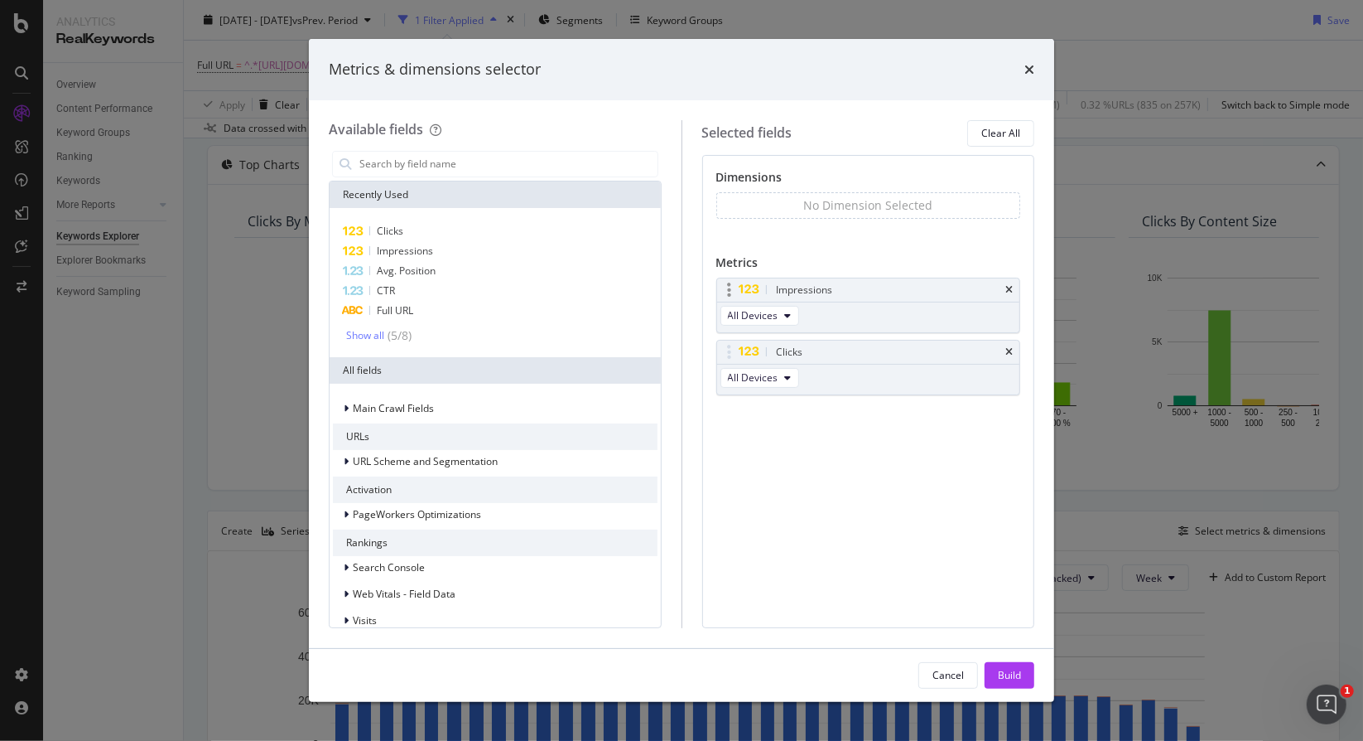
click at [1015, 290] on div "Impressions" at bounding box center [868, 289] width 303 height 23
click at [1006, 287] on icon "times" at bounding box center [1009, 290] width 7 height 10
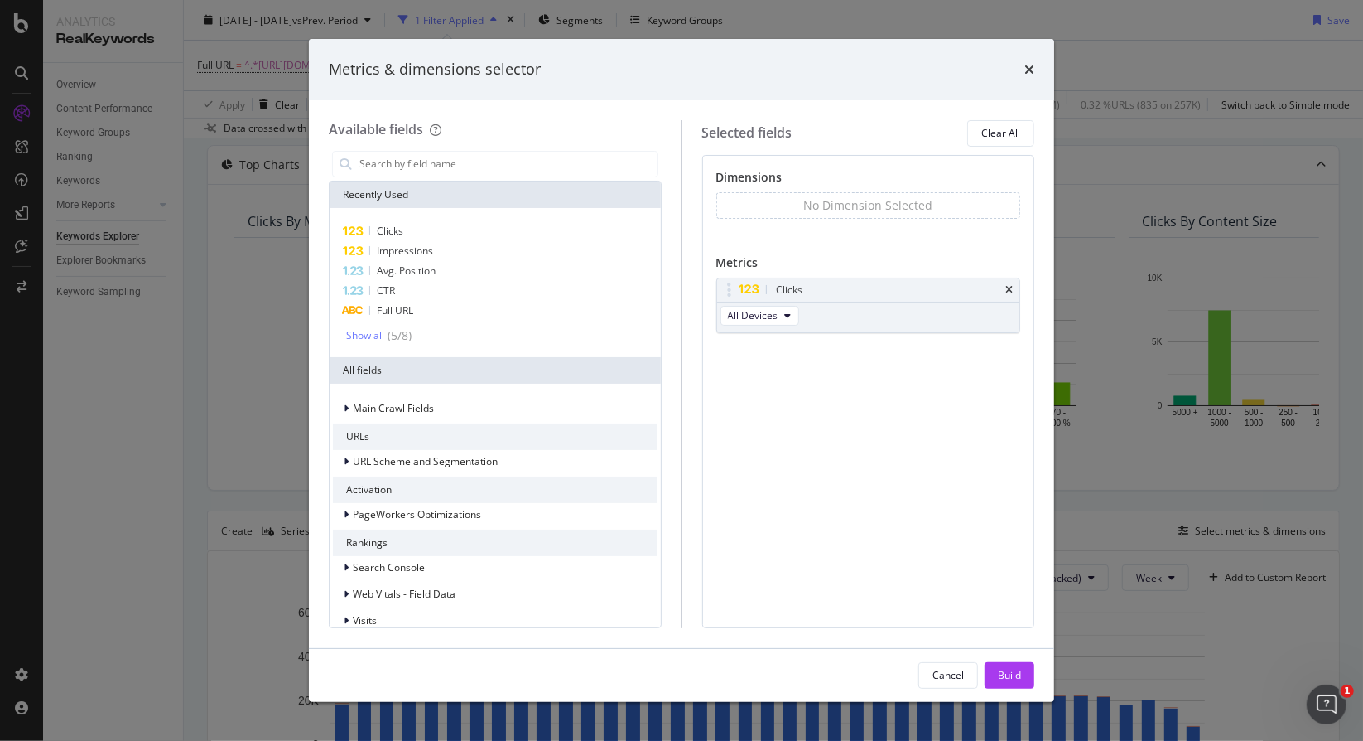
click at [1016, 658] on div "Cancel Build" at bounding box center [682, 675] width 746 height 53
click at [1015, 668] on div "Build" at bounding box center [1009, 675] width 23 height 14
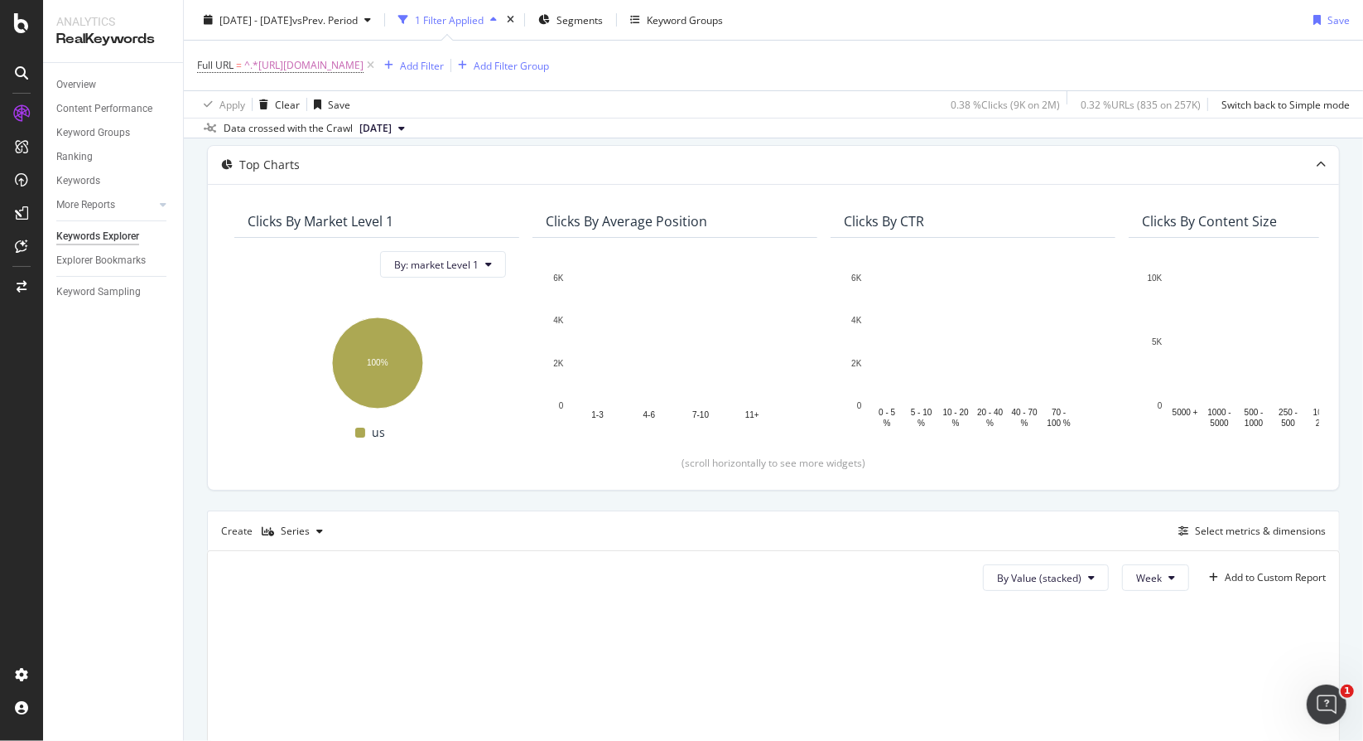
click at [1144, 564] on button "Week" at bounding box center [1155, 577] width 67 height 27
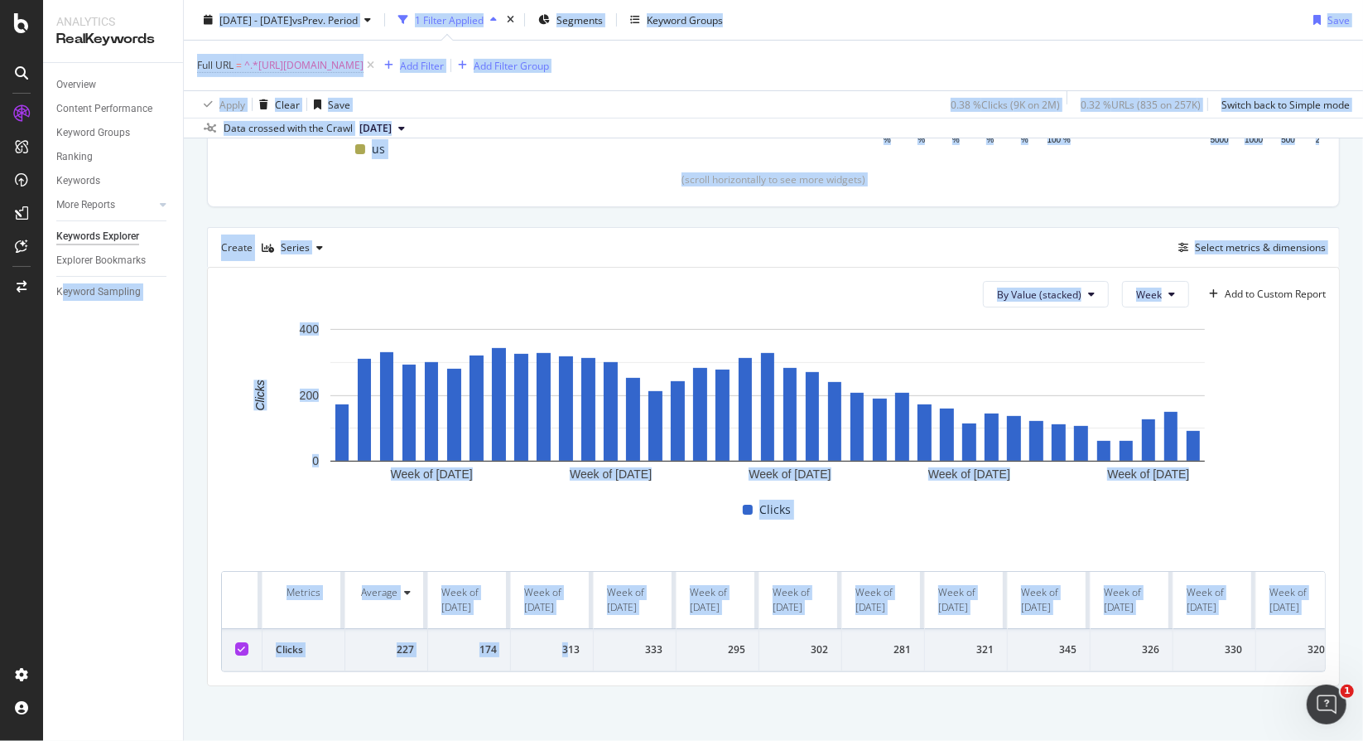
drag, startPoint x: 60, startPoint y: 588, endPoint x: 569, endPoint y: 639, distance: 511.9
click at [569, 639] on div "Analytics RealKeywords Overview Content Performance Keyword Groups Ranking Keyw…" at bounding box center [703, 370] width 1320 height 741
click at [1343, 385] on div "By URL Top Charts Clicks By market Level 1 By: market Level 1 Hold CTRL while c…" at bounding box center [774, 279] width 1180 height 930
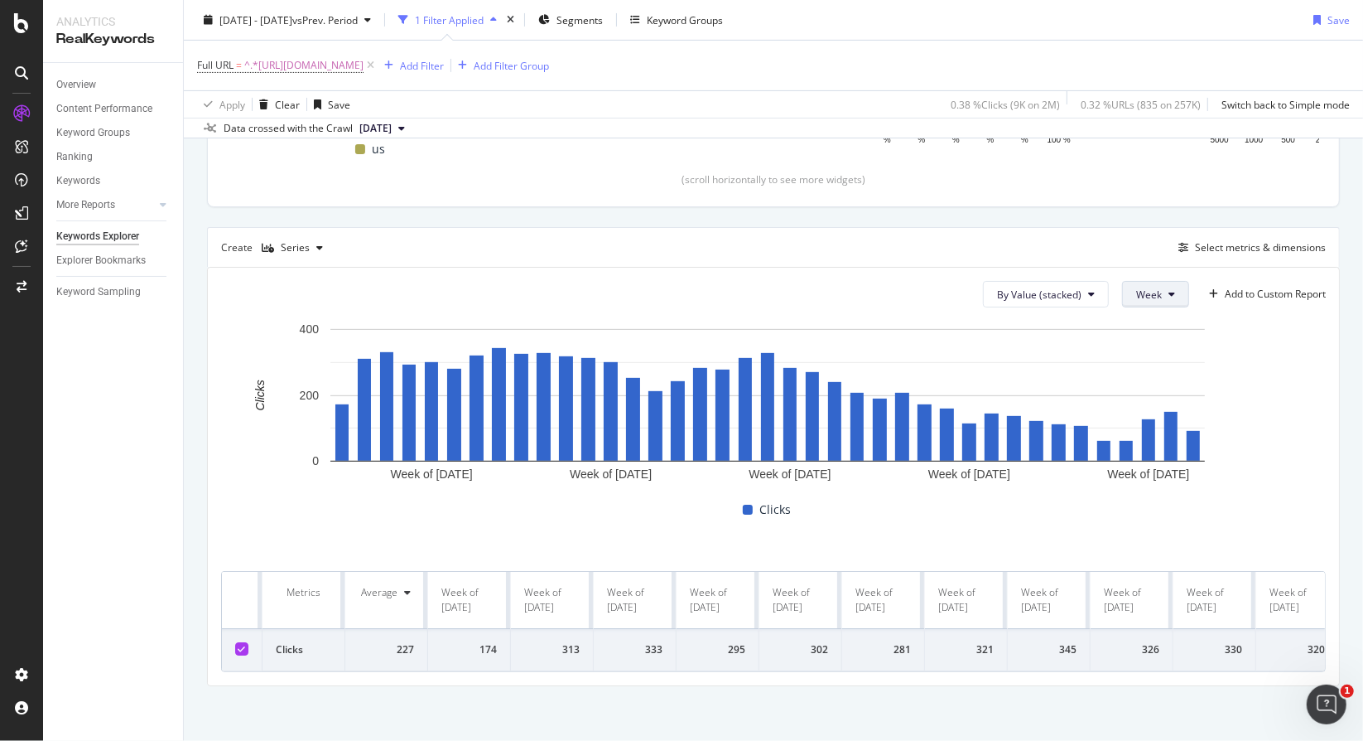
click at [1163, 282] on button "Week" at bounding box center [1155, 294] width 67 height 27
click at [303, 249] on div "Series" at bounding box center [295, 248] width 29 height 10
click at [316, 294] on div "Trend" at bounding box center [308, 300] width 27 height 14
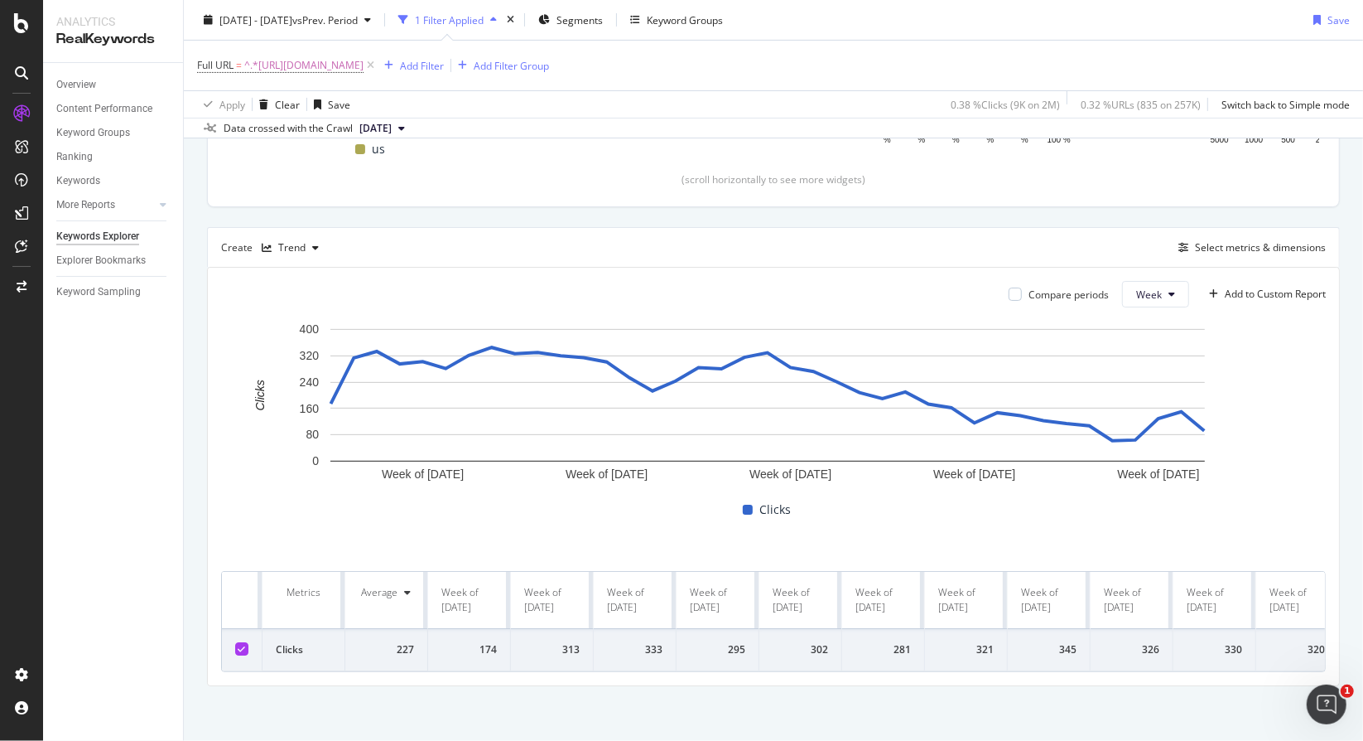
click at [490, 674] on div "Compare periods Week Add to Custom Report Week of 27 Jan. 2025 Week of 24 Mar. …" at bounding box center [774, 476] width 1132 height 417
click at [499, 669] on div "Compare periods Week Add to Custom Report Week of 27 Jan. 2025 Week of 24 Mar. …" at bounding box center [774, 476] width 1132 height 417
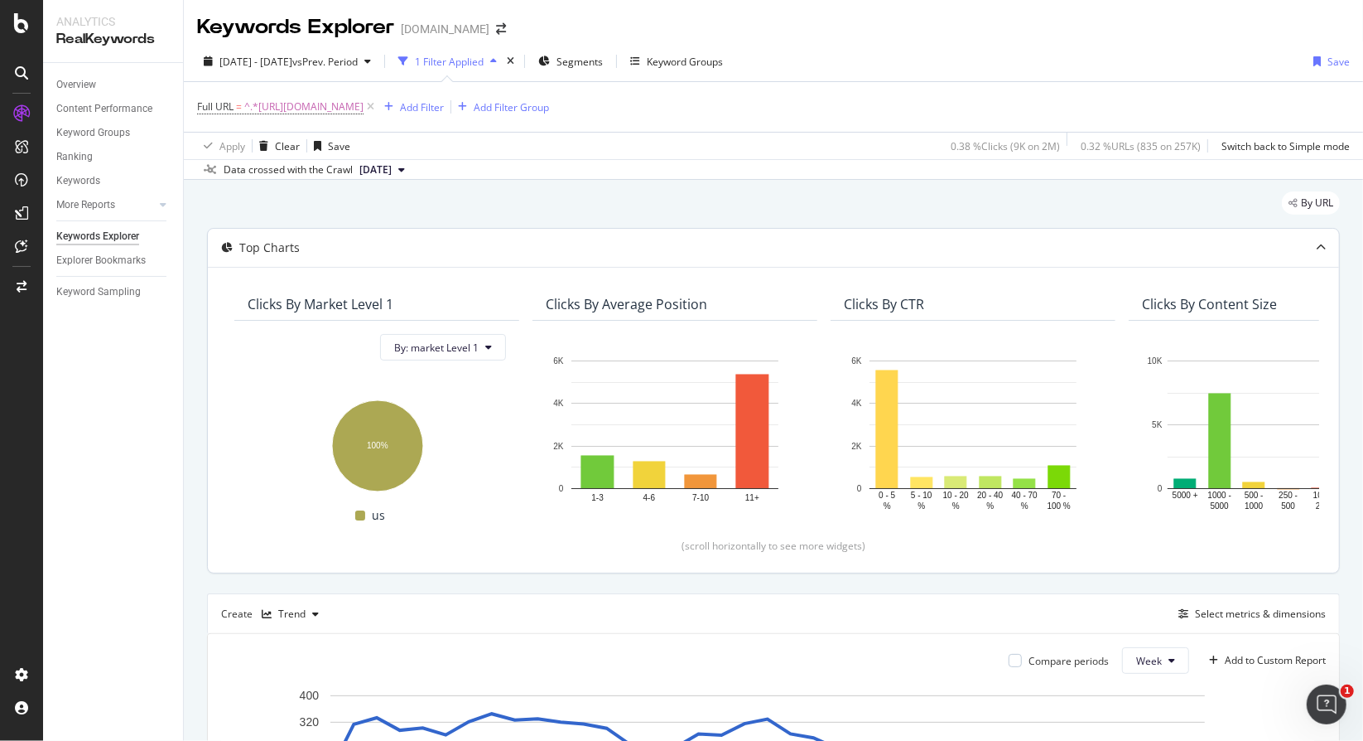
scroll to position [366, 0]
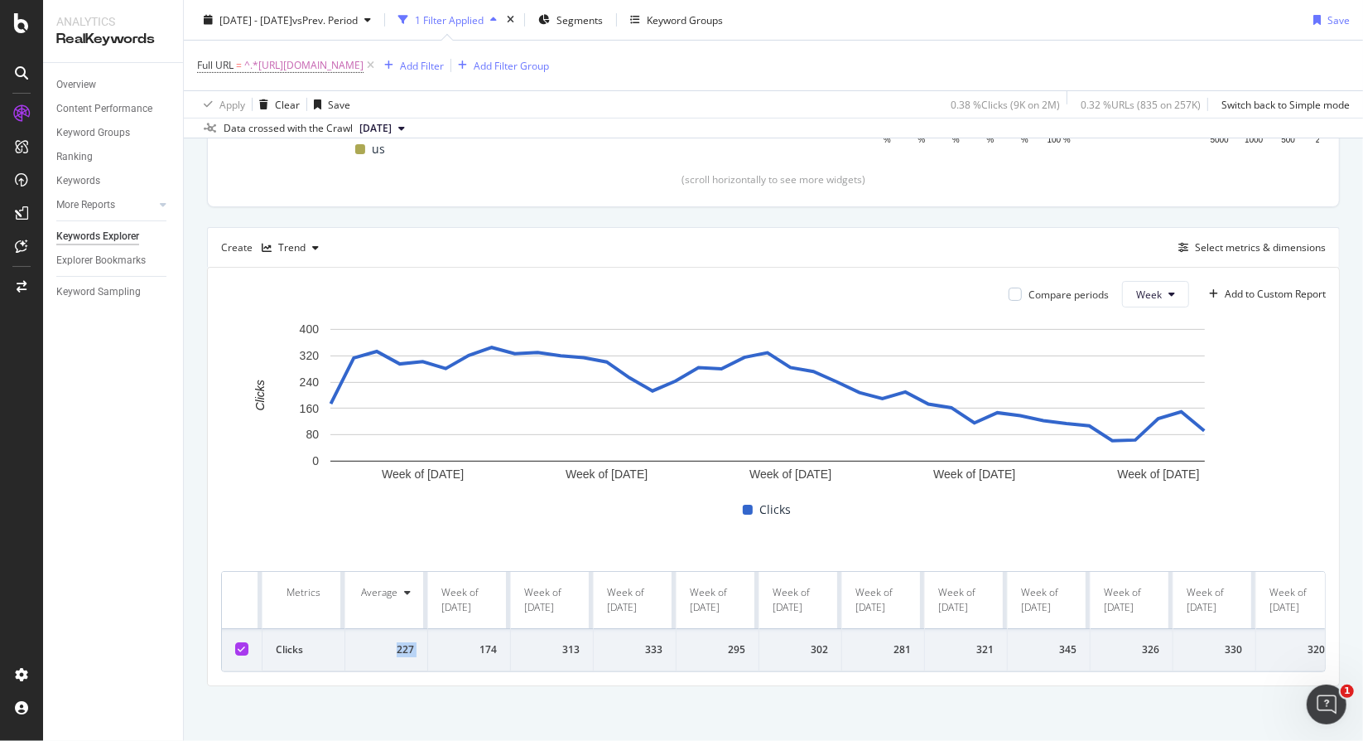
drag, startPoint x: 395, startPoint y: 642, endPoint x: 449, endPoint y: 639, distance: 53.9
click at [494, 642] on div "174" at bounding box center [469, 649] width 55 height 15
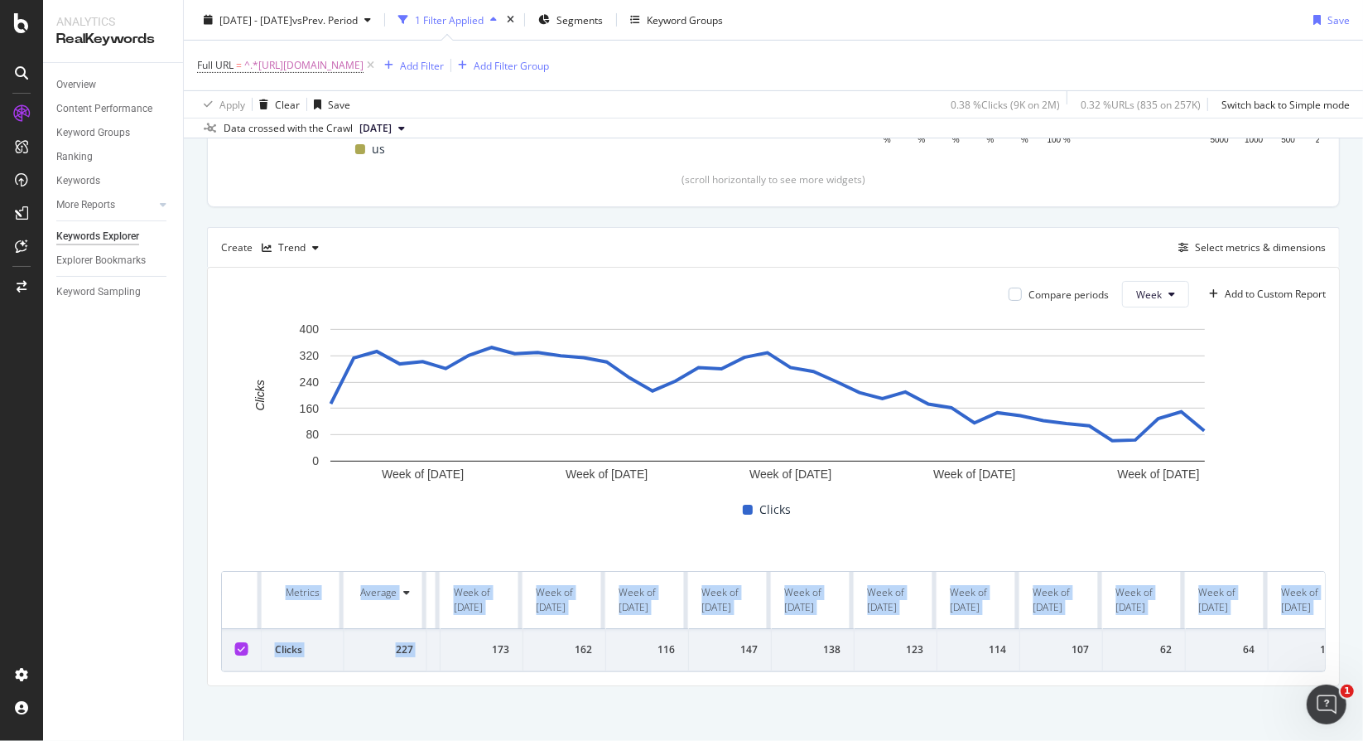
scroll to position [0, 2343]
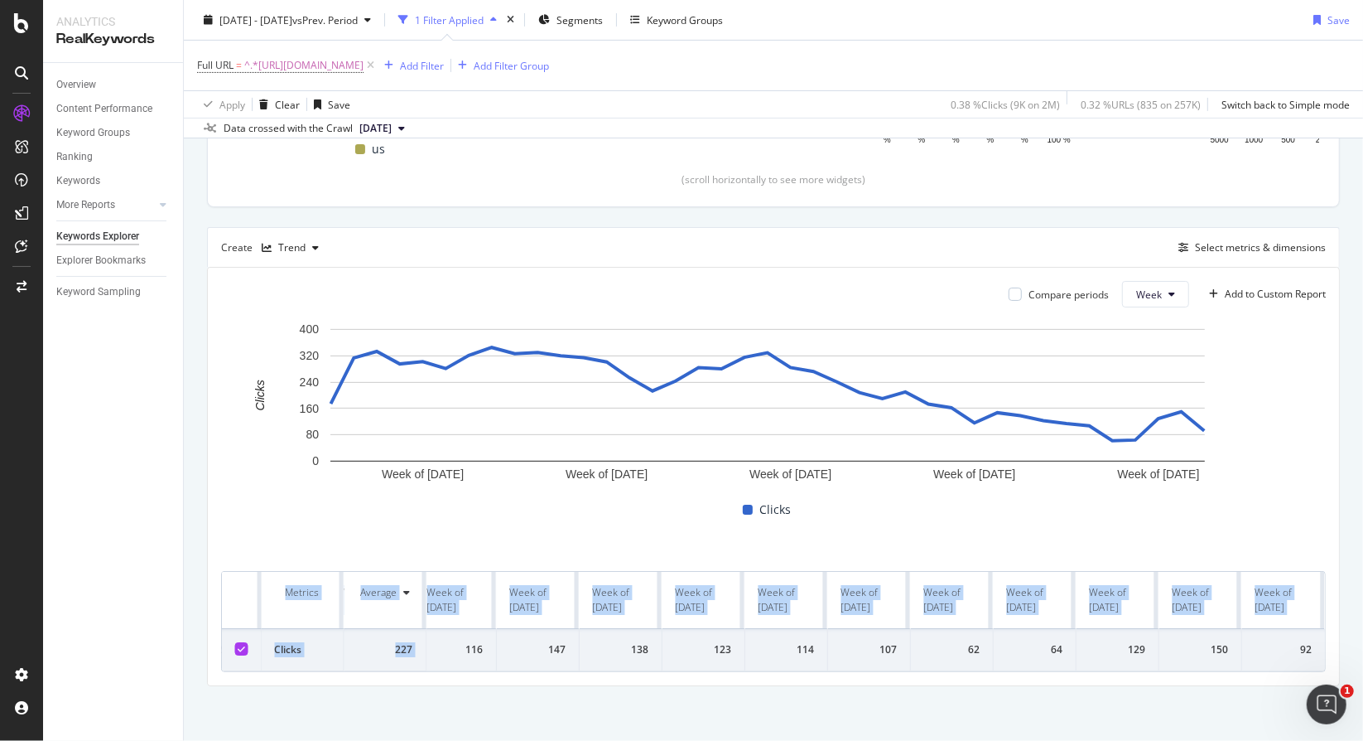
drag, startPoint x: 475, startPoint y: 635, endPoint x: 1363, endPoint y: 648, distance: 888.1
click at [1363, 648] on div "Keywords Explorer www.bark.com 2025 Jan. 1st - Sep. 24th vs Prev. Period 1 Filt…" at bounding box center [774, 370] width 1180 height 741
copy table "Metrics Average Week of 30 Dec. 2024 Week of 6 Jan. 2025 Week of 13 Jan. 2025 W…"
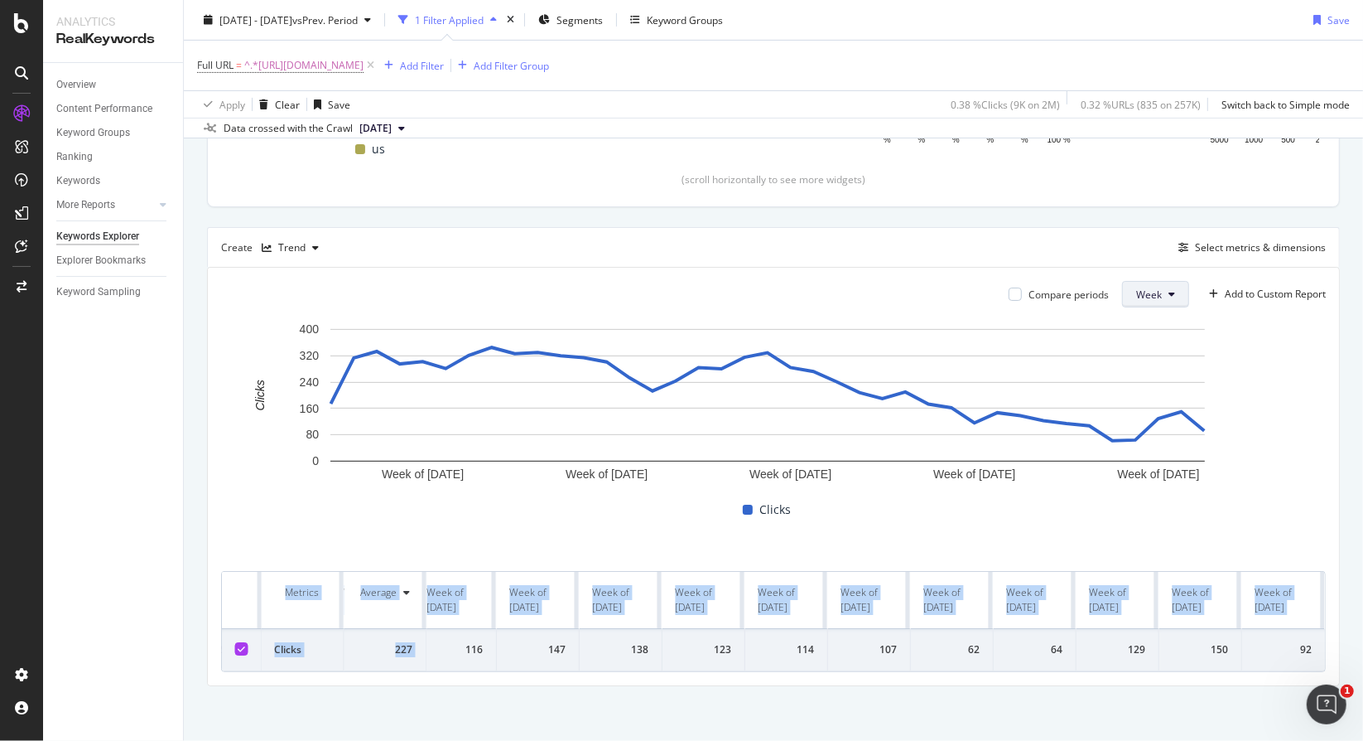
click at [1146, 292] on span "Week" at bounding box center [1150, 294] width 26 height 14
click at [1230, 240] on div "Select metrics & dimensions" at bounding box center [1260, 247] width 131 height 14
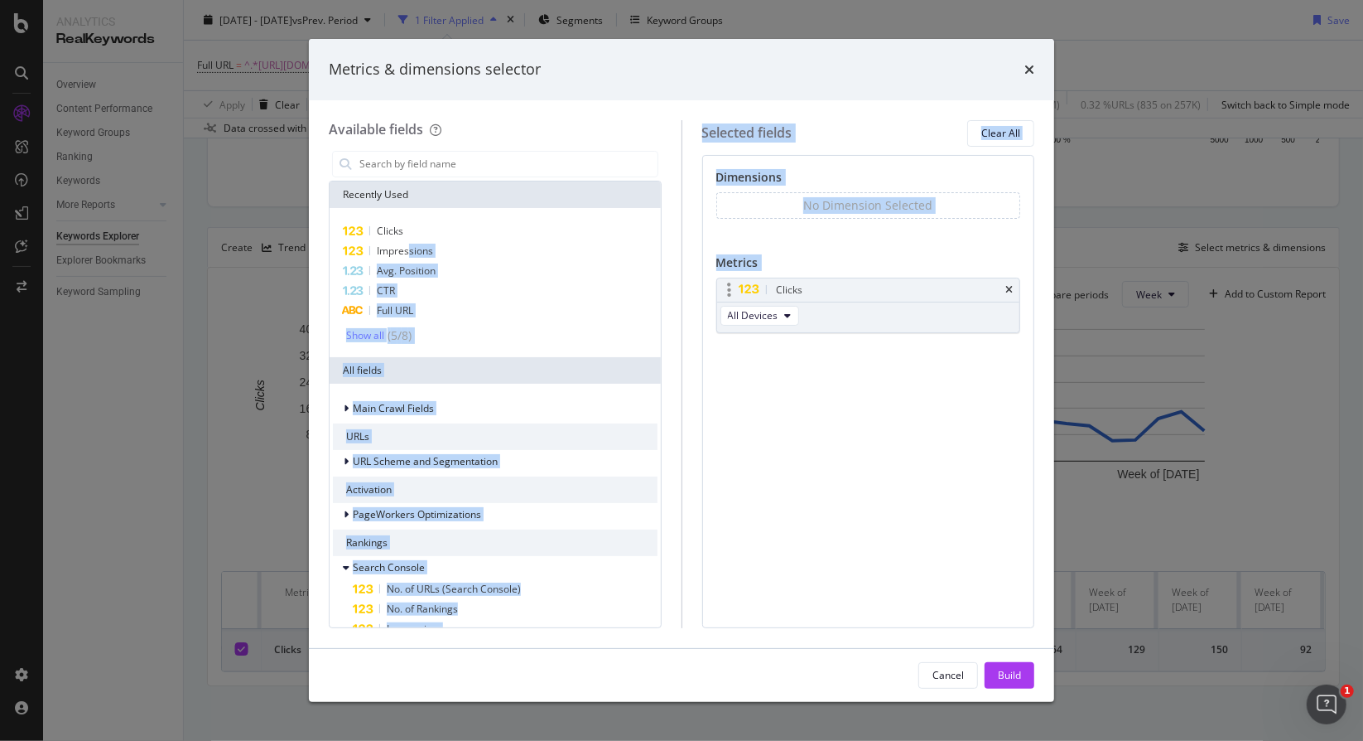
drag, startPoint x: 408, startPoint y: 253, endPoint x: 896, endPoint y: 287, distance: 489.1
click at [896, 287] on div "Available fields Recently Used Clicks Impressions Avg. Position CTR Full URL Sh…" at bounding box center [682, 374] width 706 height 508
click at [832, 458] on div "Dimensions No Dimension Selected You can use this field as a dimension Metrics …" at bounding box center [868, 391] width 333 height 473
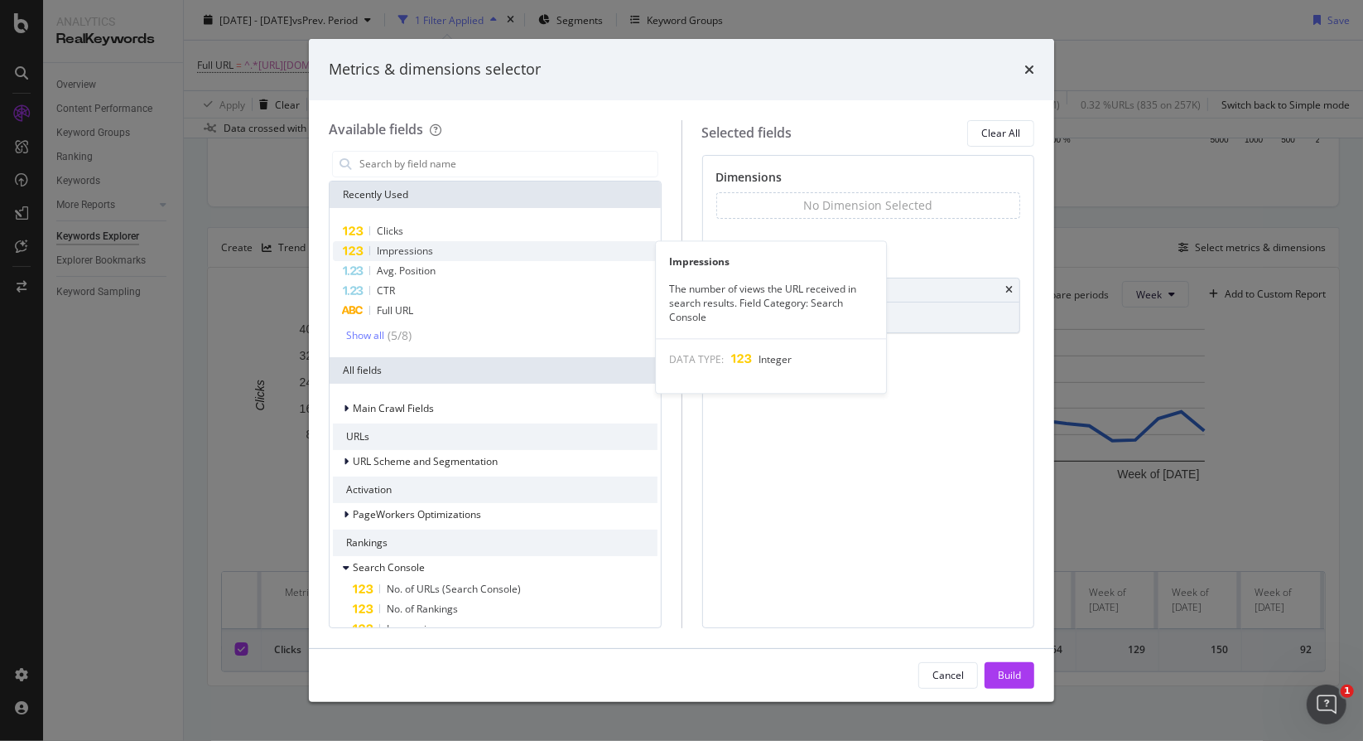
click at [436, 253] on div "Impressions" at bounding box center [495, 251] width 325 height 20
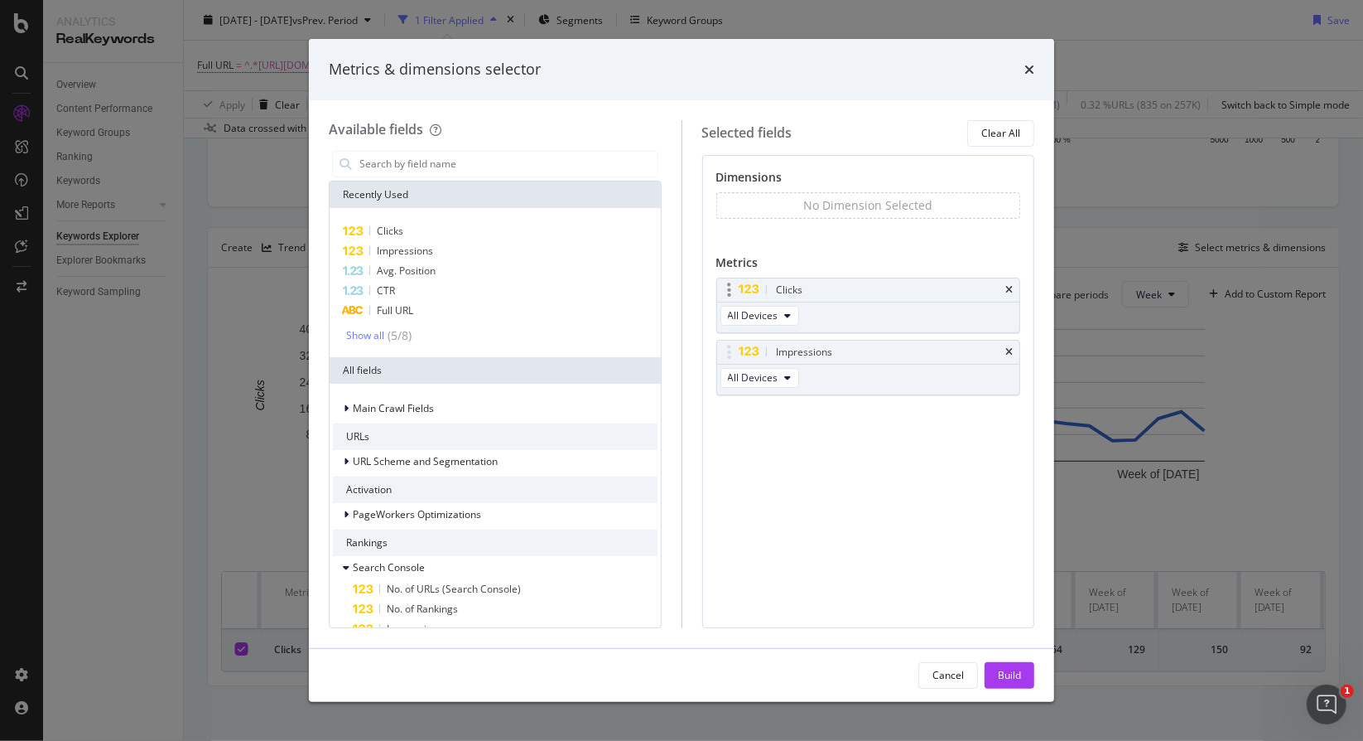
click at [1015, 289] on div "Clicks" at bounding box center [868, 289] width 303 height 23
click at [1012, 287] on icon "times" at bounding box center [1009, 290] width 7 height 10
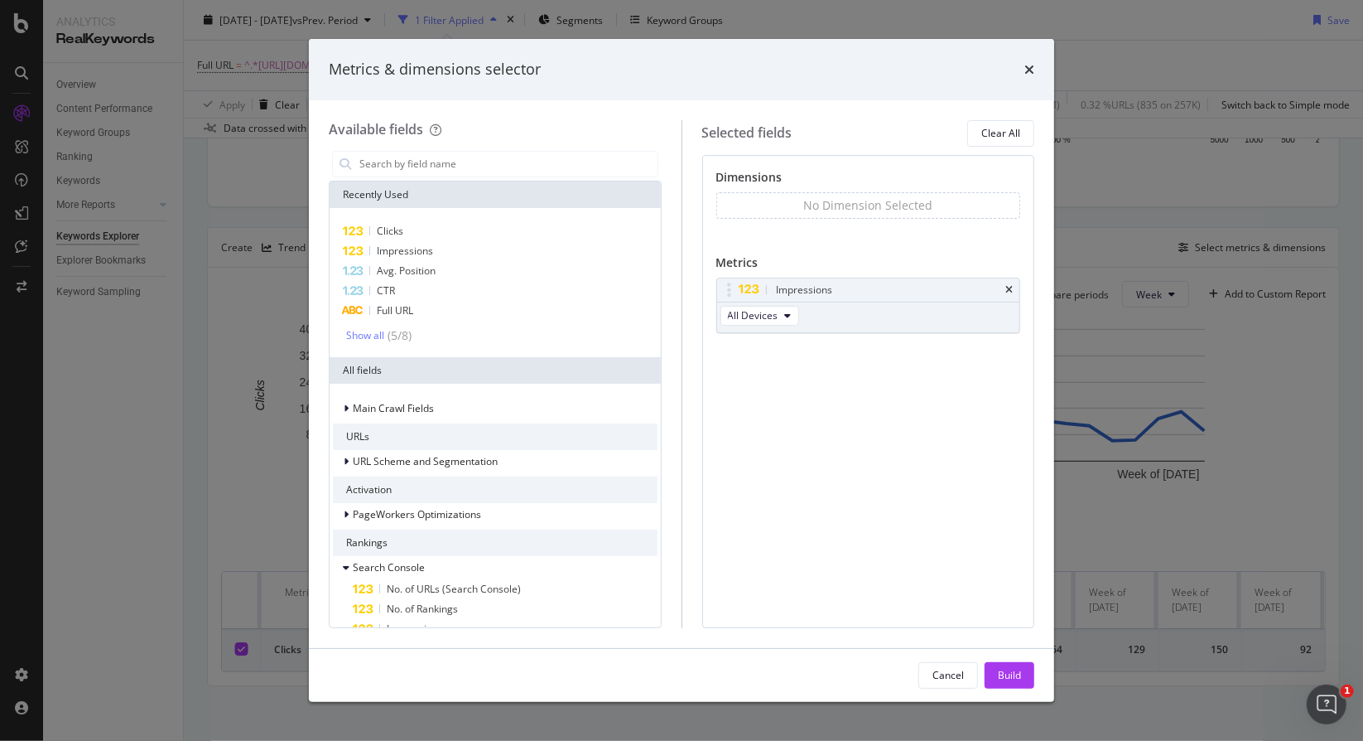
drag, startPoint x: 997, startPoint y: 670, endPoint x: 1047, endPoint y: 727, distance: 76.3
click at [997, 670] on button "Build" at bounding box center [1010, 675] width 50 height 27
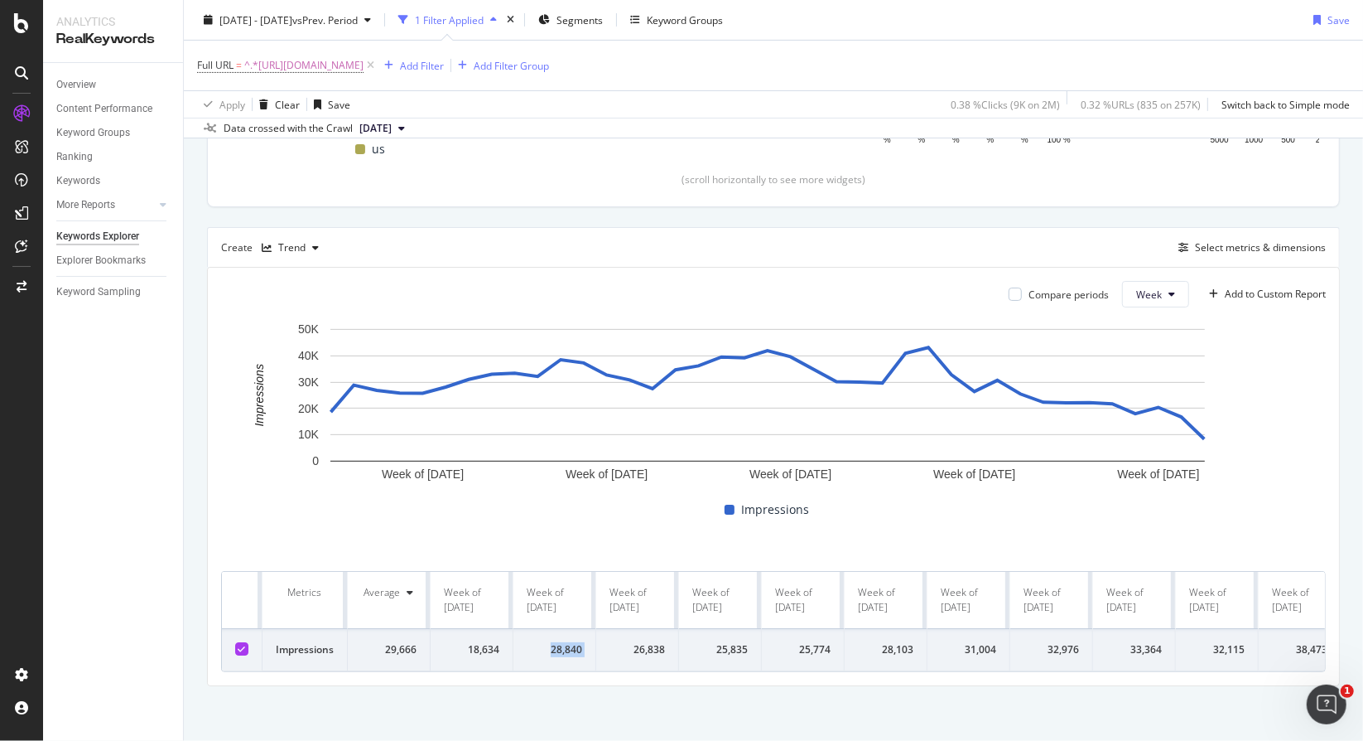
drag, startPoint x: 543, startPoint y: 620, endPoint x: 612, endPoint y: 619, distance: 68.8
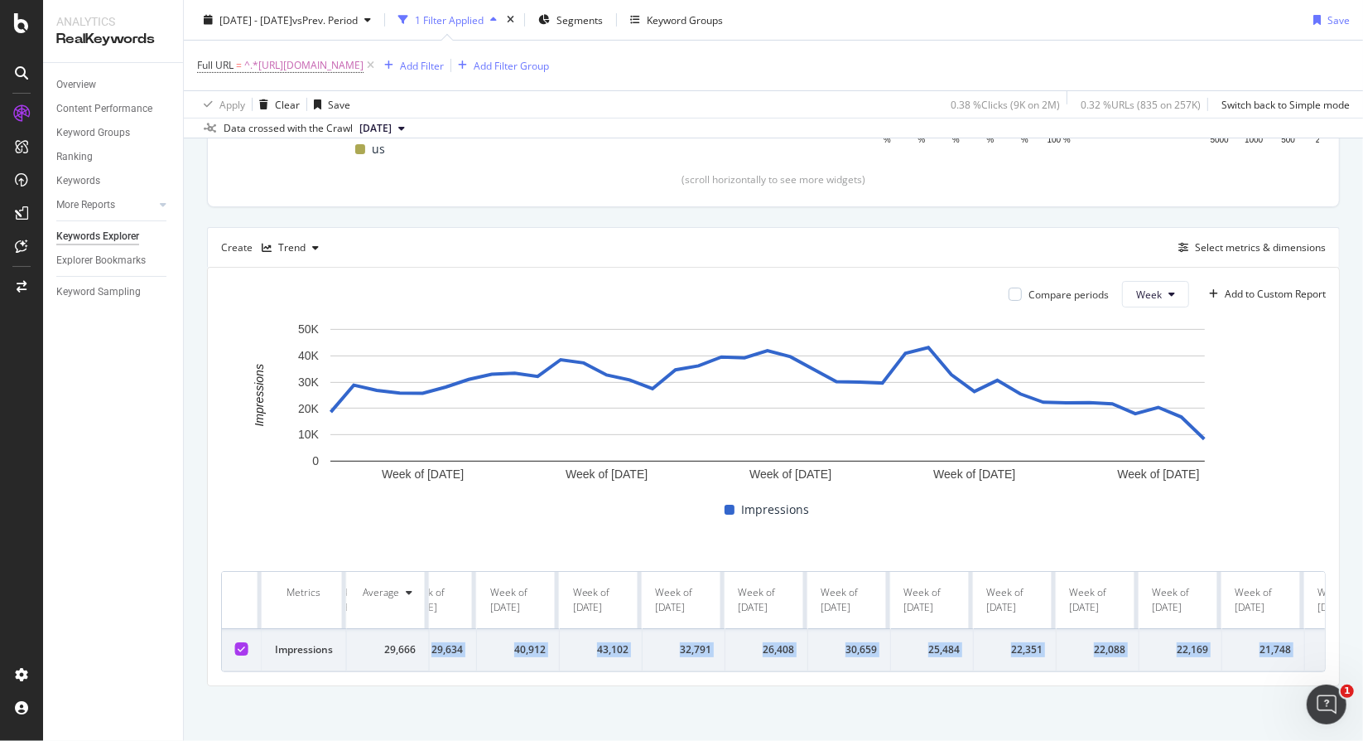
scroll to position [0, 2346]
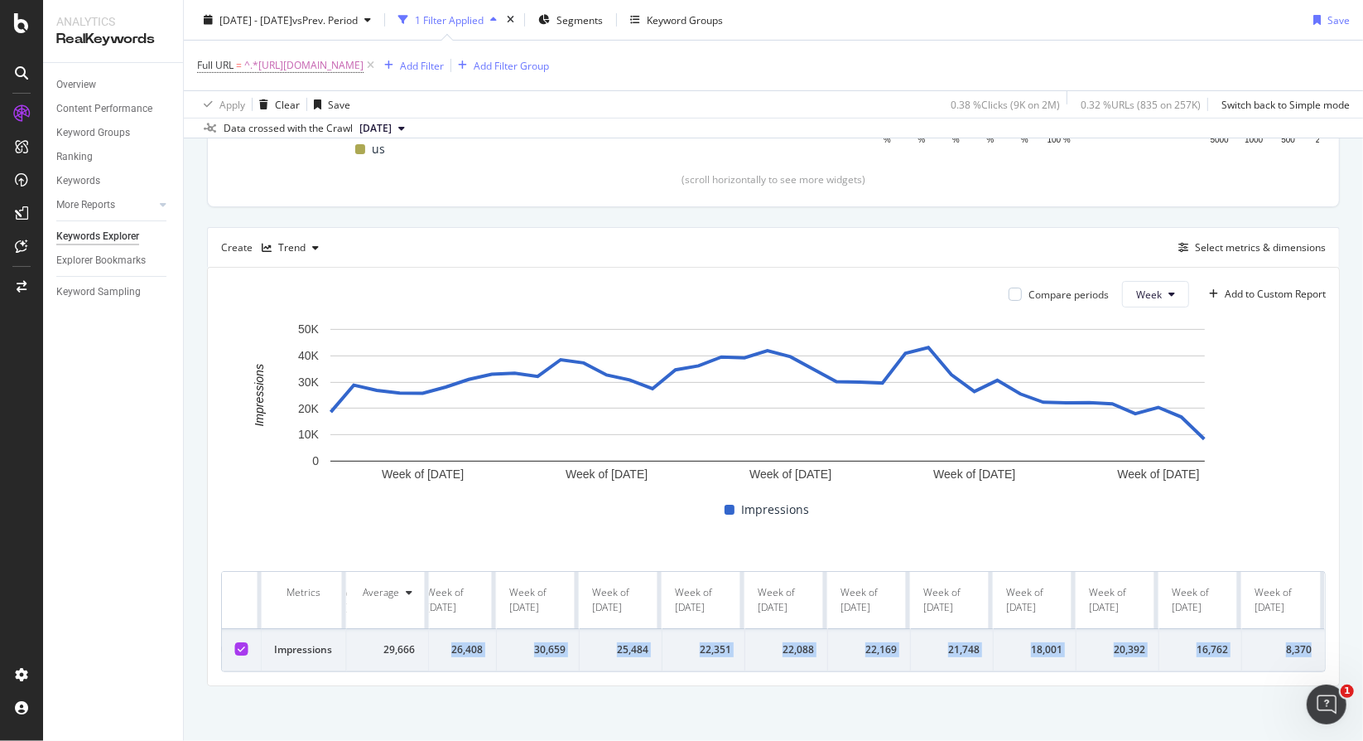
drag, startPoint x: 466, startPoint y: 621, endPoint x: 1309, endPoint y: 633, distance: 843.3
copy tr "18,634 28,840 26,838 25,835 25,774 28,103 31,004 32,976 33,364 32,115 38,473 37…"
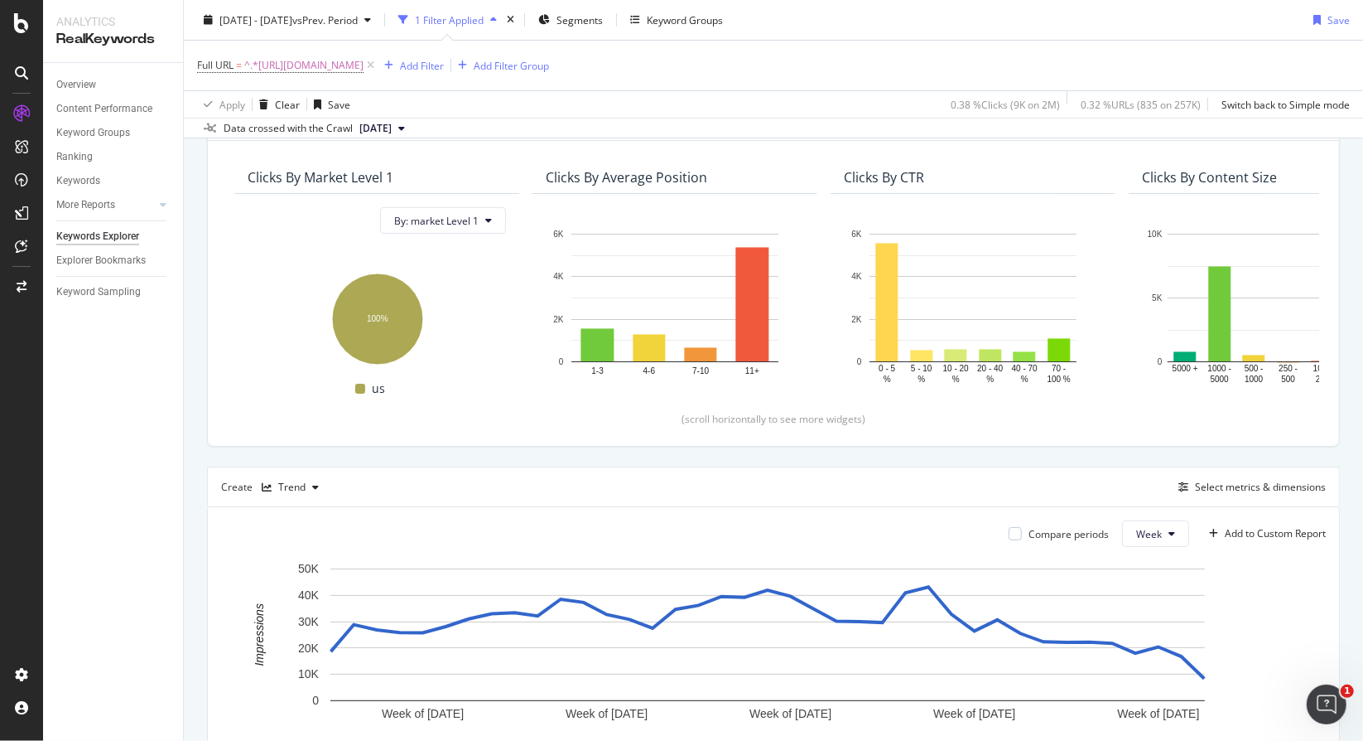
scroll to position [0, 0]
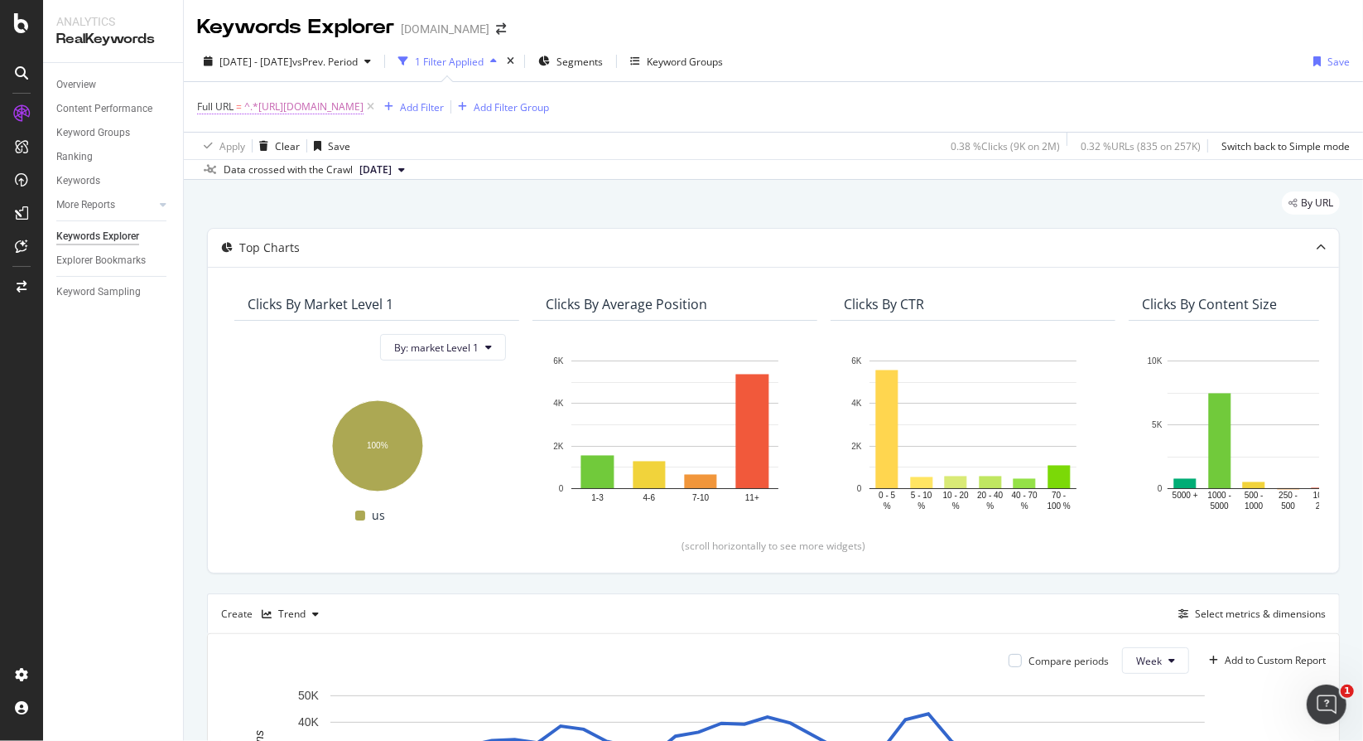
click at [364, 108] on span "^.*https://www.bark.com/en/us/dj-hire/.*$" at bounding box center [303, 106] width 119 height 23
click at [333, 162] on input "https://www.bark.com/en/us/dj-hire/" at bounding box center [290, 175] width 157 height 27
type input "https://www.bark.com/en/us/cleaners/"
click at [388, 216] on div "Apply" at bounding box center [369, 209] width 48 height 15
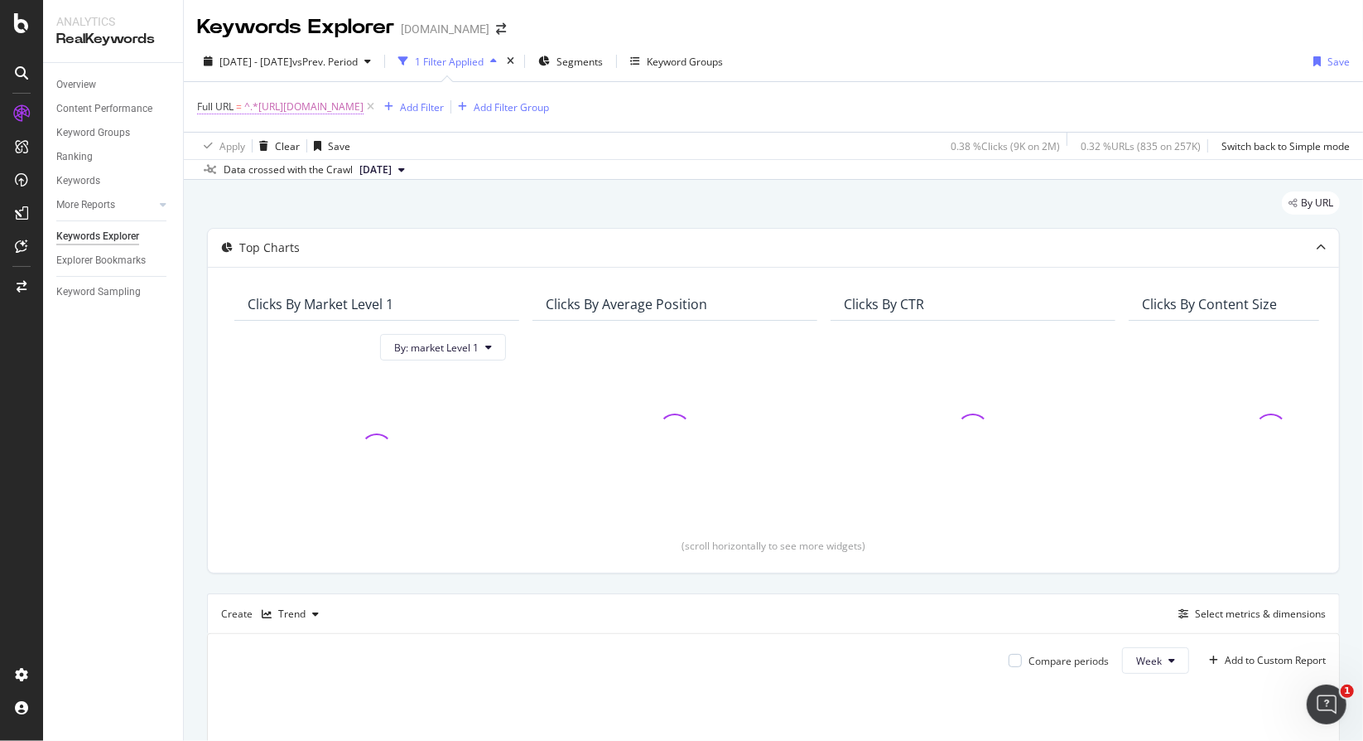
click at [364, 104] on span "^.*https://www.bark.com/en/us/cleaners/.*$" at bounding box center [303, 106] width 119 height 23
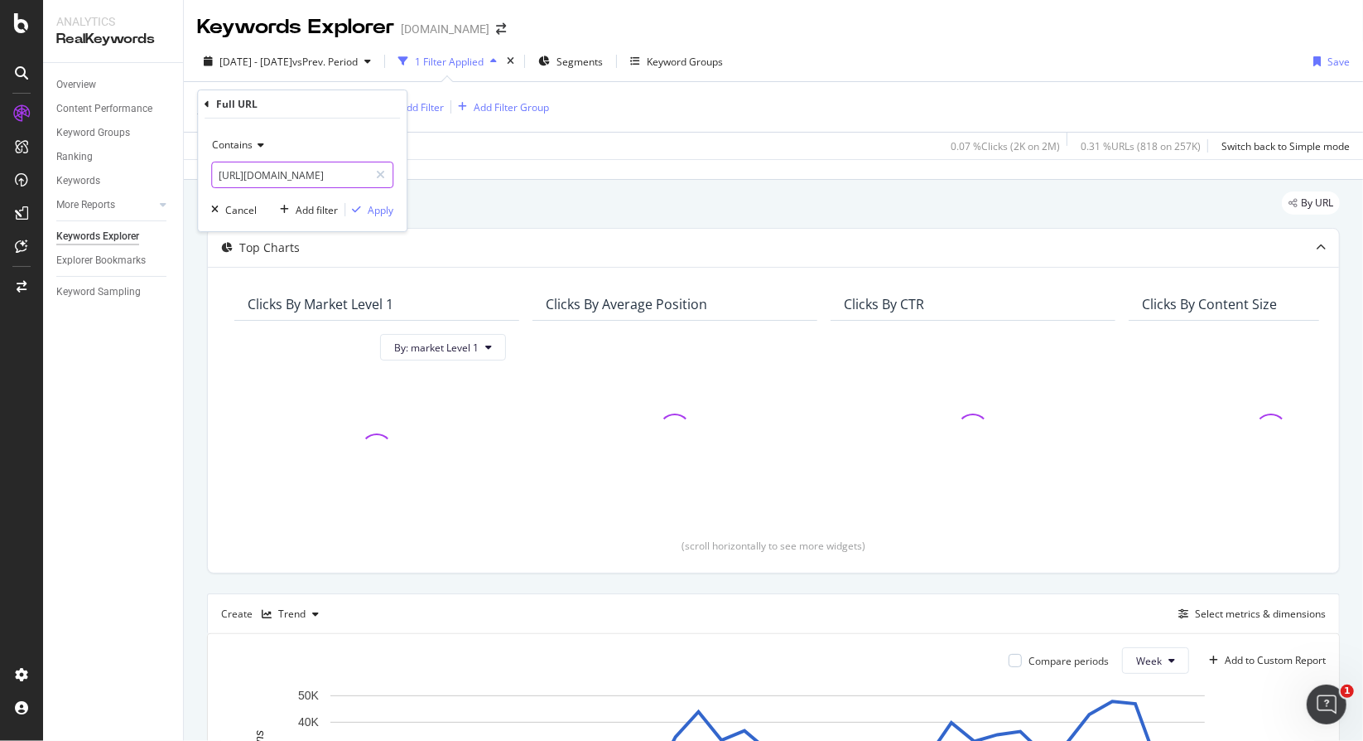
click at [312, 175] on input "https://www.bark.com/en/us/cleaners/" at bounding box center [290, 175] width 157 height 27
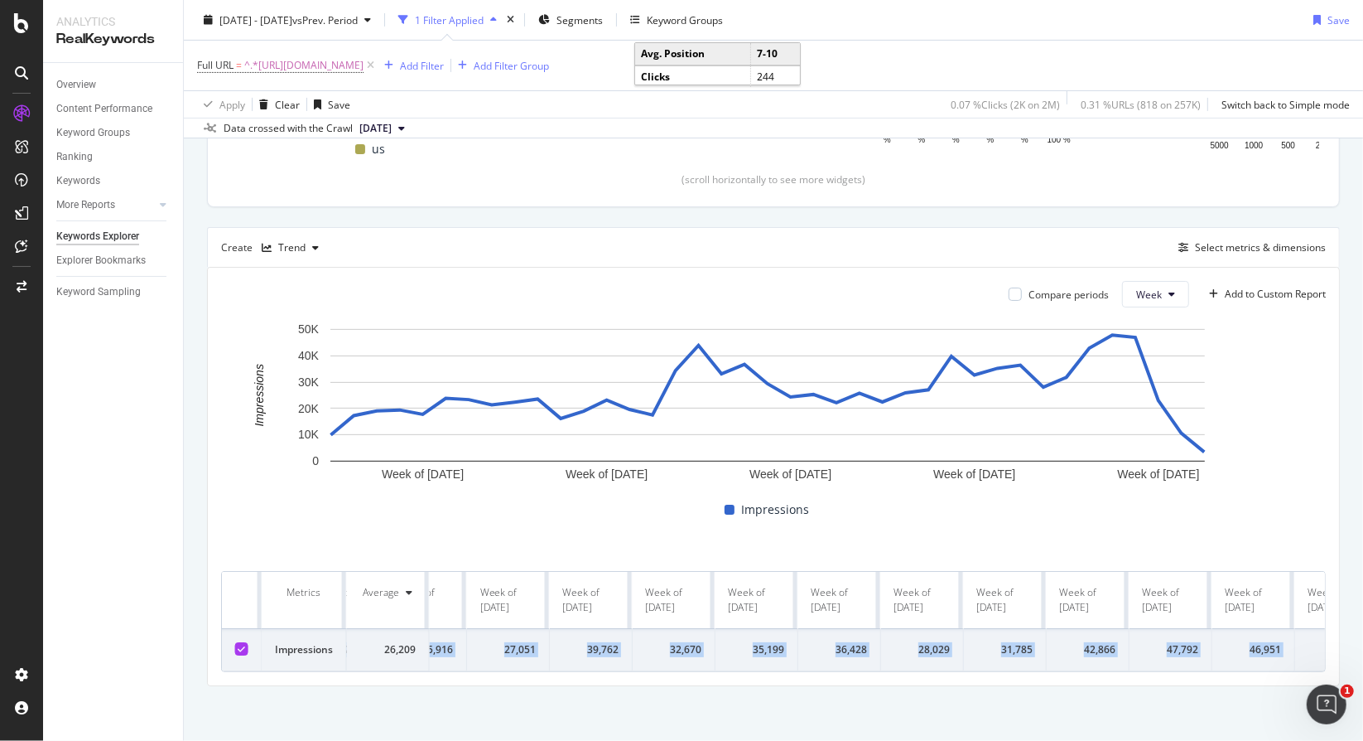
scroll to position [0, 2346]
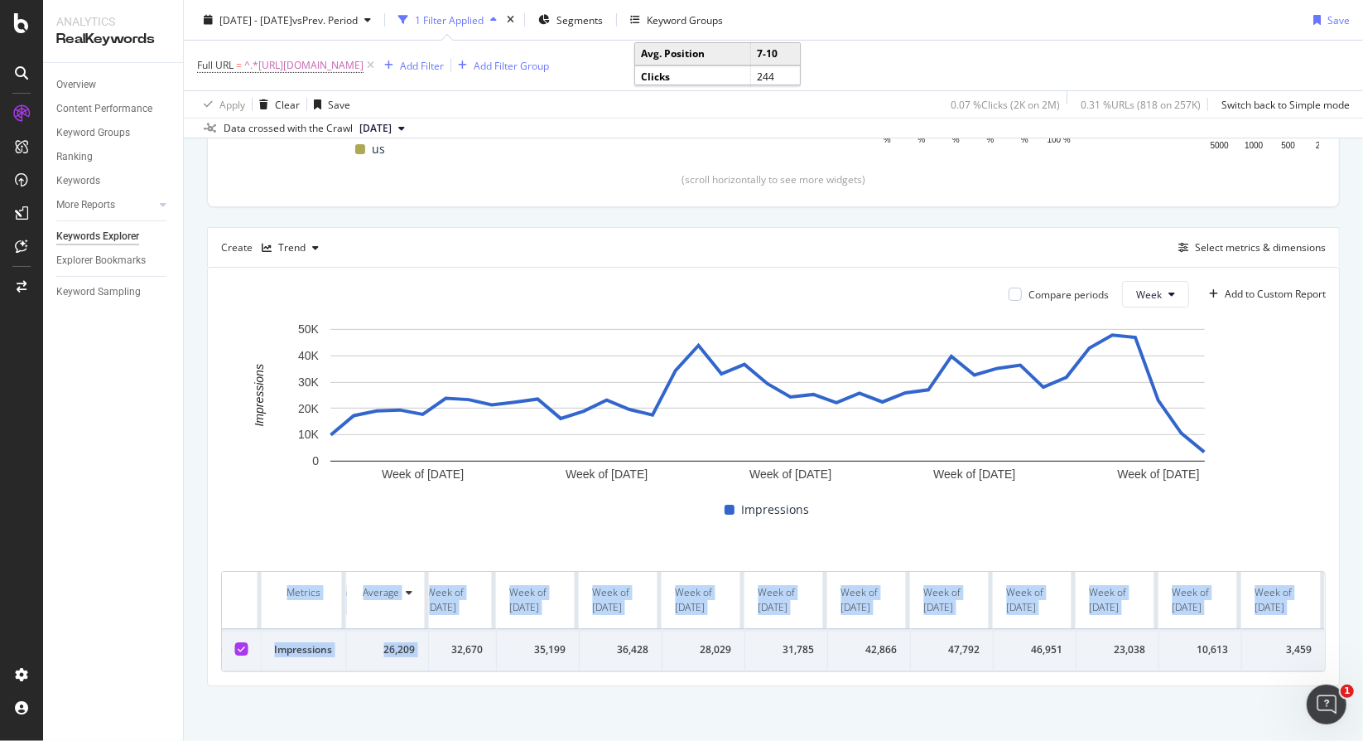
drag, startPoint x: 543, startPoint y: 621, endPoint x: 1351, endPoint y: 640, distance: 808.7
click at [1351, 640] on div "Keywords Explorer www.bark.com 2025 Jan. 1st - Sep. 24th vs Prev. Period 1 Filt…" at bounding box center [774, 370] width 1180 height 741
copy table "Metrics Average Week of 30 Dec. 2024 Week of 6 Jan. 2025 Week of 13 Jan. 2025 W…"
click at [738, 721] on div "By URL Top Charts Clicks By market Level 1 By: market Level 1 Hold CTRL while c…" at bounding box center [774, 279] width 1180 height 930
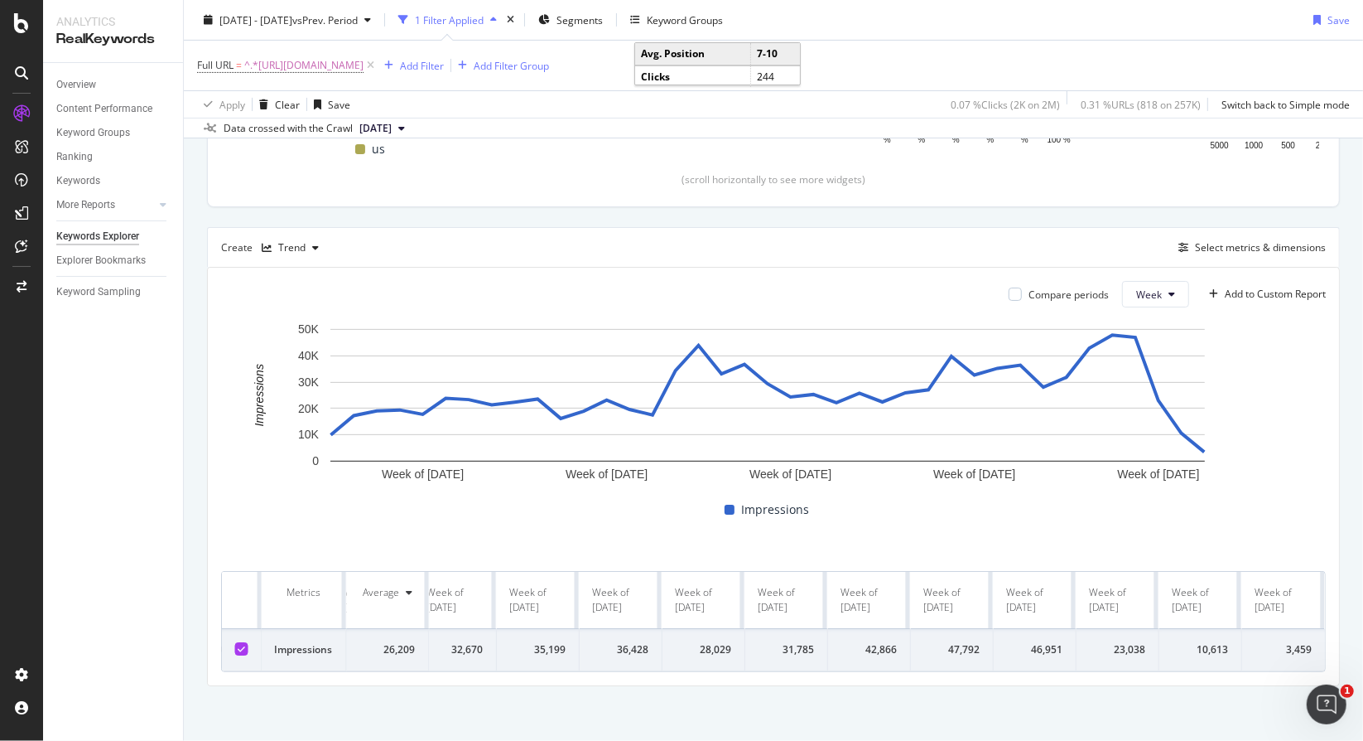
click at [1069, 672] on div "Compare periods Week Add to Custom Report Week of 27 Jan. 2025 Week of 24 Mar. …" at bounding box center [774, 476] width 1132 height 417
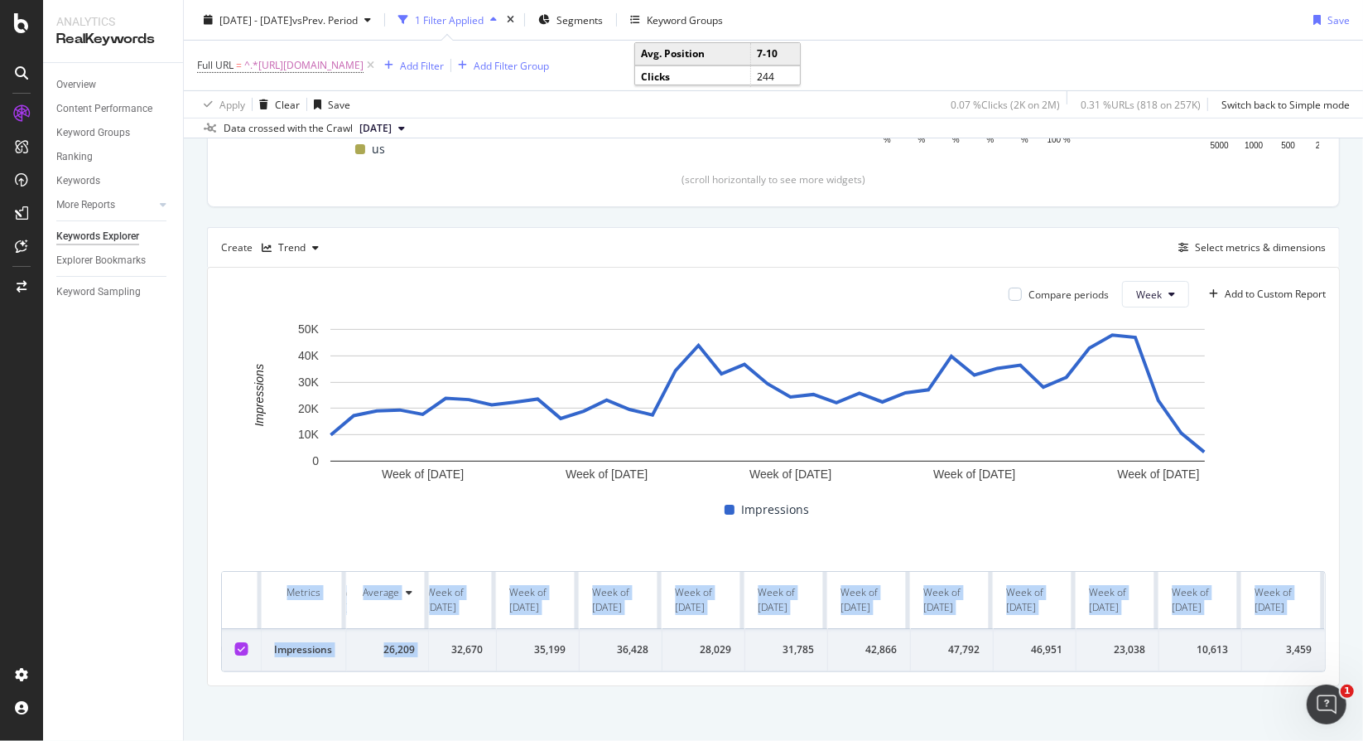
drag, startPoint x: 456, startPoint y: 622, endPoint x: 1363, endPoint y: 644, distance: 907.3
click at [1363, 644] on div "Keywords Explorer www.bark.com 2025 Jan. 1st - Sep. 24th vs Prev. Period 1 Filt…" at bounding box center [774, 370] width 1180 height 741
copy table "Metrics Average Week of 30 Dec. 2024 Week of 6 Jan. 2025 Week of 13 Jan. 2025 W…"
click at [1152, 287] on button "Week" at bounding box center [1155, 294] width 67 height 27
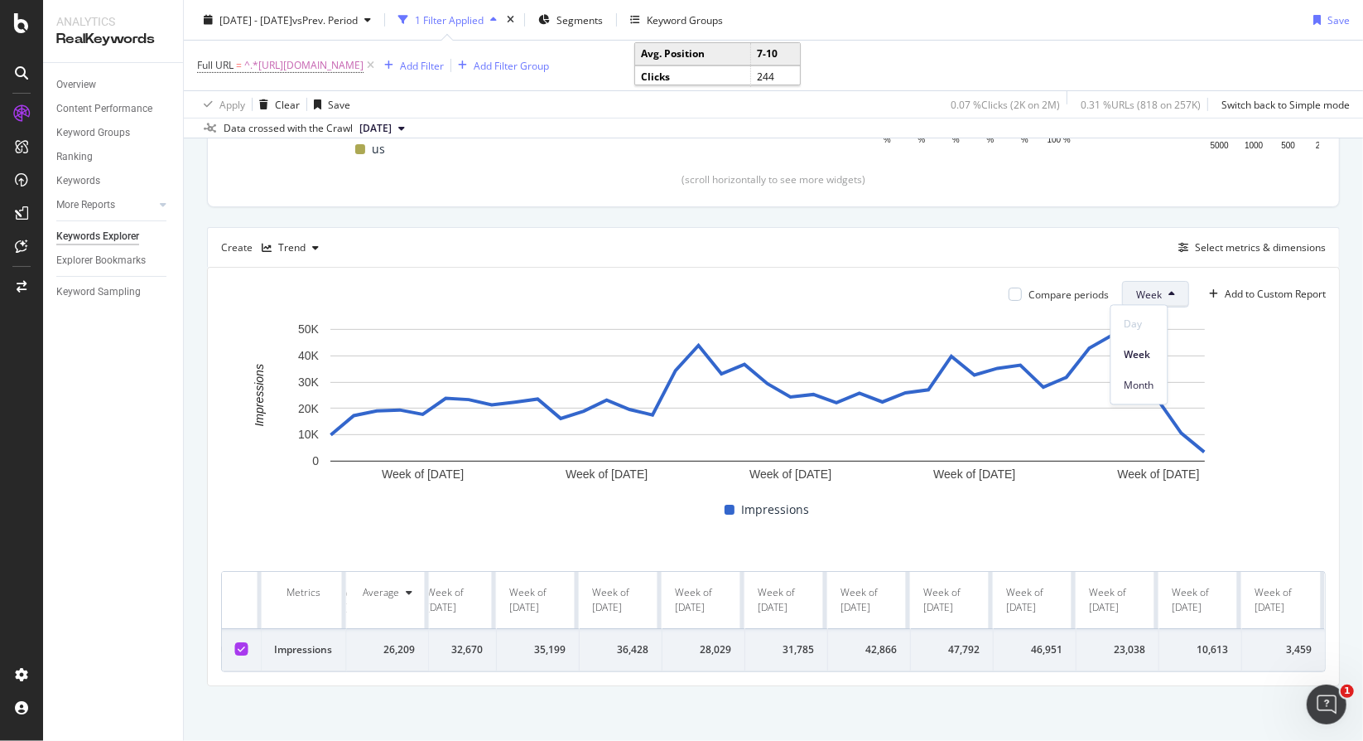
click at [972, 250] on div "Create Trend Select metrics & dimensions" at bounding box center [773, 247] width 1133 height 40
click at [1207, 253] on button "Select metrics & dimensions" at bounding box center [1249, 248] width 154 height 20
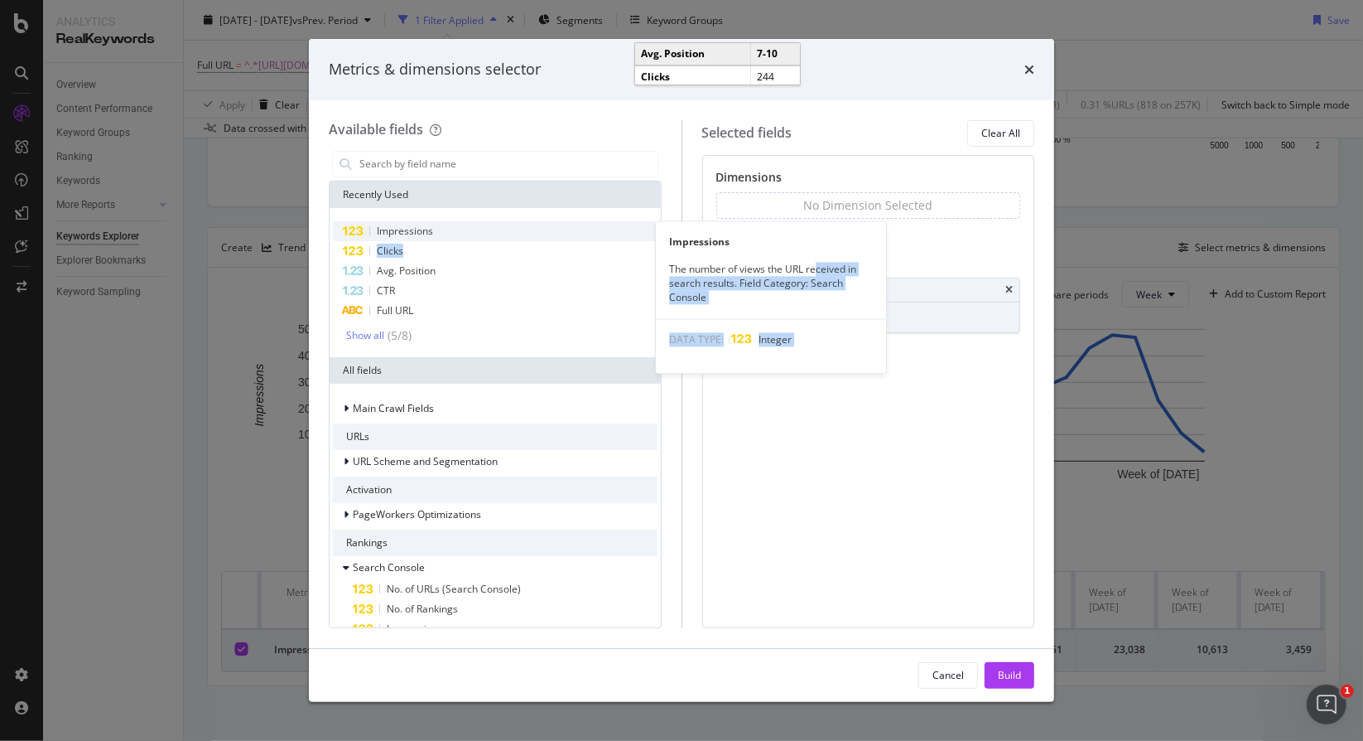
drag, startPoint x: 405, startPoint y: 256, endPoint x: 835, endPoint y: 265, distance: 430.0
click at [658, 266] on div "Impressions Impressions The number of views the URL received in search results.…" at bounding box center [495, 282] width 325 height 123
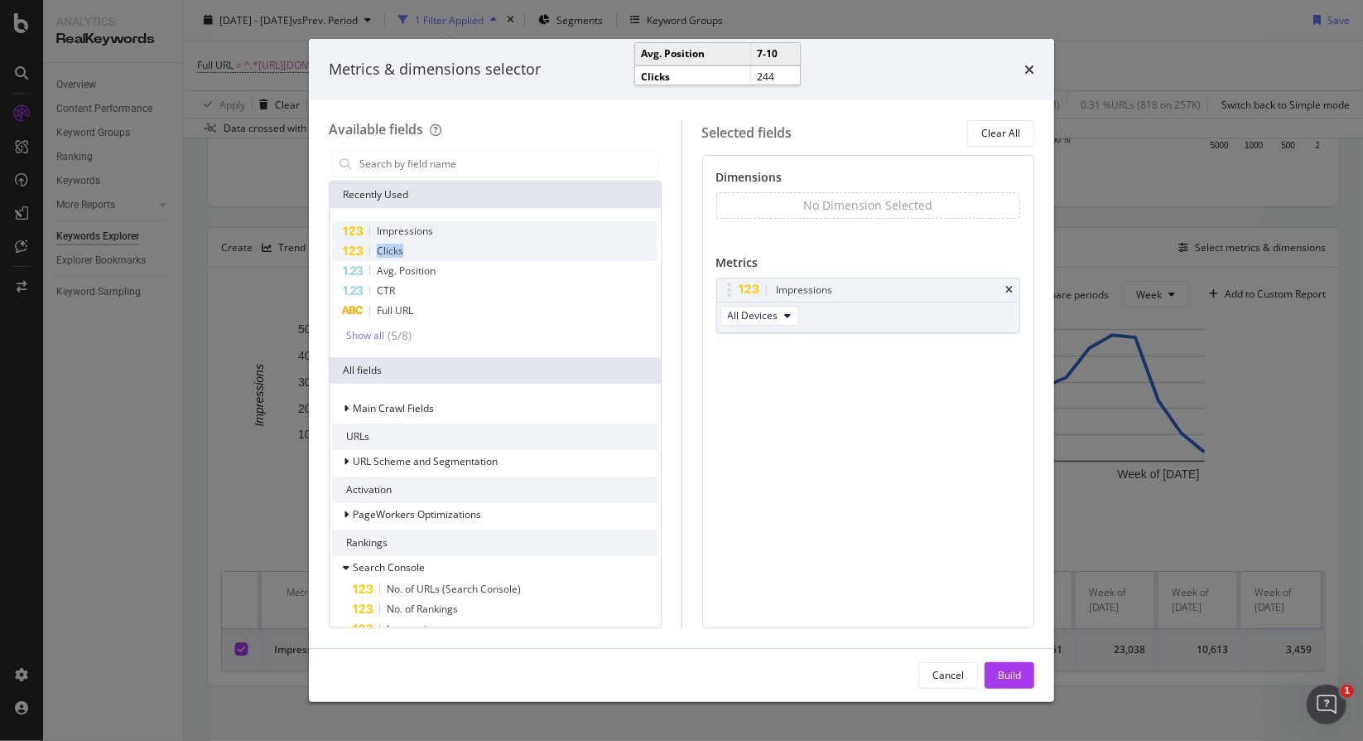
click at [442, 257] on div "Clicks" at bounding box center [495, 251] width 325 height 20
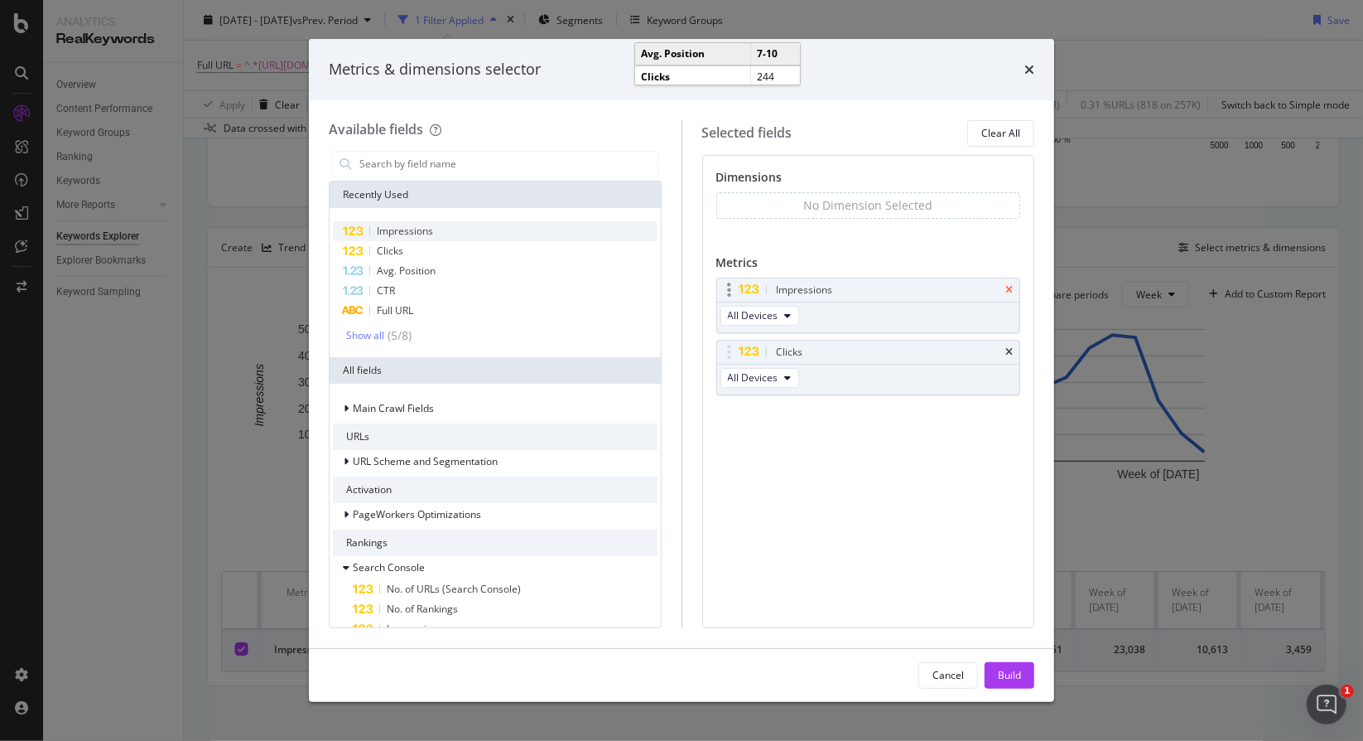
click at [1011, 285] on icon "times" at bounding box center [1009, 290] width 7 height 10
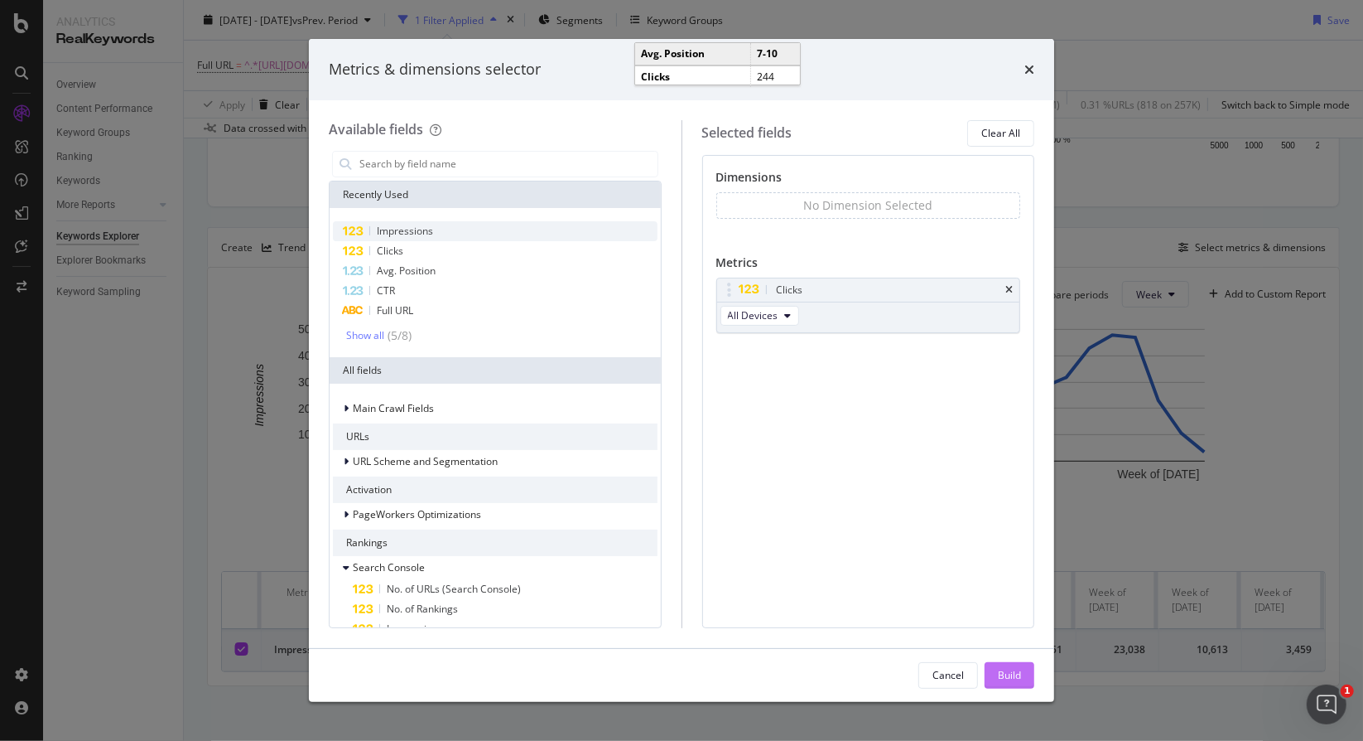
click at [1005, 670] on div "Build" at bounding box center [1009, 675] width 23 height 14
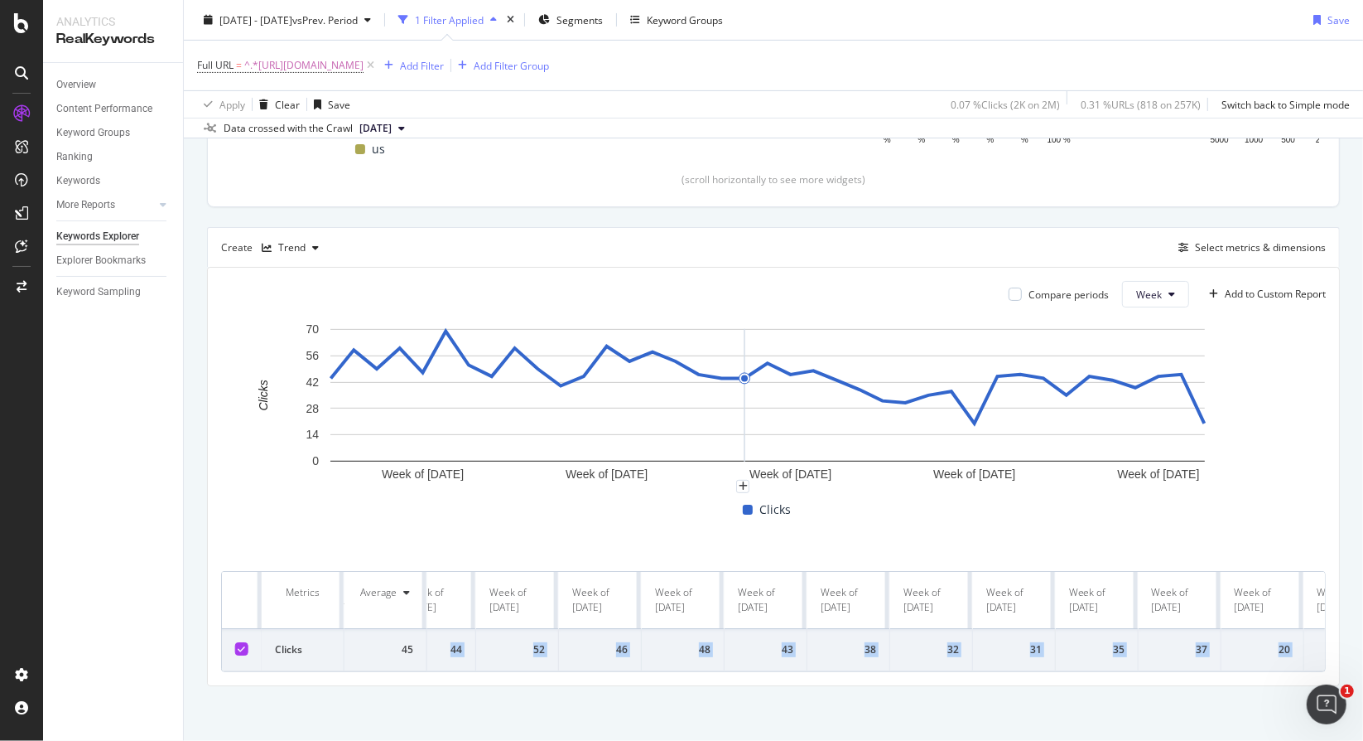
scroll to position [0, 2343]
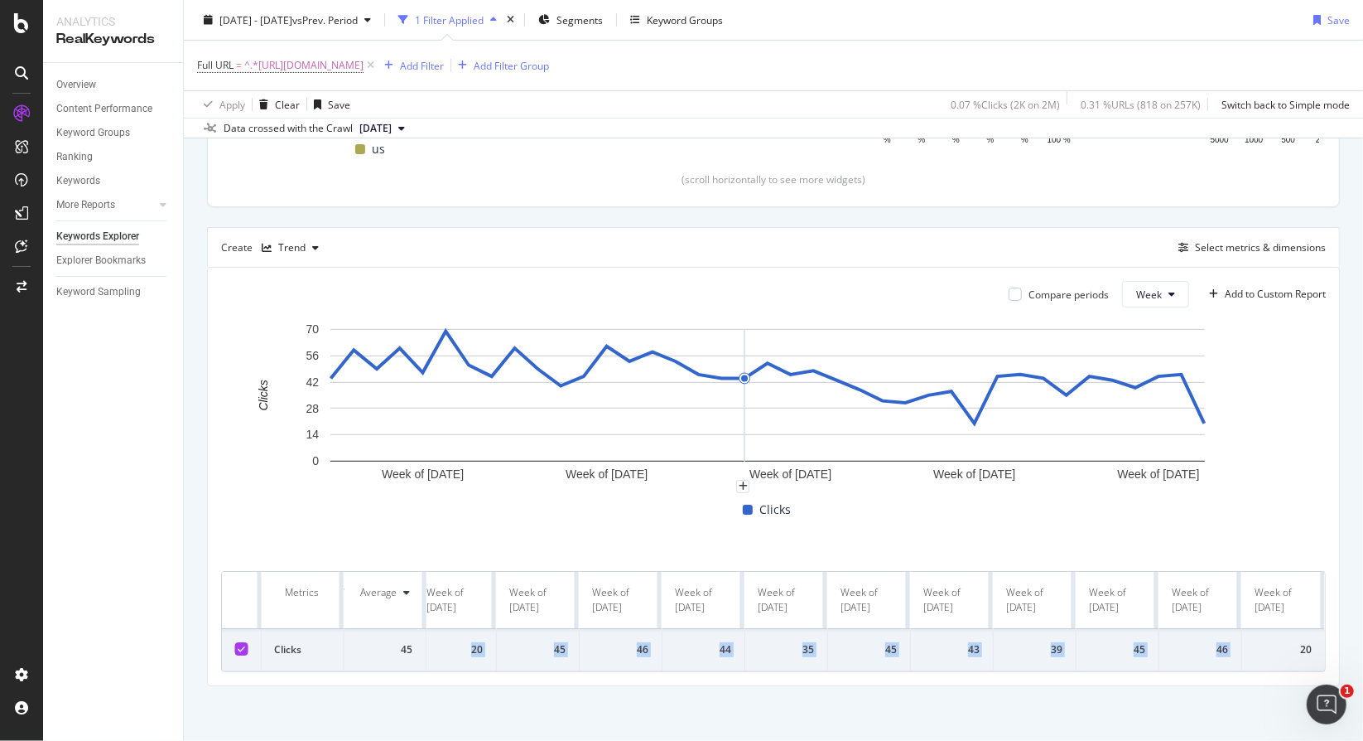
drag, startPoint x: 480, startPoint y: 639, endPoint x: 1257, endPoint y: 638, distance: 776.2
copy tr "44 59 49 60 47 69 51 45 60 49 40 45 61 53 58 53 46 44 44 52 46 48 43 38 32 31 3…"
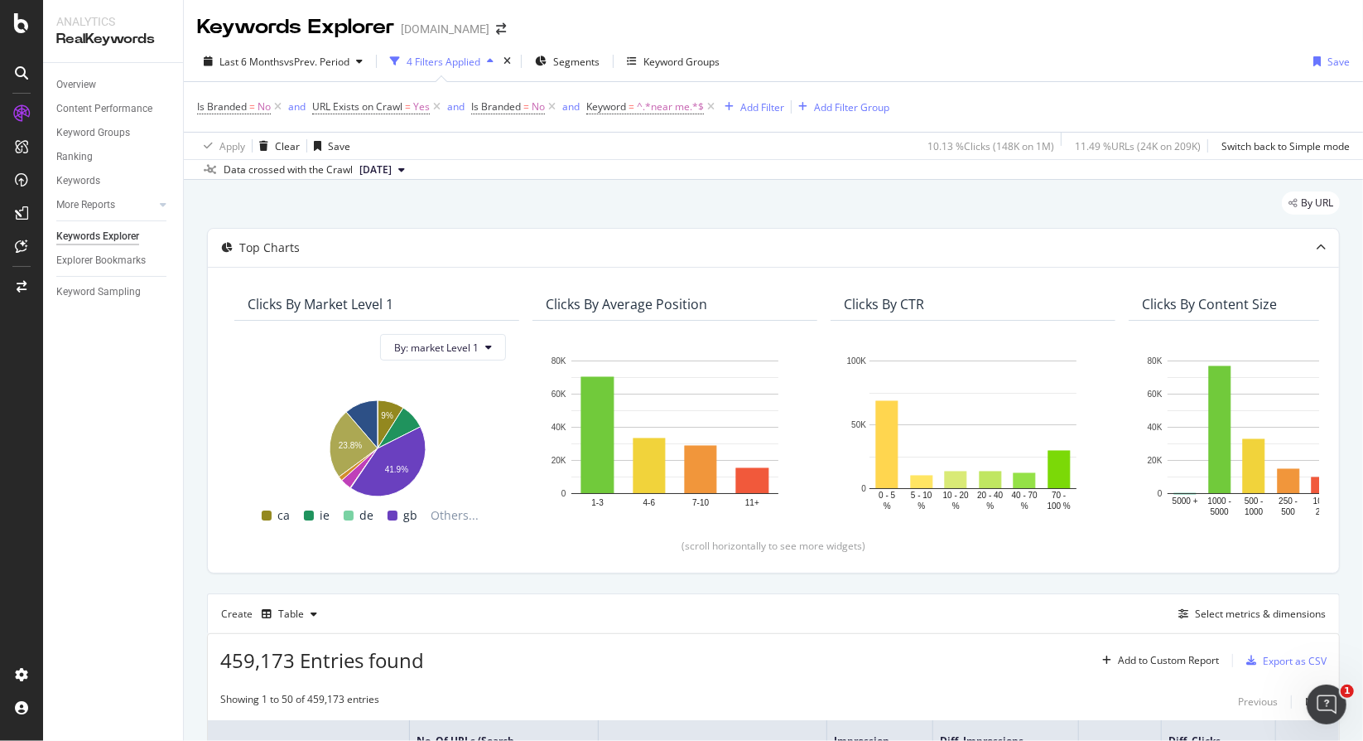
scroll to position [828, 0]
